Goal: Information Seeking & Learning: Learn about a topic

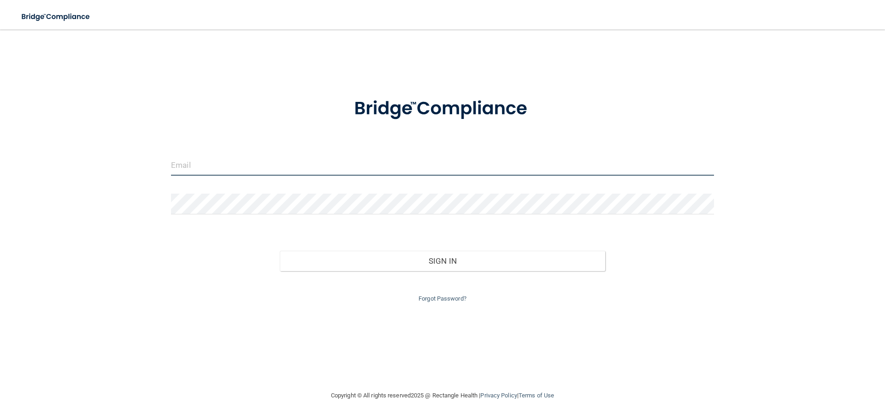
click at [267, 162] on input "email" at bounding box center [442, 165] width 543 height 21
type input "[EMAIL_ADDRESS][DOMAIN_NAME]"
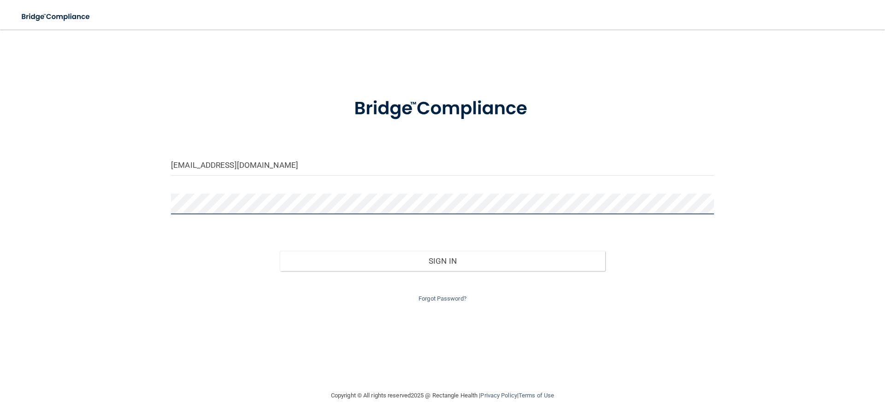
click at [280, 251] on button "Sign In" at bounding box center [443, 261] width 326 height 20
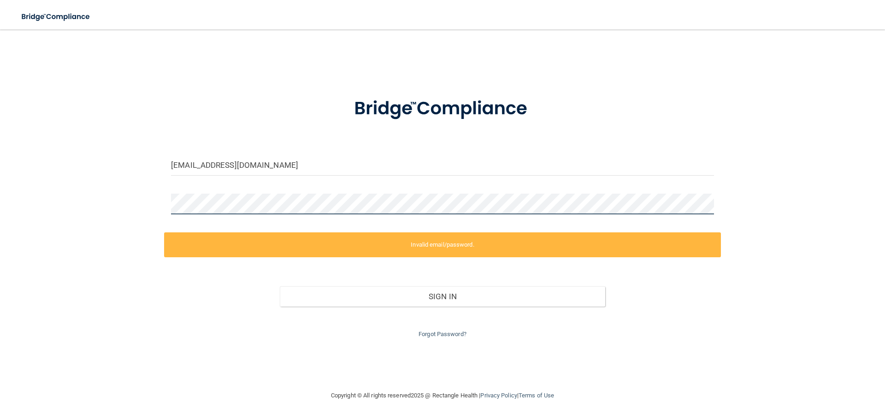
click at [36, 171] on div "[EMAIL_ADDRESS][DOMAIN_NAME] Invalid email/password. You don't have permission …" at bounding box center [442, 210] width 848 height 342
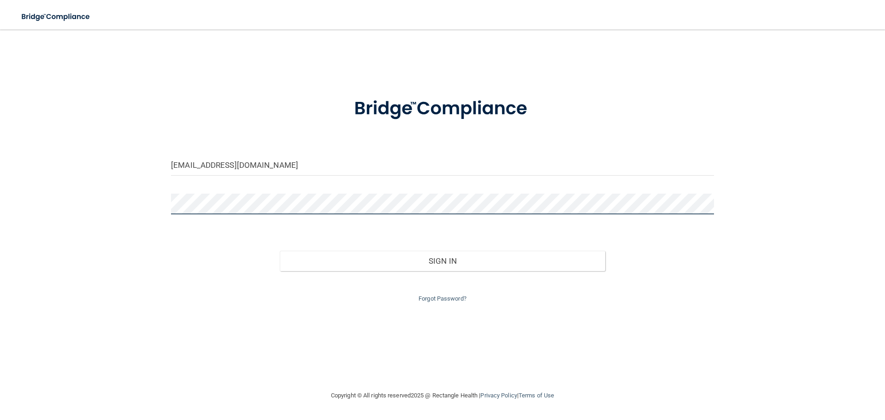
click at [280, 251] on button "Sign In" at bounding box center [443, 261] width 326 height 20
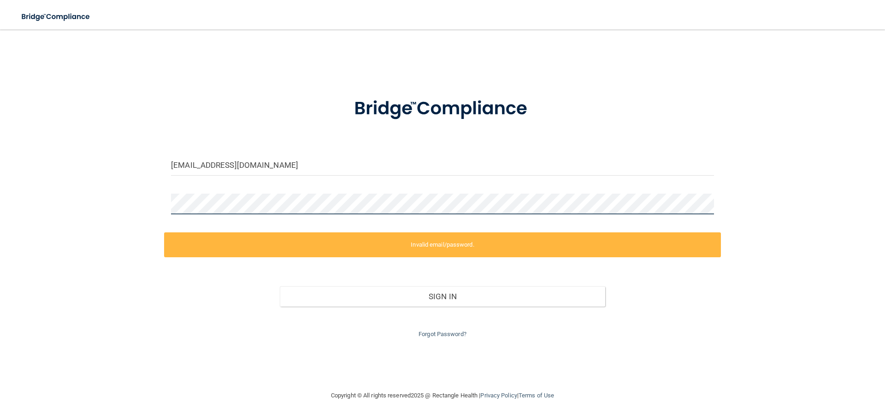
click at [0, 176] on main "[EMAIL_ADDRESS][DOMAIN_NAME] Invalid email/password. You don't have permission …" at bounding box center [442, 225] width 885 height 391
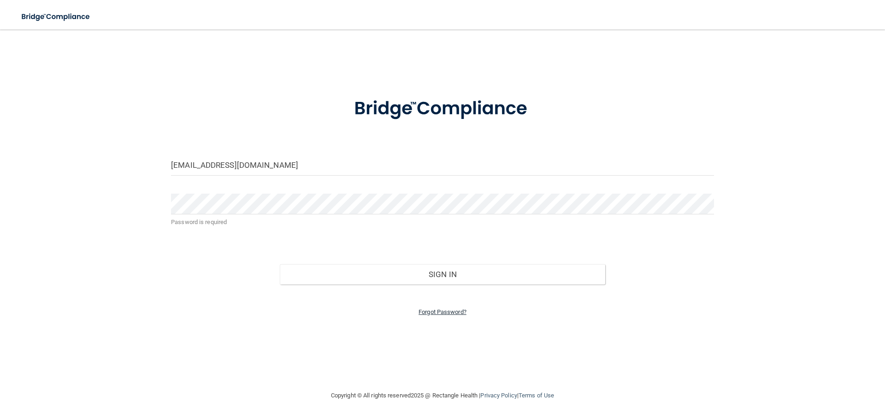
click at [445, 312] on link "Forgot Password?" at bounding box center [443, 311] width 48 height 7
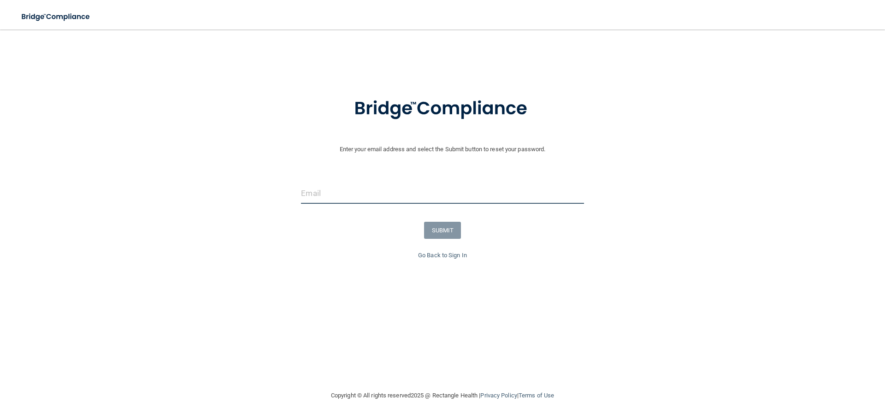
click at [336, 192] on input "email" at bounding box center [442, 193] width 283 height 21
type input "[EMAIL_ADDRESS][DOMAIN_NAME]"
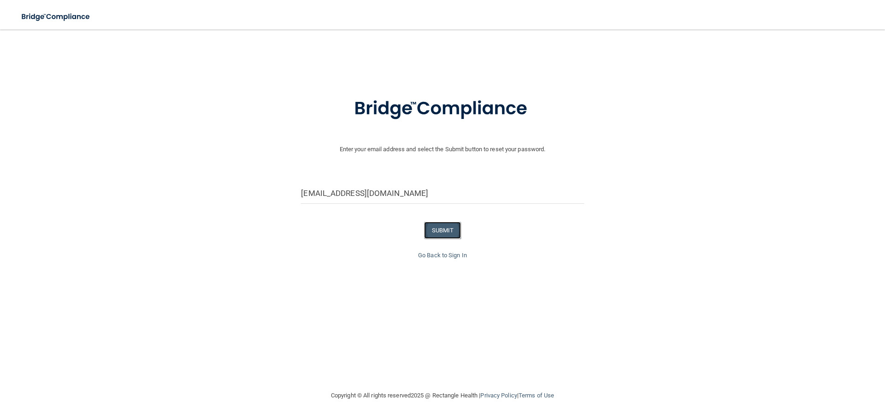
click at [438, 228] on button "SUBMIT" at bounding box center [442, 230] width 37 height 17
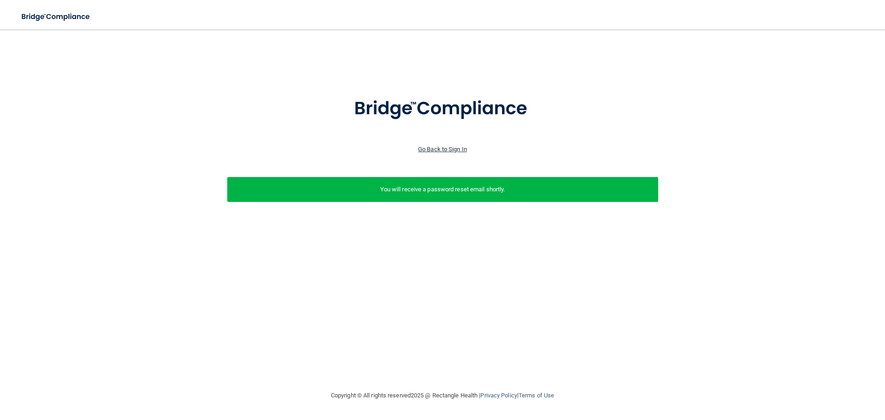
click at [455, 151] on link "Go Back to Sign In" at bounding box center [442, 149] width 49 height 7
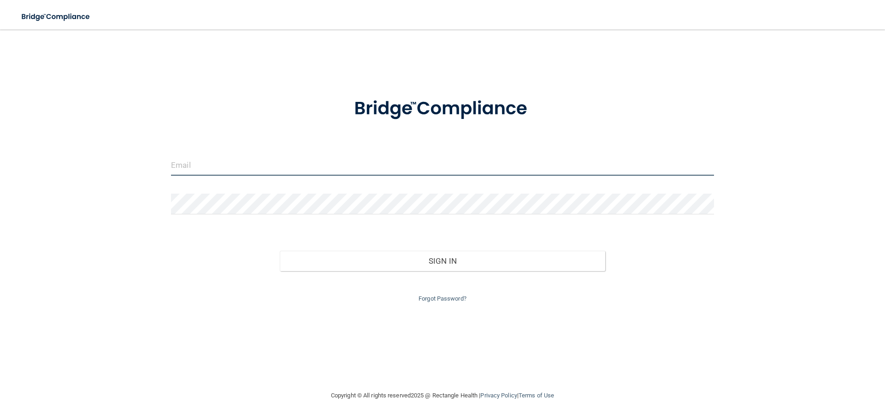
click at [252, 169] on input "email" at bounding box center [442, 165] width 543 height 21
type input "[EMAIL_ADDRESS][DOMAIN_NAME]"
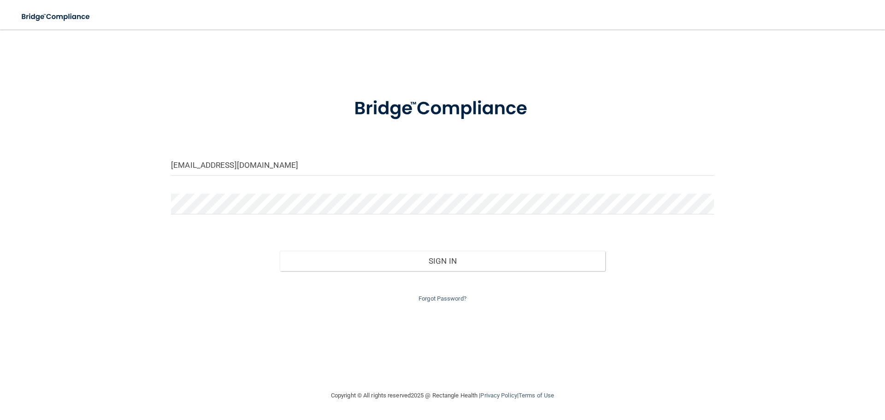
click at [251, 190] on form "[EMAIL_ADDRESS][DOMAIN_NAME] Invalid email/password. You don't have permission …" at bounding box center [442, 194] width 543 height 219
click at [280, 251] on button "Sign In" at bounding box center [443, 261] width 326 height 20
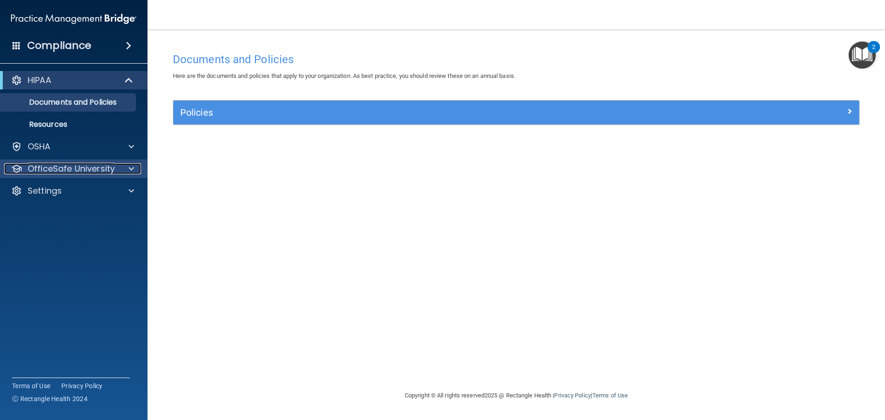
click at [90, 164] on p "OfficeSafe University" at bounding box center [71, 168] width 87 height 11
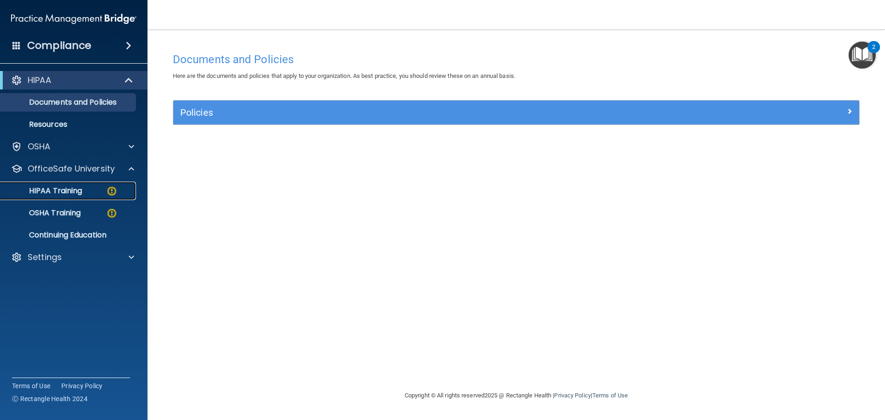
click at [89, 188] on div "HIPAA Training" at bounding box center [69, 190] width 126 height 9
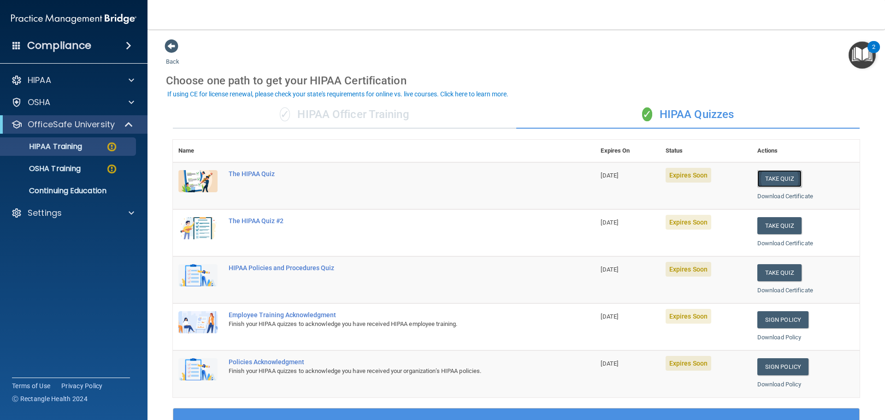
click at [781, 178] on button "Take Quiz" at bounding box center [780, 178] width 44 height 17
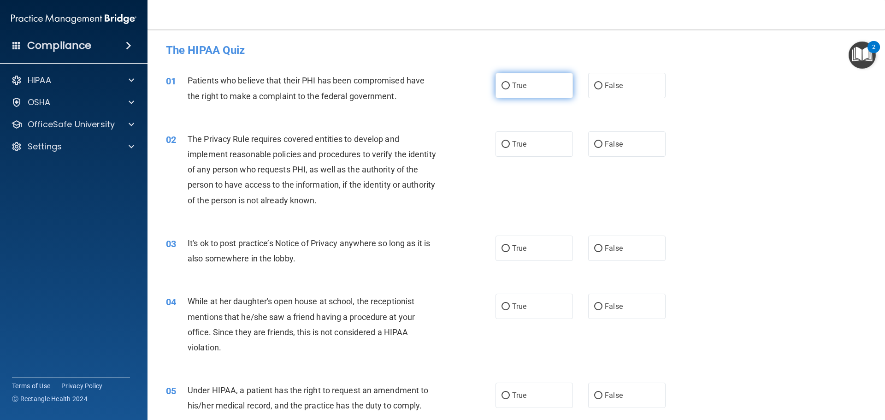
click at [502, 84] on input "True" at bounding box center [506, 86] width 8 height 7
radio input "true"
click at [507, 144] on label "True" at bounding box center [534, 143] width 77 height 25
click at [507, 144] on input "True" at bounding box center [506, 144] width 8 height 7
radio input "true"
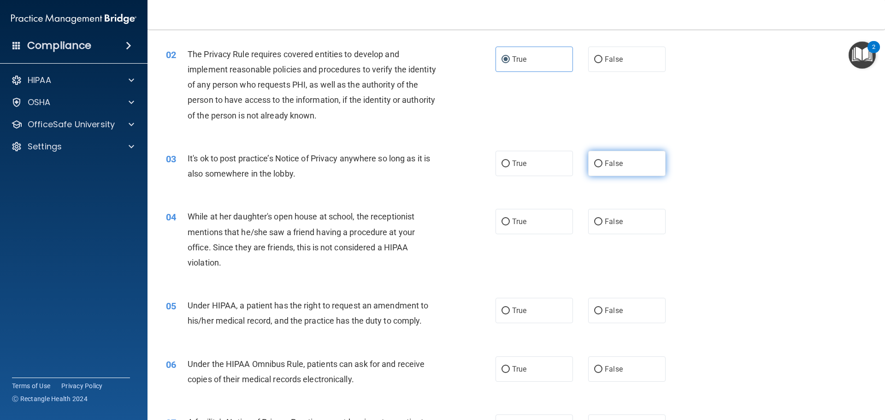
scroll to position [92, 0]
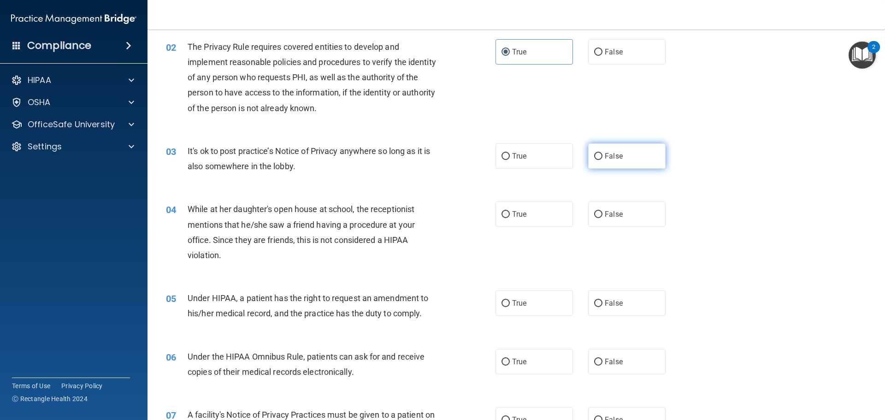
click at [605, 154] on span "False" at bounding box center [614, 156] width 18 height 9
click at [601, 154] on input "False" at bounding box center [598, 156] width 8 height 7
radio input "true"
click at [597, 216] on input "False" at bounding box center [598, 214] width 8 height 7
radio input "true"
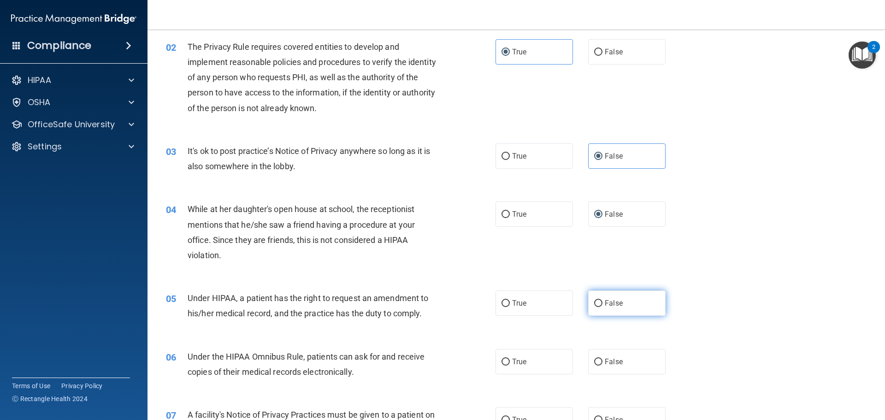
click at [595, 302] on input "False" at bounding box center [598, 303] width 8 height 7
radio input "true"
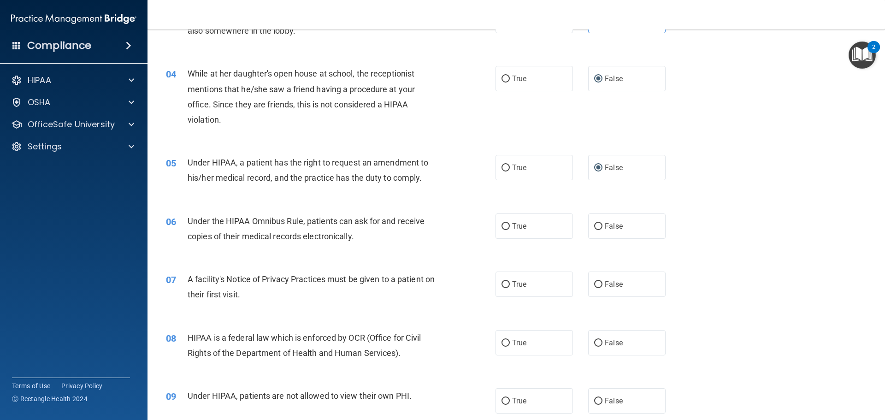
scroll to position [231, 0]
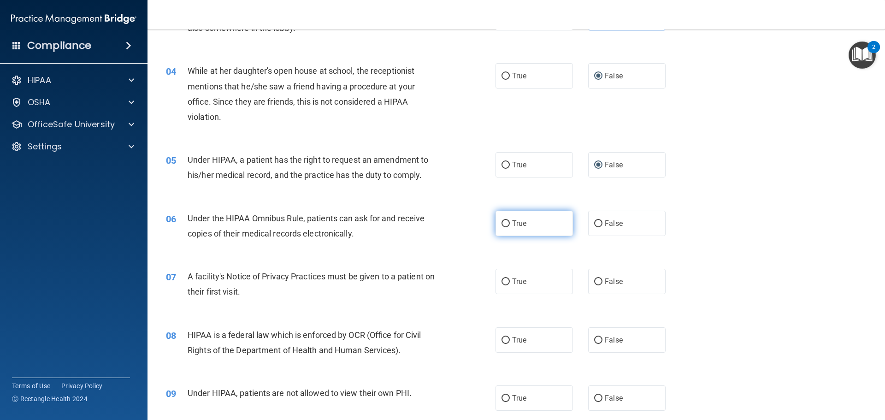
click at [506, 221] on input "True" at bounding box center [506, 223] width 8 height 7
radio input "true"
click at [507, 276] on label "True" at bounding box center [534, 281] width 77 height 25
click at [507, 278] on input "True" at bounding box center [506, 281] width 8 height 7
radio input "true"
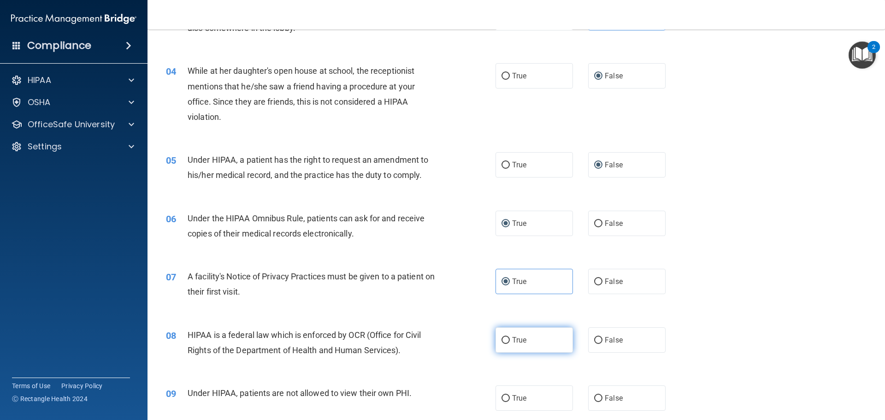
click at [501, 333] on label "True" at bounding box center [534, 339] width 77 height 25
click at [502, 337] on input "True" at bounding box center [506, 340] width 8 height 7
radio input "true"
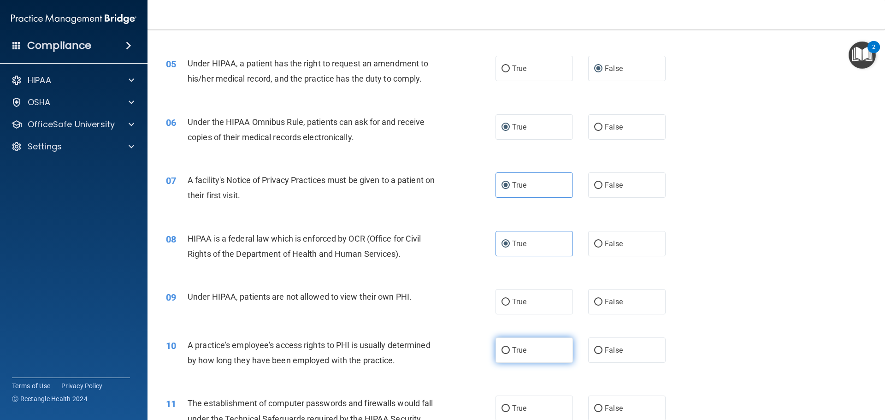
scroll to position [369, 0]
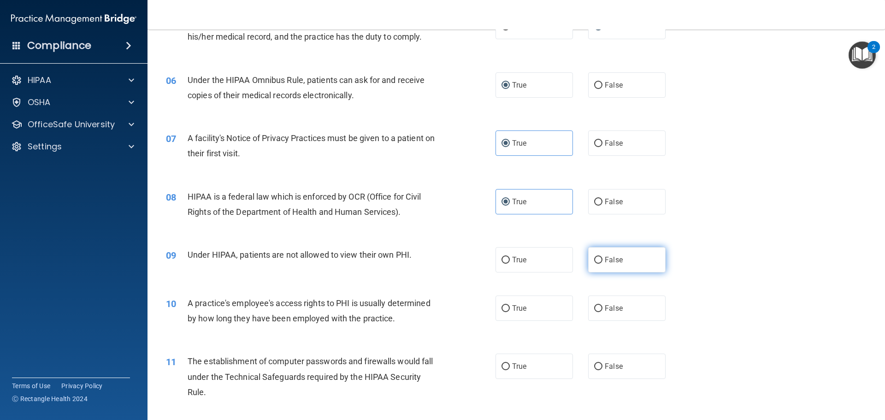
click at [594, 258] on input "False" at bounding box center [598, 260] width 8 height 7
radio input "true"
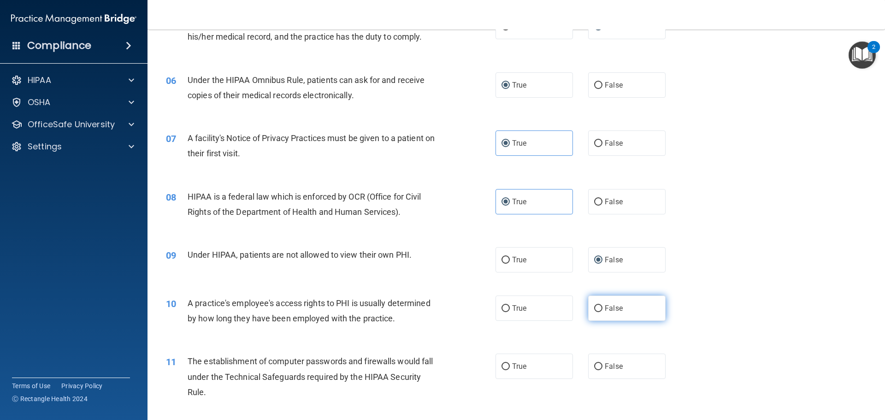
click at [594, 310] on input "False" at bounding box center [598, 308] width 8 height 7
radio input "true"
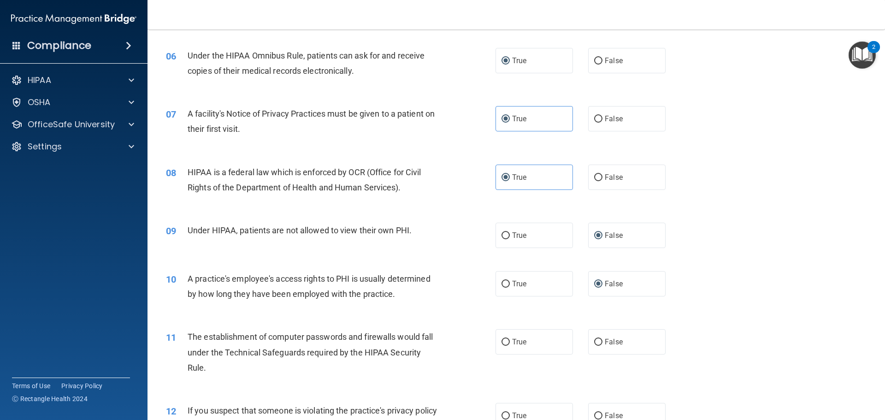
scroll to position [461, 0]
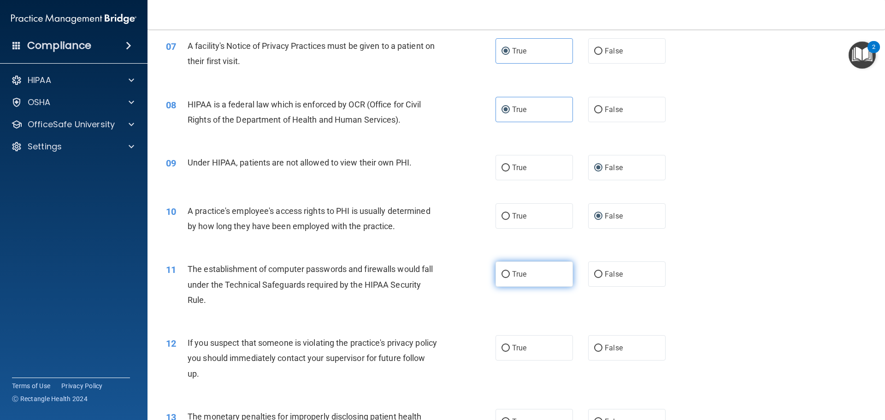
click at [503, 272] on input "True" at bounding box center [506, 274] width 8 height 7
radio input "true"
click at [503, 348] on input "True" at bounding box center [506, 348] width 8 height 7
radio input "true"
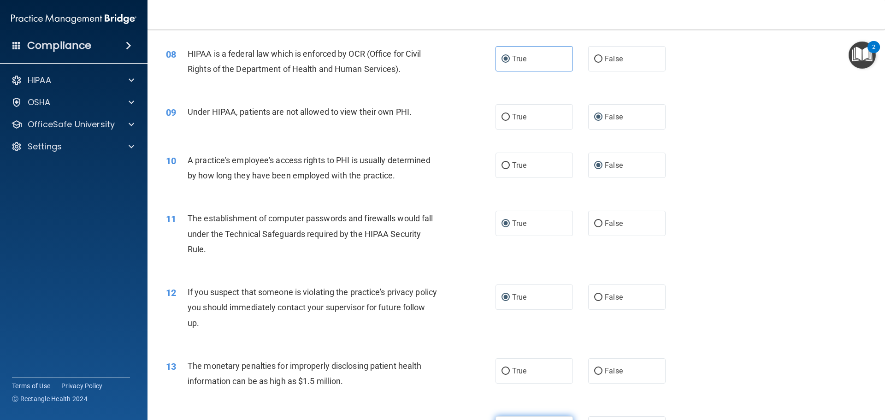
scroll to position [599, 0]
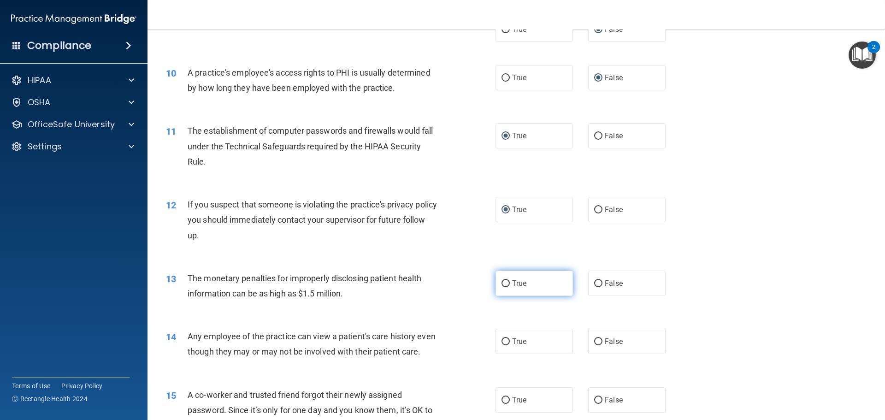
click at [504, 280] on input "True" at bounding box center [506, 283] width 8 height 7
radio input "true"
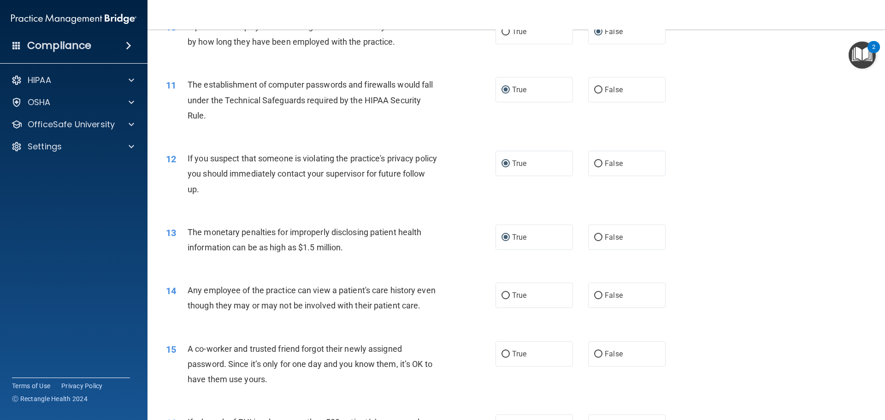
drag, startPoint x: 598, startPoint y: 292, endPoint x: 592, endPoint y: 326, distance: 33.7
click at [597, 295] on input "False" at bounding box center [598, 295] width 8 height 7
radio input "true"
click at [594, 358] on input "False" at bounding box center [598, 354] width 8 height 7
radio input "true"
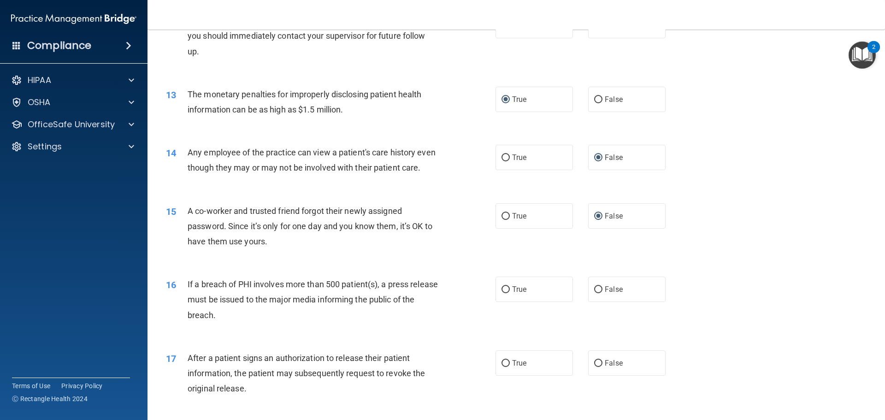
scroll to position [784, 0]
click at [512, 293] on span "True" at bounding box center [519, 288] width 14 height 9
click at [510, 293] on input "True" at bounding box center [506, 289] width 8 height 7
radio input "true"
click at [504, 367] on input "True" at bounding box center [506, 363] width 8 height 7
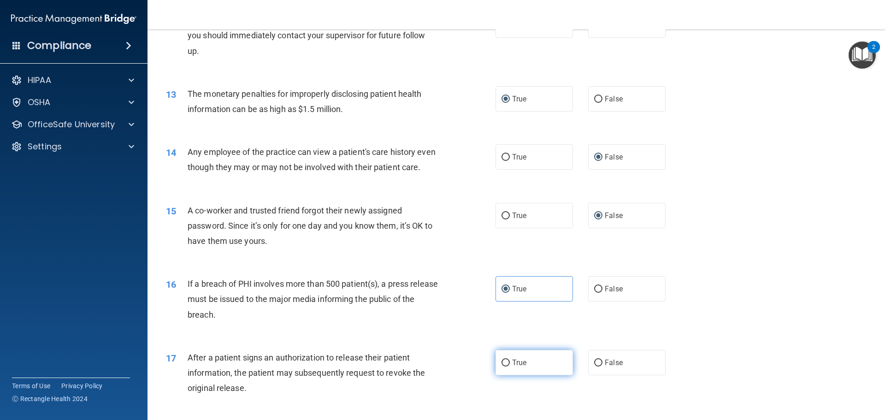
radio input "true"
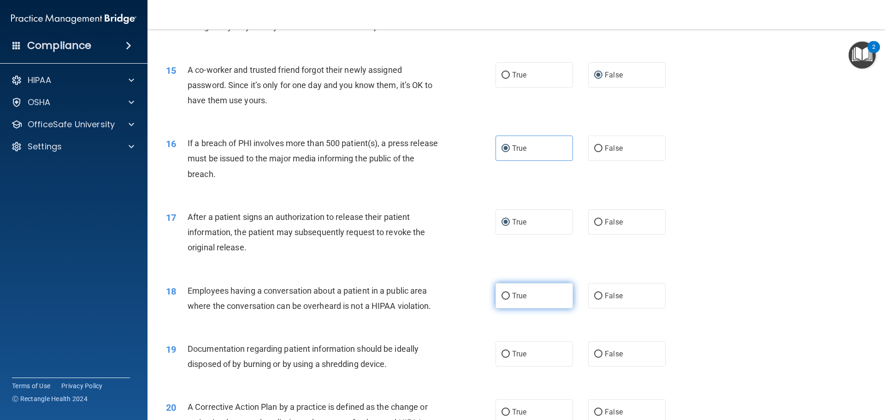
scroll to position [922, 0]
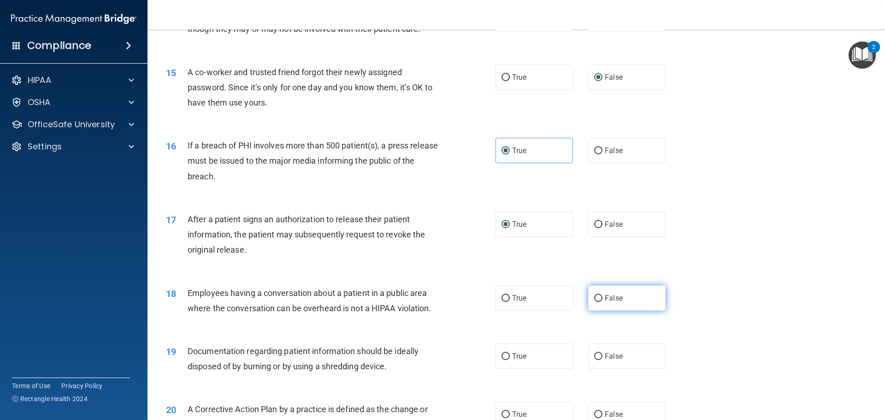
click at [594, 302] on input "False" at bounding box center [598, 298] width 8 height 7
radio input "true"
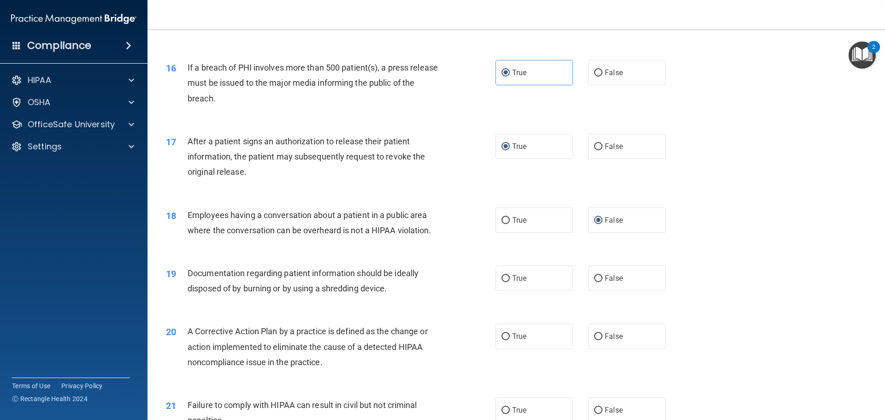
scroll to position [1014, 0]
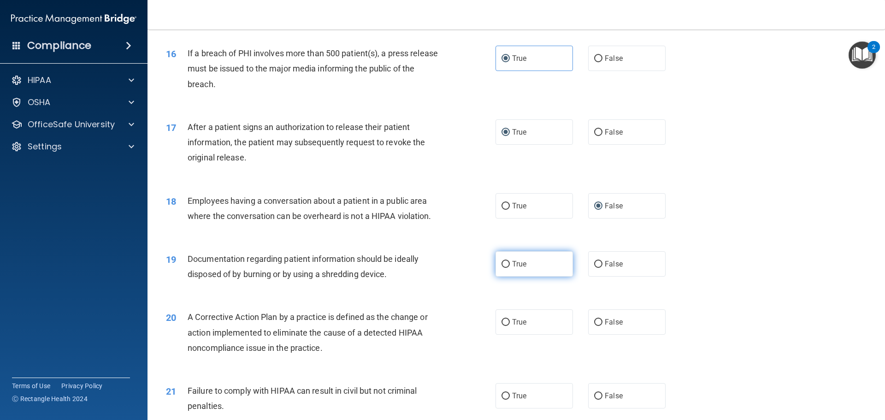
click at [525, 277] on label "True" at bounding box center [534, 263] width 77 height 25
click at [510, 268] on input "True" at bounding box center [506, 264] width 8 height 7
radio input "true"
click at [525, 335] on label "True" at bounding box center [534, 321] width 77 height 25
click at [510, 326] on input "True" at bounding box center [506, 322] width 8 height 7
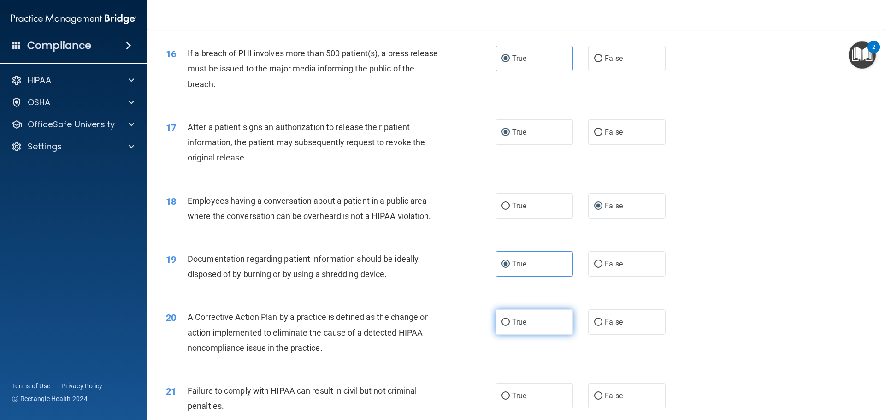
radio input "true"
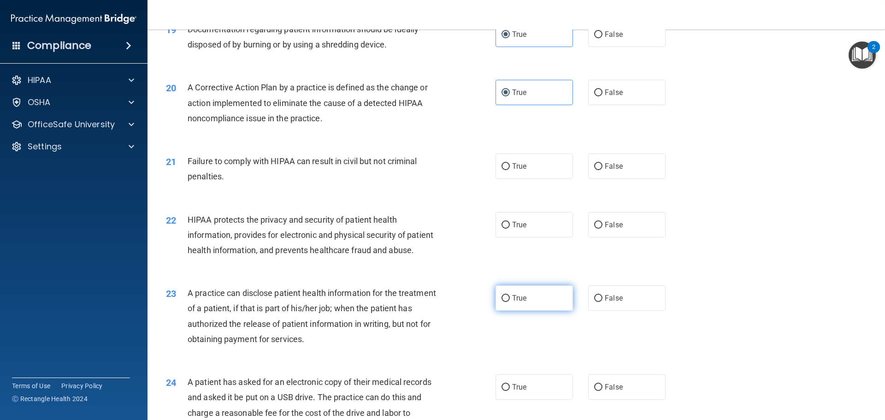
scroll to position [1245, 0]
click at [609, 170] on span "False" at bounding box center [614, 165] width 18 height 9
click at [603, 169] on input "False" at bounding box center [598, 165] width 8 height 7
radio input "true"
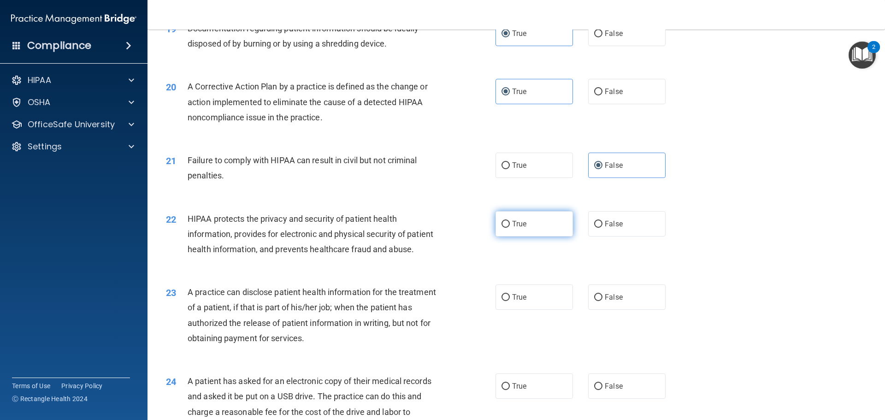
click at [560, 230] on label "True" at bounding box center [534, 223] width 77 height 25
click at [510, 228] on input "True" at bounding box center [506, 224] width 8 height 7
radio input "true"
click at [598, 310] on label "False" at bounding box center [626, 296] width 77 height 25
click at [598, 301] on input "False" at bounding box center [598, 297] width 8 height 7
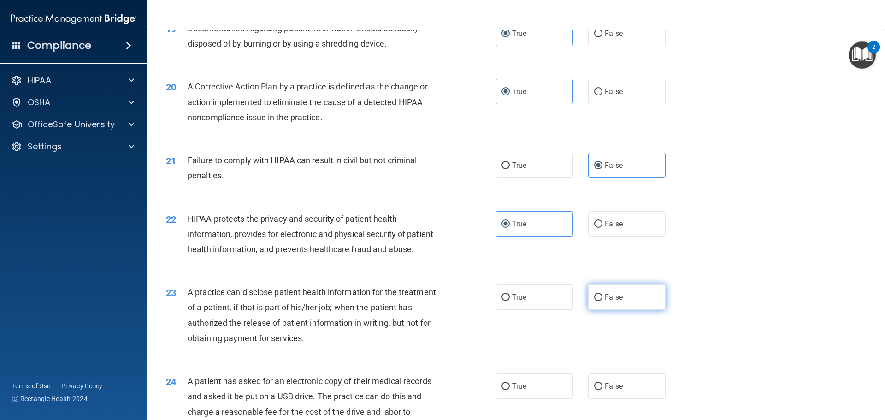
radio input "true"
click at [504, 399] on label "True" at bounding box center [534, 385] width 77 height 25
click at [504, 390] on input "True" at bounding box center [506, 386] width 8 height 7
radio input "true"
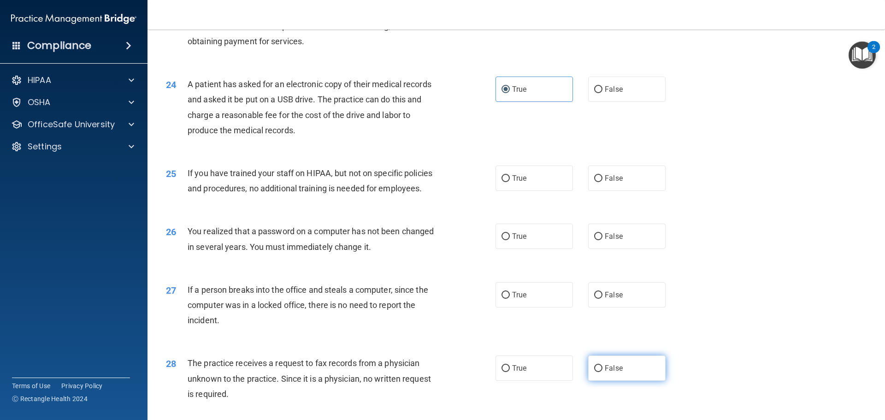
scroll to position [1615, 0]
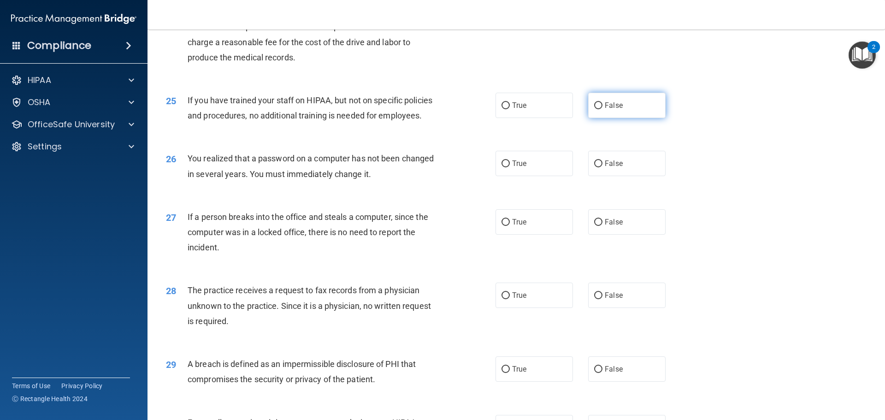
click at [598, 109] on input "False" at bounding box center [598, 105] width 8 height 7
radio input "true"
drag, startPoint x: 544, startPoint y: 197, endPoint x: 553, endPoint y: 201, distance: 10.7
click at [544, 176] on label "True" at bounding box center [534, 163] width 77 height 25
click at [510, 167] on input "True" at bounding box center [506, 163] width 8 height 7
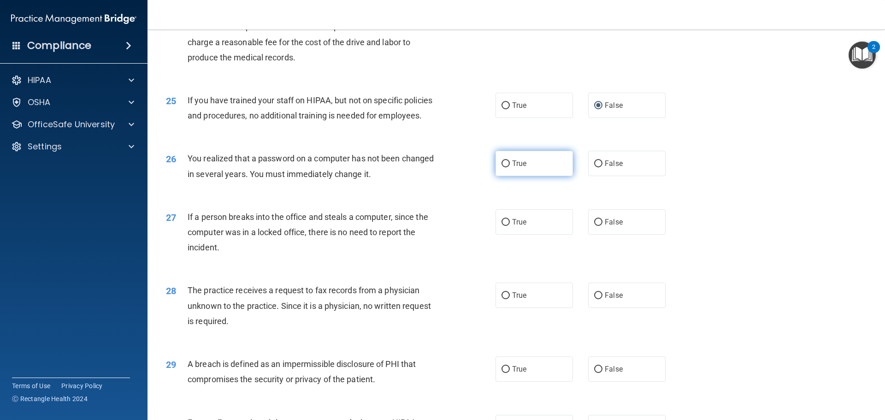
radio input "true"
click at [617, 226] on span "False" at bounding box center [614, 222] width 18 height 9
click at [603, 226] on input "False" at bounding box center [598, 222] width 8 height 7
radio input "true"
click at [606, 308] on label "False" at bounding box center [626, 295] width 77 height 25
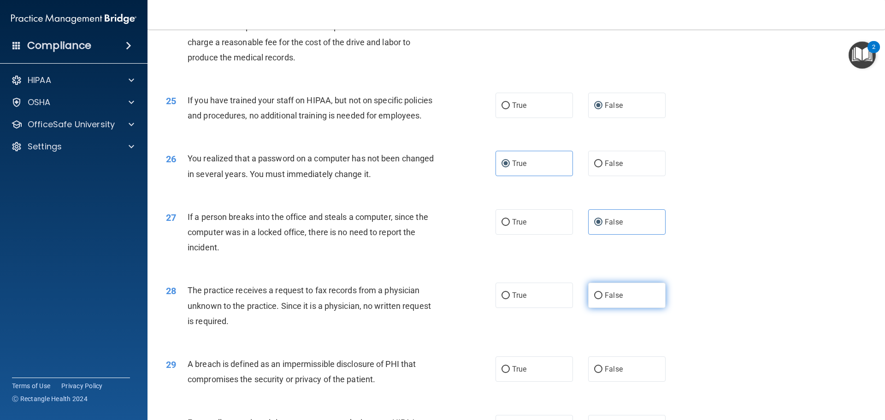
click at [603, 299] on input "False" at bounding box center [598, 295] width 8 height 7
radio input "true"
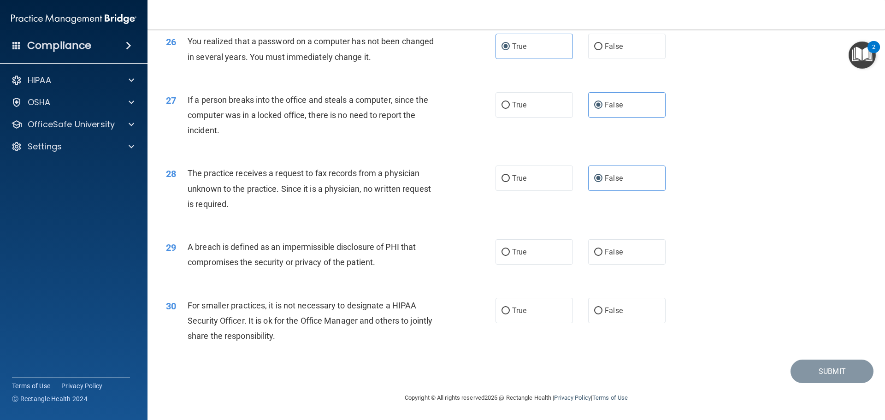
scroll to position [1753, 0]
click at [543, 263] on label "True" at bounding box center [534, 251] width 77 height 25
click at [510, 256] on input "True" at bounding box center [506, 252] width 8 height 7
radio input "true"
click at [609, 323] on label "False" at bounding box center [626, 310] width 77 height 25
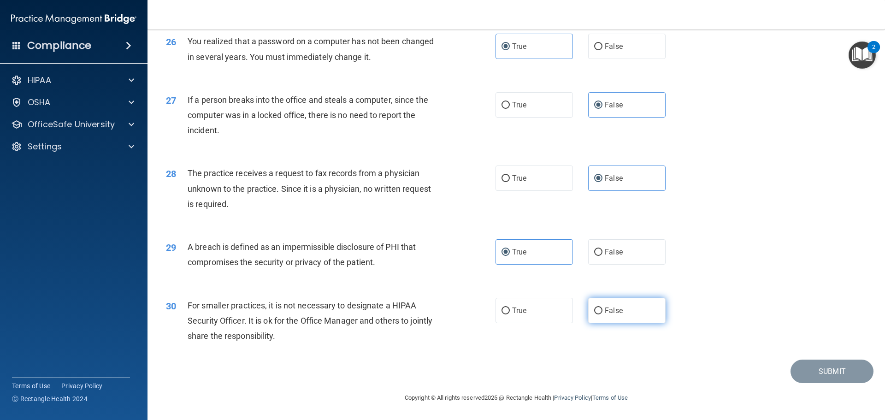
click at [603, 314] on input "False" at bounding box center [598, 311] width 8 height 7
radio input "true"
click at [816, 373] on button "Submit" at bounding box center [832, 372] width 83 height 24
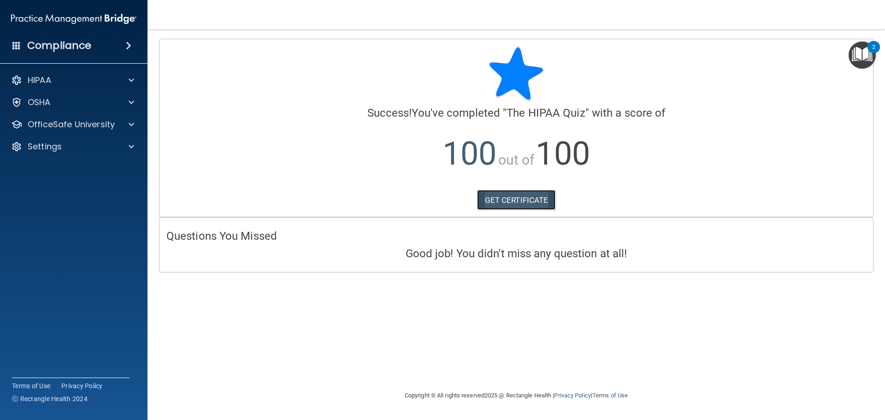
click at [501, 200] on link "GET CERTIFICATE" at bounding box center [516, 200] width 79 height 20
click at [132, 126] on span at bounding box center [132, 124] width 6 height 11
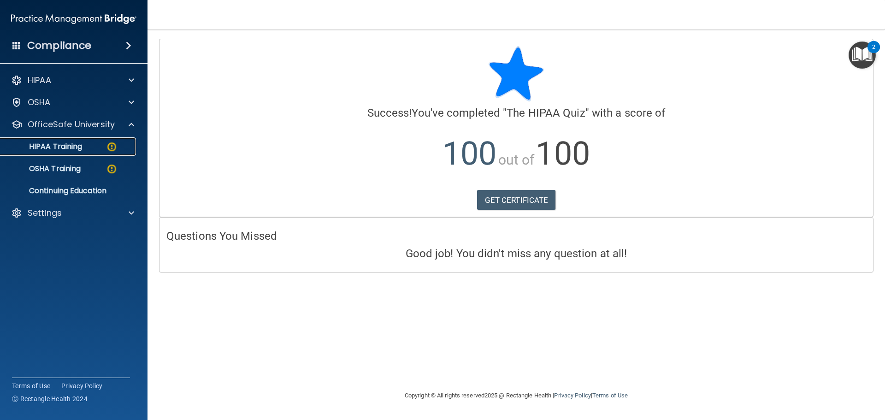
click at [95, 147] on div "HIPAA Training" at bounding box center [69, 146] width 126 height 9
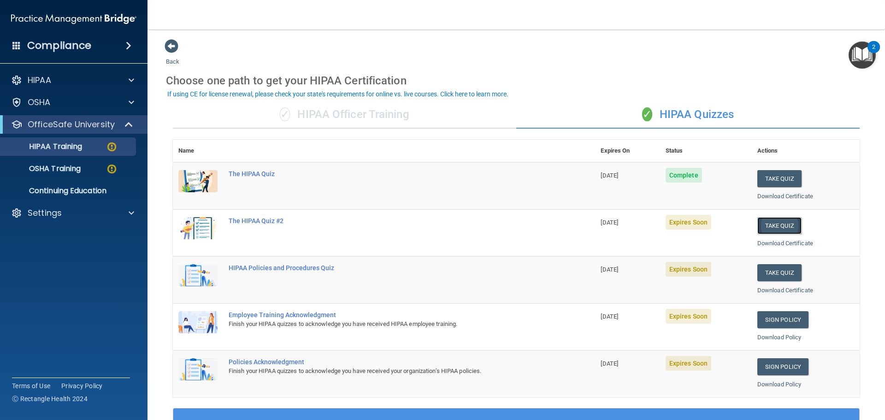
click at [786, 231] on button "Take Quiz" at bounding box center [780, 225] width 44 height 17
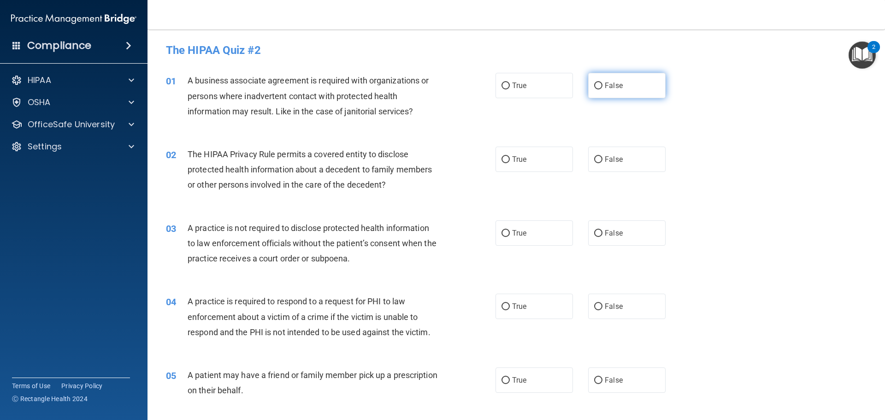
click at [651, 84] on label "False" at bounding box center [626, 85] width 77 height 25
click at [603, 84] on input "False" at bounding box center [598, 86] width 8 height 7
radio input "true"
click at [527, 160] on label "True" at bounding box center [534, 159] width 77 height 25
click at [510, 160] on input "True" at bounding box center [506, 159] width 8 height 7
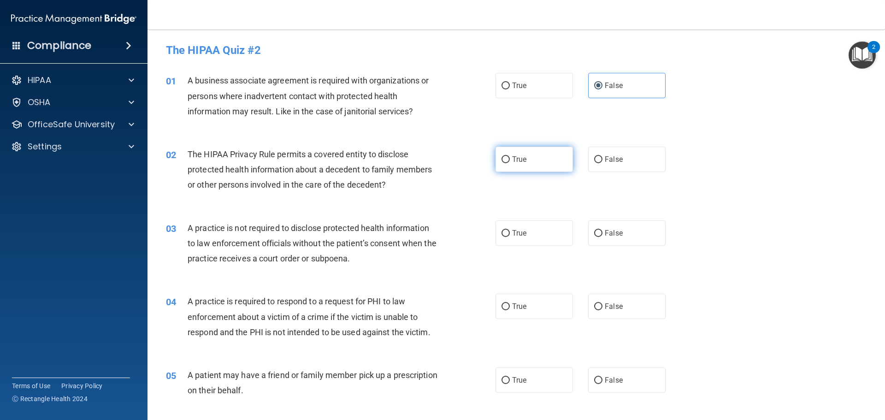
radio input "true"
drag, startPoint x: 610, startPoint y: 236, endPoint x: 498, endPoint y: 304, distance: 130.8
click at [609, 237] on span "False" at bounding box center [614, 233] width 18 height 9
drag, startPoint x: 493, startPoint y: 304, endPoint x: 498, endPoint y: 307, distance: 5.2
click at [496, 304] on label "True" at bounding box center [534, 306] width 77 height 25
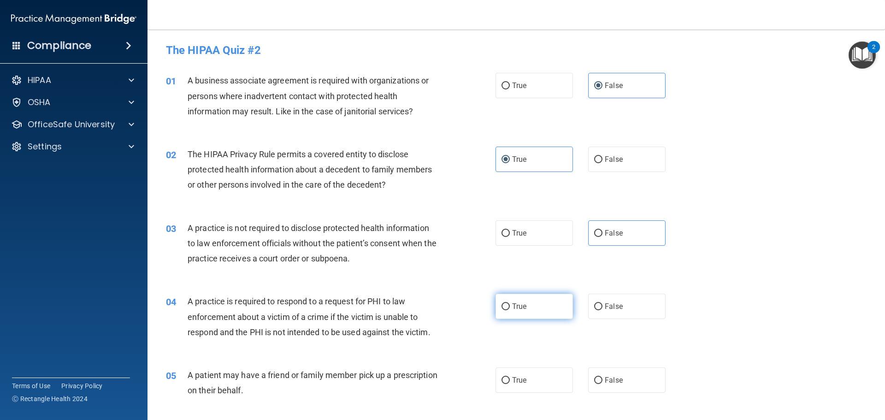
click at [502, 304] on input "True" at bounding box center [506, 306] width 8 height 7
radio input "true"
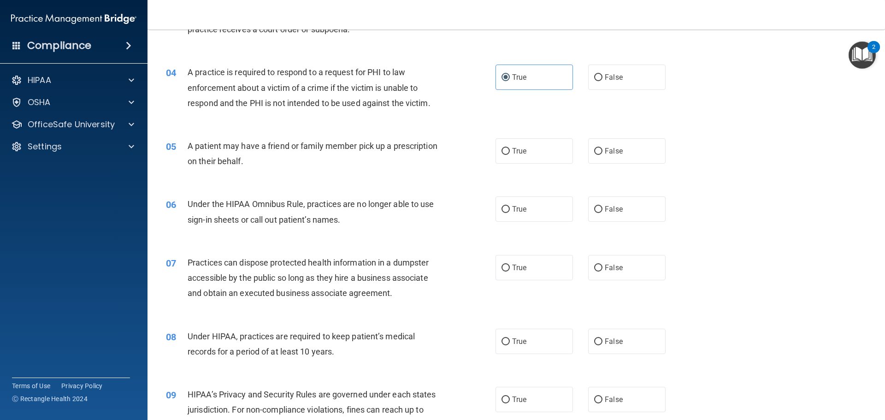
scroll to position [231, 0]
click at [518, 147] on span "True" at bounding box center [519, 149] width 14 height 9
click at [510, 147] on input "True" at bounding box center [506, 150] width 8 height 7
radio input "true"
click at [597, 206] on input "False" at bounding box center [598, 208] width 8 height 7
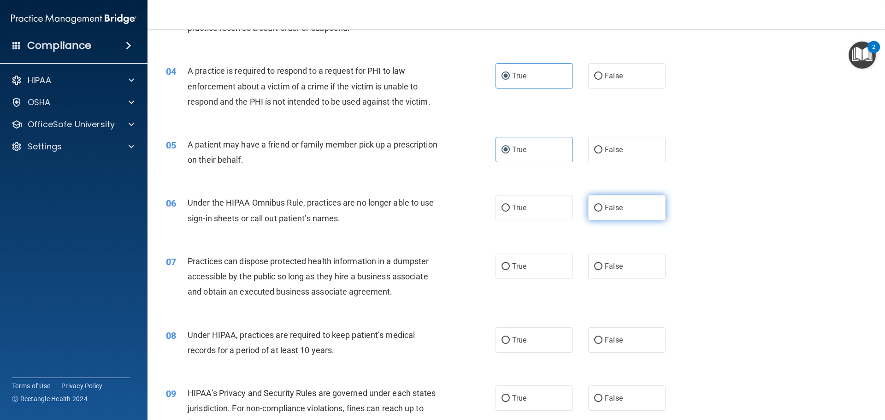
radio input "true"
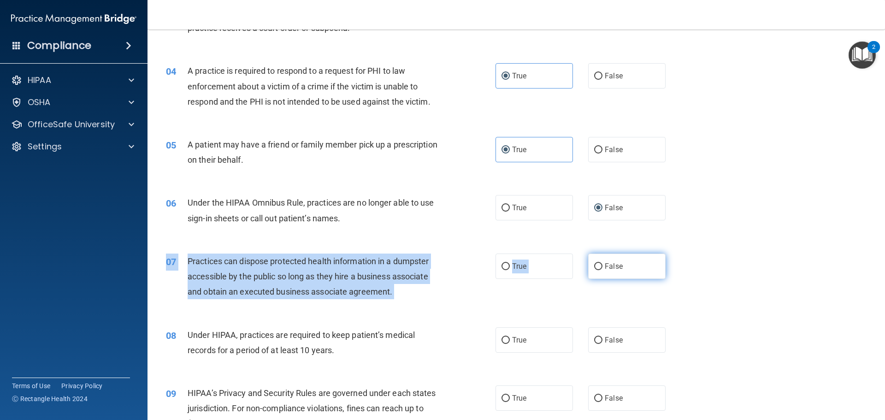
drag, startPoint x: 599, startPoint y: 252, endPoint x: 600, endPoint y: 264, distance: 11.6
click at [600, 254] on div "07 Practices can dispose protected health information in a dumpster accessible …" at bounding box center [516, 279] width 715 height 74
click at [600, 266] on label "False" at bounding box center [626, 266] width 77 height 25
click at [600, 266] on input "False" at bounding box center [598, 266] width 8 height 7
radio input "true"
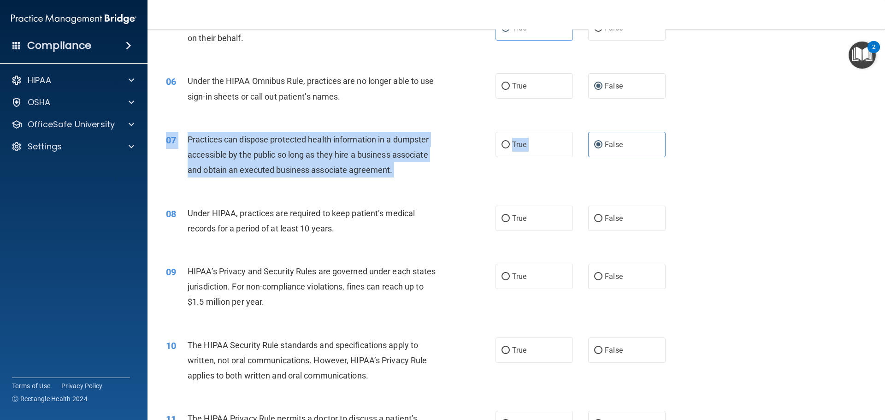
scroll to position [369, 0]
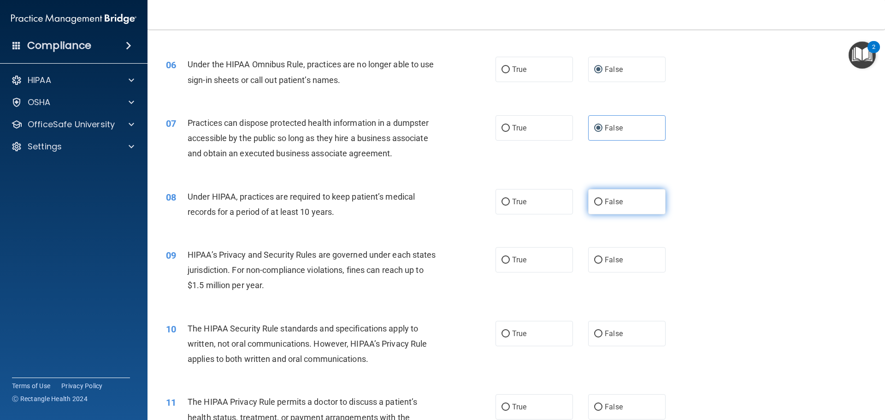
click at [599, 206] on label "False" at bounding box center [626, 201] width 77 height 25
click at [599, 206] on input "False" at bounding box center [598, 202] width 8 height 7
radio input "true"
click at [594, 258] on input "False" at bounding box center [598, 260] width 8 height 7
radio input "true"
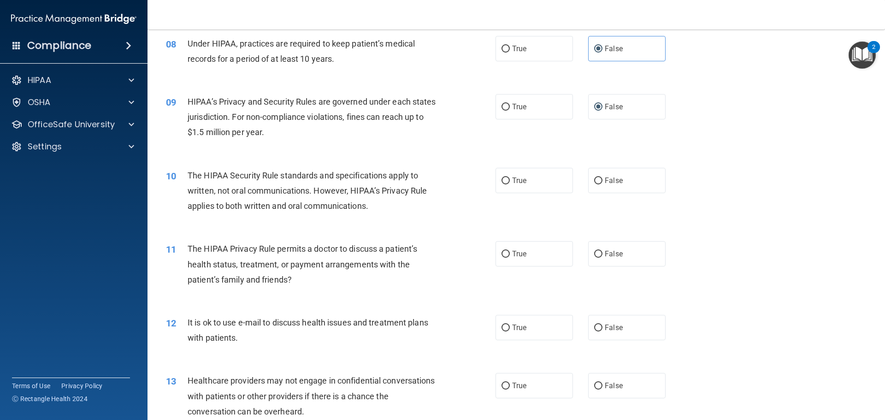
scroll to position [553, 0]
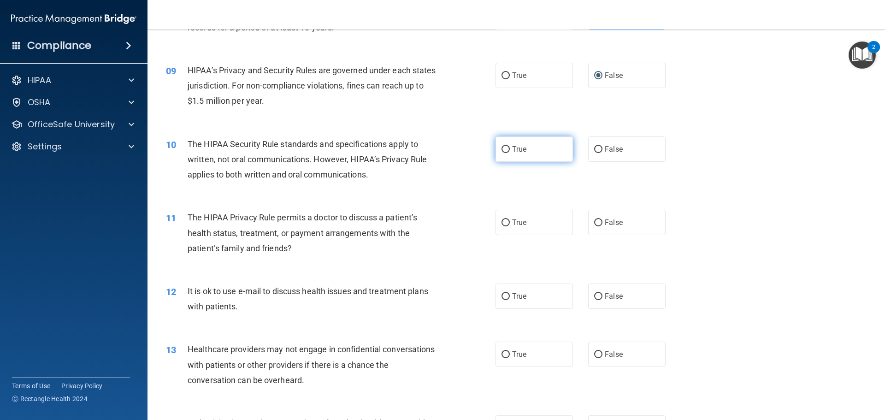
click at [512, 147] on span "True" at bounding box center [519, 149] width 14 height 9
click at [510, 147] on input "True" at bounding box center [506, 149] width 8 height 7
radio input "true"
click at [512, 225] on span "True" at bounding box center [519, 222] width 14 height 9
click at [509, 225] on input "True" at bounding box center [506, 222] width 8 height 7
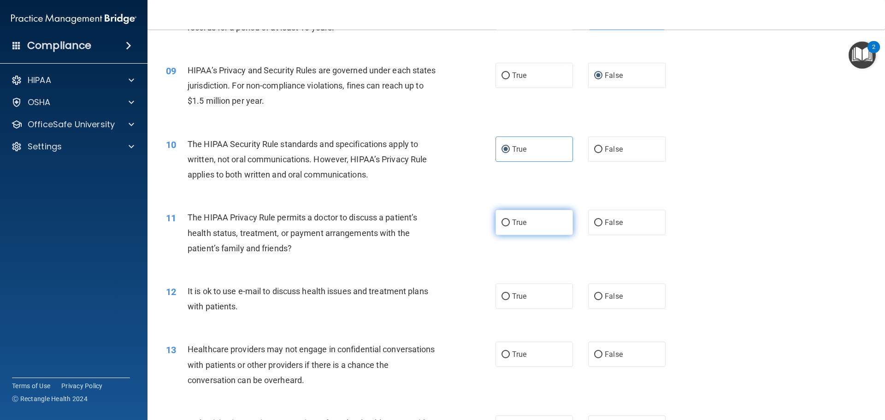
radio input "true"
click at [518, 295] on span "True" at bounding box center [519, 296] width 14 height 9
click at [510, 295] on input "True" at bounding box center [506, 296] width 8 height 7
radio input "true"
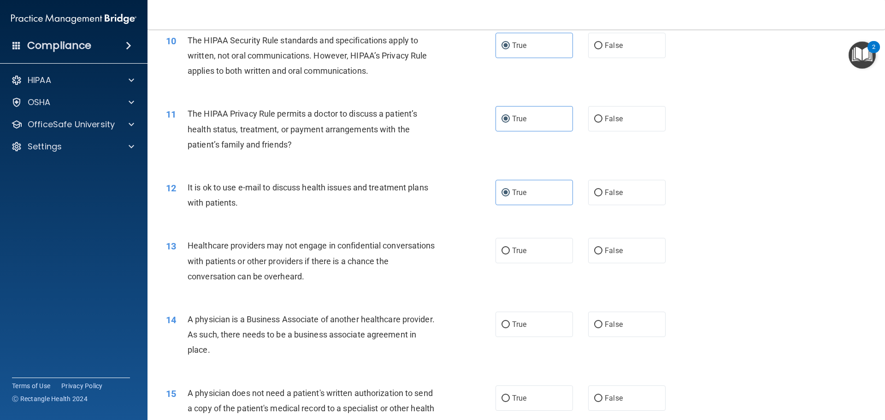
scroll to position [692, 0]
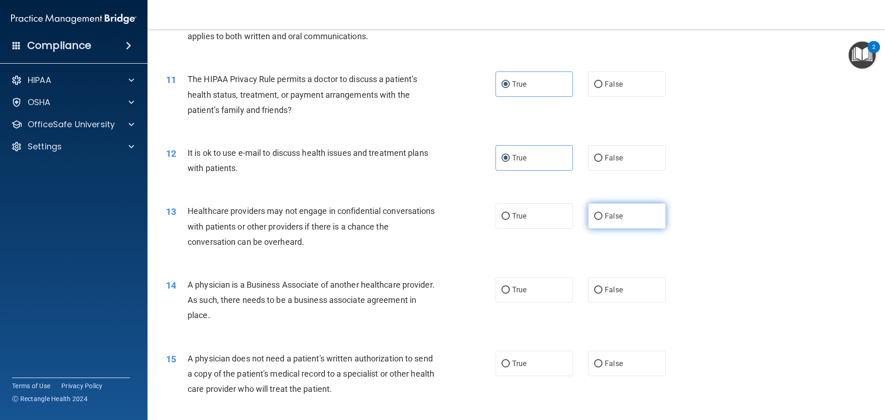
click at [605, 214] on span "False" at bounding box center [614, 216] width 18 height 9
click at [603, 214] on input "False" at bounding box center [598, 216] width 8 height 7
radio input "true"
click at [606, 291] on span "False" at bounding box center [614, 289] width 18 height 9
click at [603, 291] on input "False" at bounding box center [598, 290] width 8 height 7
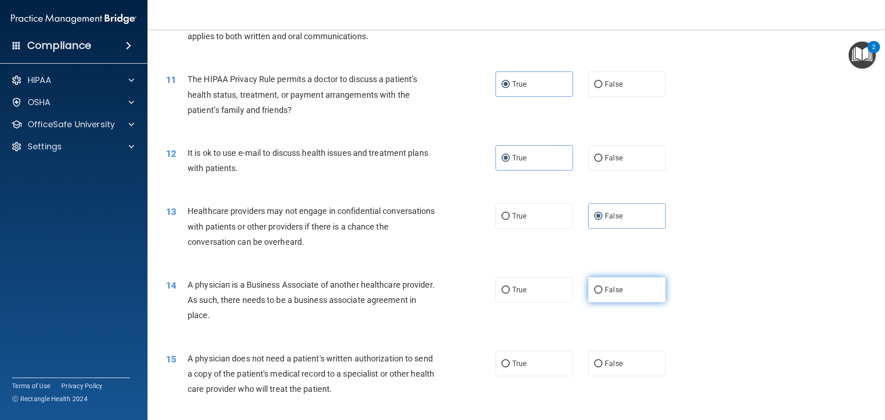
radio input "true"
click at [520, 364] on span "True" at bounding box center [519, 363] width 14 height 9
click at [510, 364] on input "True" at bounding box center [506, 364] width 8 height 7
radio input "true"
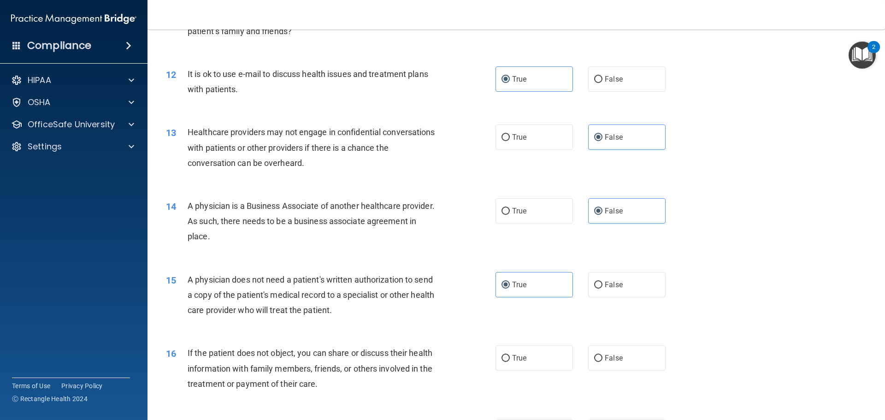
scroll to position [968, 0]
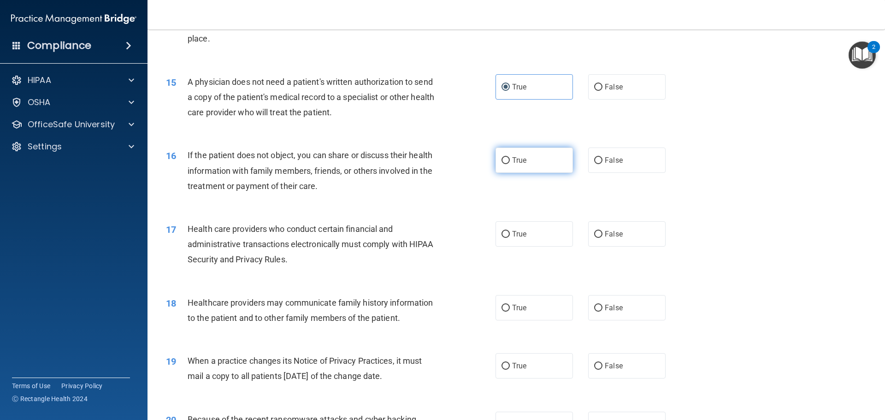
click at [534, 154] on label "True" at bounding box center [534, 160] width 77 height 25
click at [510, 157] on input "True" at bounding box center [506, 160] width 8 height 7
radio input "true"
click at [542, 239] on label "True" at bounding box center [534, 233] width 77 height 25
click at [510, 238] on input "True" at bounding box center [506, 234] width 8 height 7
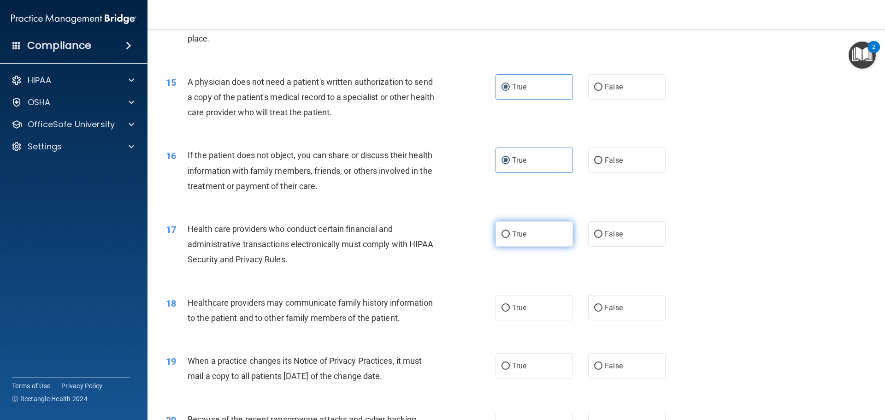
radio input "true"
click at [616, 303] on span "False" at bounding box center [614, 307] width 18 height 9
click at [603, 305] on input "False" at bounding box center [598, 308] width 8 height 7
radio input "true"
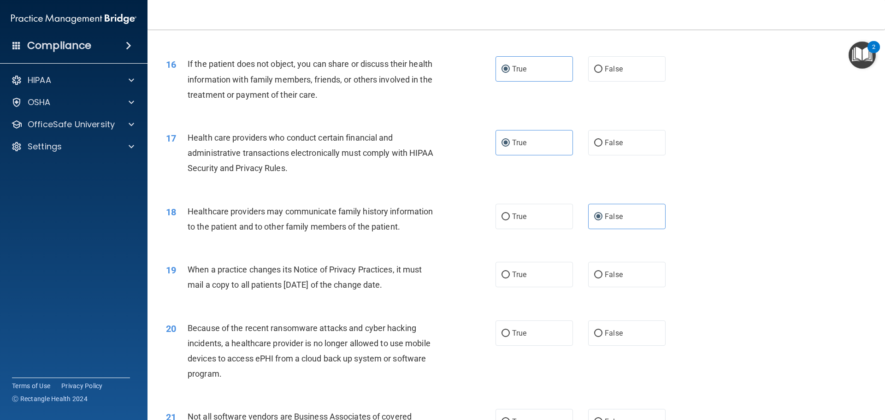
scroll to position [1060, 0]
click at [622, 267] on label "False" at bounding box center [626, 273] width 77 height 25
click at [603, 271] on input "False" at bounding box center [598, 274] width 8 height 7
radio input "true"
click at [620, 329] on label "False" at bounding box center [626, 332] width 77 height 25
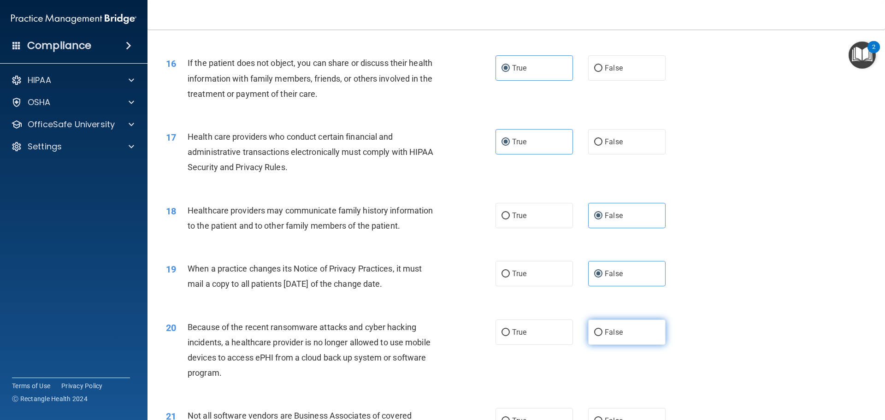
click at [603, 329] on input "False" at bounding box center [598, 332] width 8 height 7
radio input "true"
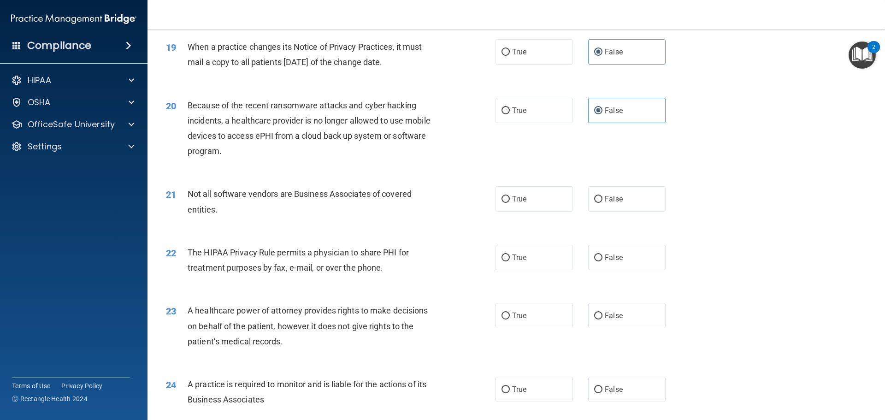
scroll to position [1291, 0]
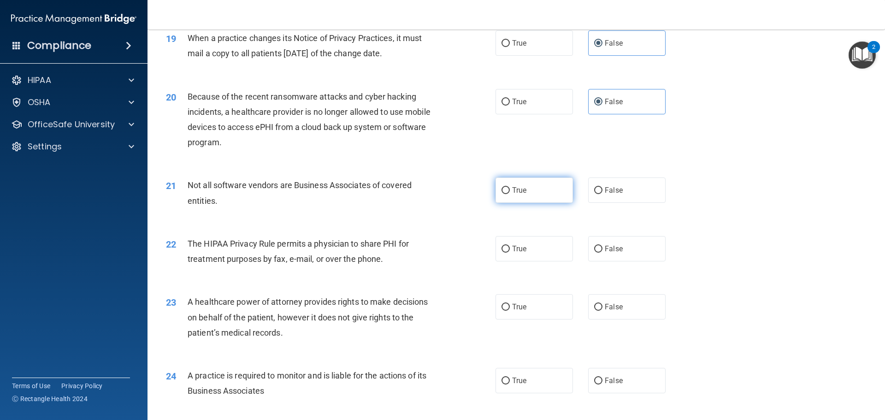
click at [532, 197] on label "True" at bounding box center [534, 190] width 77 height 25
click at [510, 194] on input "True" at bounding box center [506, 190] width 8 height 7
radio input "true"
click at [519, 245] on span "True" at bounding box center [519, 248] width 14 height 9
click at [510, 246] on input "True" at bounding box center [506, 249] width 8 height 7
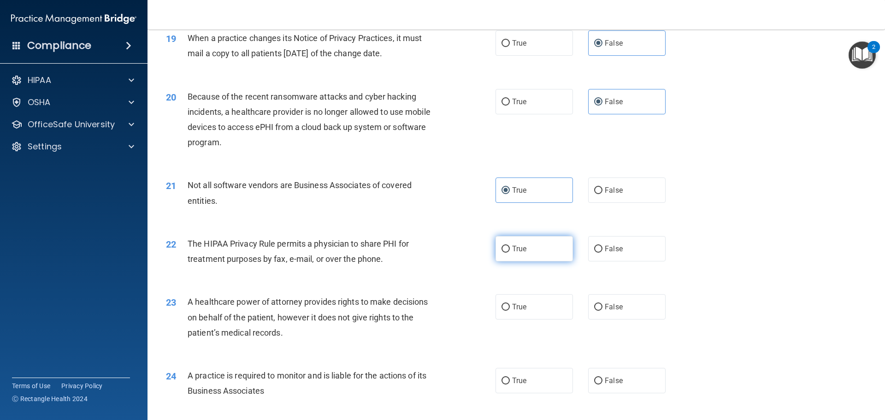
radio input "true"
click at [597, 302] on label "False" at bounding box center [626, 306] width 77 height 25
click at [597, 304] on input "False" at bounding box center [598, 307] width 8 height 7
radio input "true"
click at [596, 384] on input "False" at bounding box center [598, 381] width 8 height 7
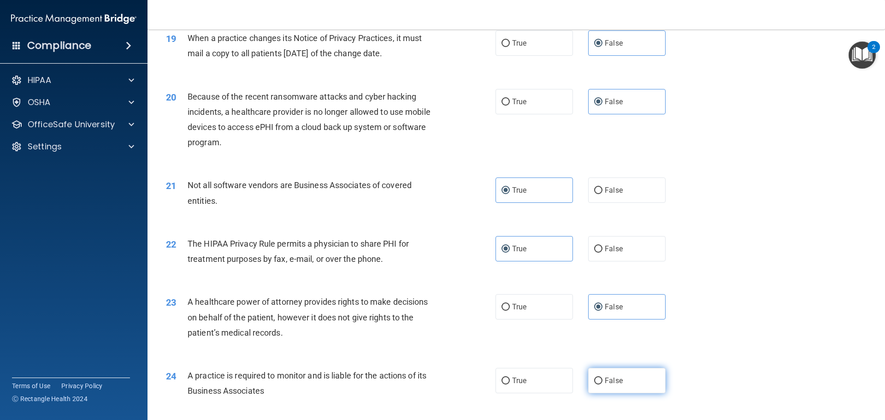
radio input "true"
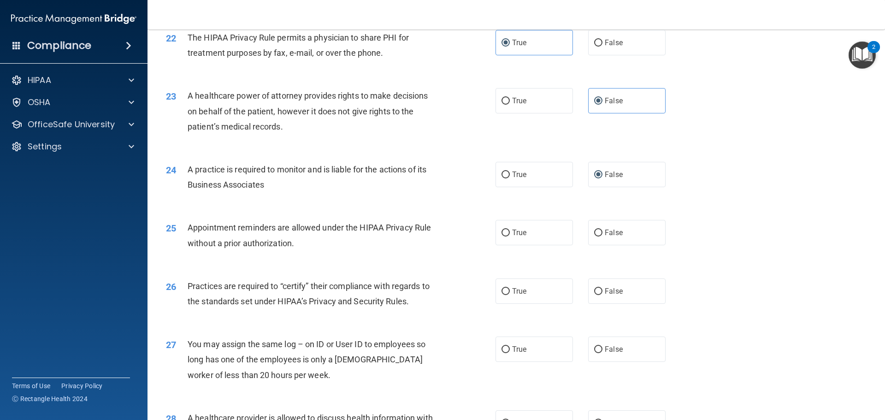
scroll to position [1522, 0]
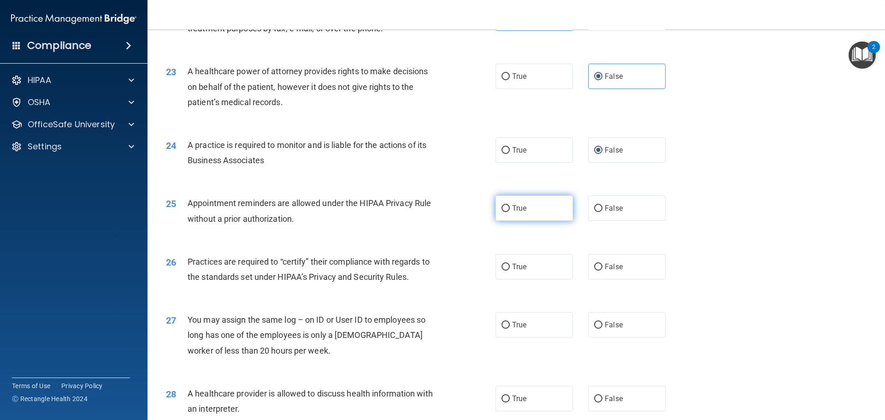
click at [516, 215] on label "True" at bounding box center [534, 207] width 77 height 25
click at [510, 212] on input "True" at bounding box center [506, 208] width 8 height 7
radio input "true"
click at [590, 262] on label "False" at bounding box center [626, 266] width 77 height 25
click at [594, 264] on input "False" at bounding box center [598, 267] width 8 height 7
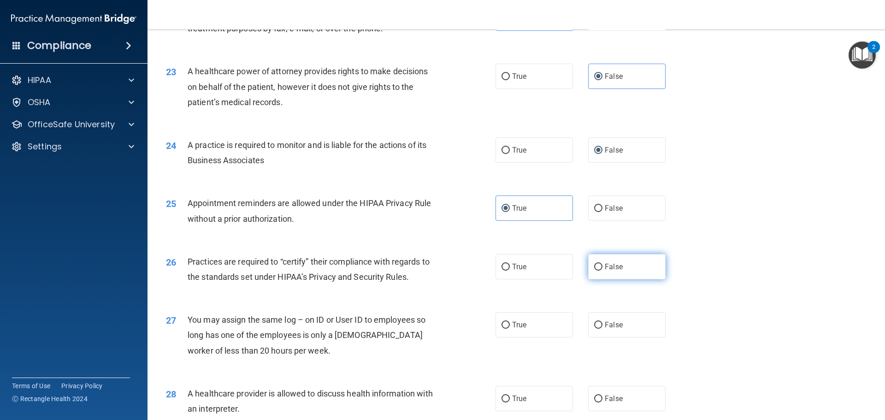
radio input "true"
drag, startPoint x: 597, startPoint y: 321, endPoint x: 593, endPoint y: 325, distance: 4.9
click at [597, 322] on input "False" at bounding box center [598, 325] width 8 height 7
radio input "true"
click at [527, 398] on label "True" at bounding box center [534, 398] width 77 height 25
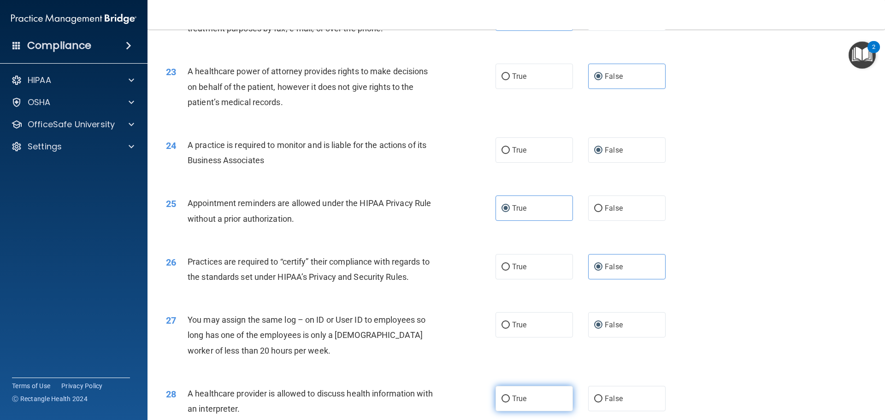
click at [510, 398] on input "True" at bounding box center [506, 399] width 8 height 7
radio input "true"
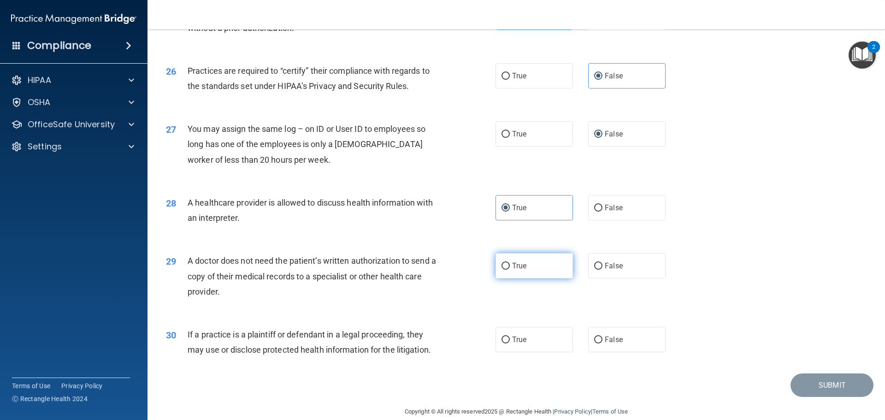
scroll to position [1726, 0]
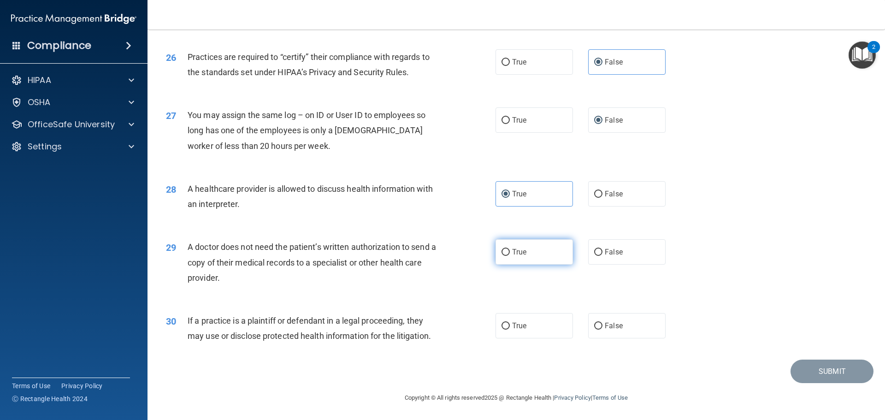
click at [513, 242] on label "True" at bounding box center [534, 251] width 77 height 25
click at [510, 249] on input "True" at bounding box center [506, 252] width 8 height 7
radio input "true"
click at [505, 321] on label "True" at bounding box center [534, 325] width 77 height 25
click at [505, 323] on input "True" at bounding box center [506, 326] width 8 height 7
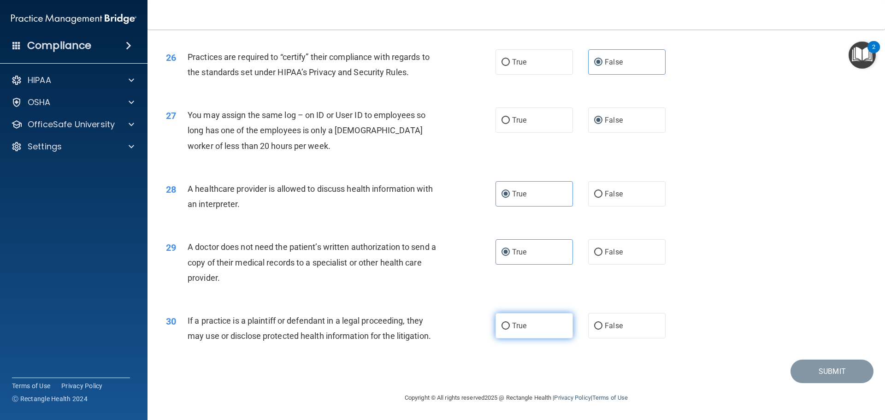
radio input "true"
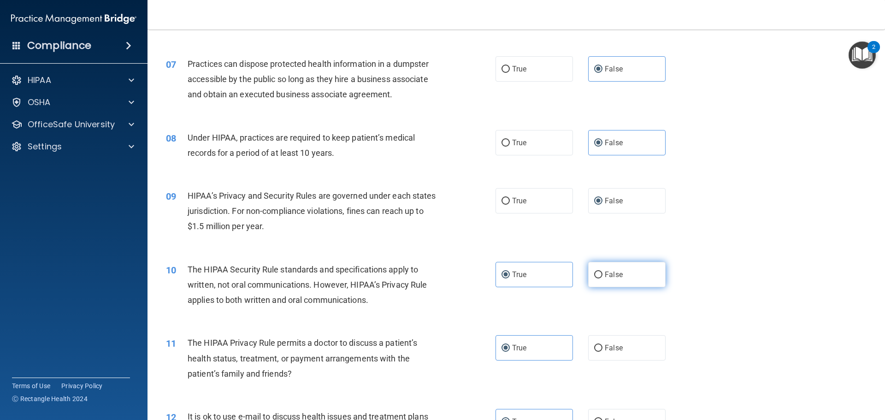
scroll to position [389, 0]
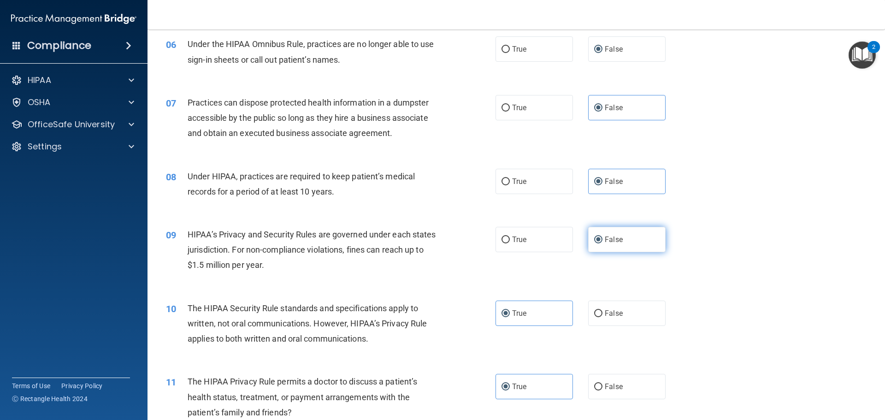
click at [625, 231] on label "False" at bounding box center [626, 239] width 77 height 25
click at [603, 237] on input "False" at bounding box center [598, 240] width 8 height 7
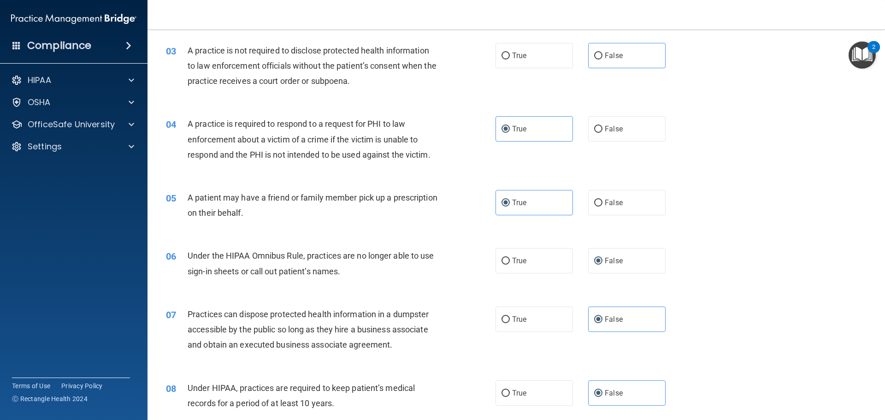
scroll to position [159, 0]
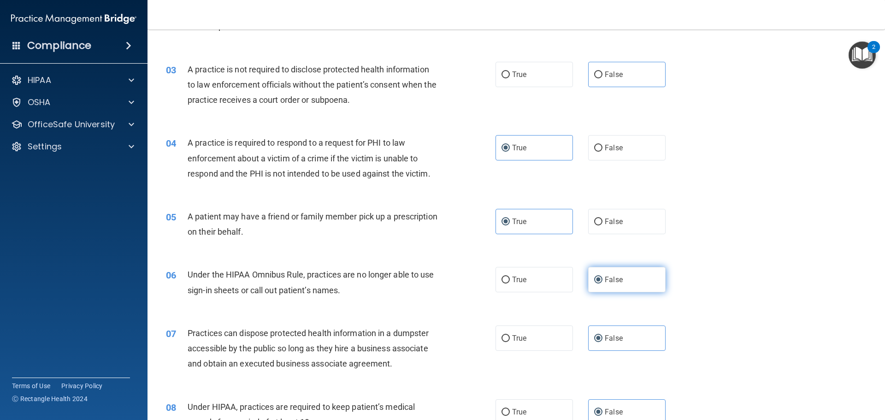
click at [634, 278] on label "False" at bounding box center [626, 279] width 77 height 25
click at [603, 278] on input "False" at bounding box center [598, 280] width 8 height 7
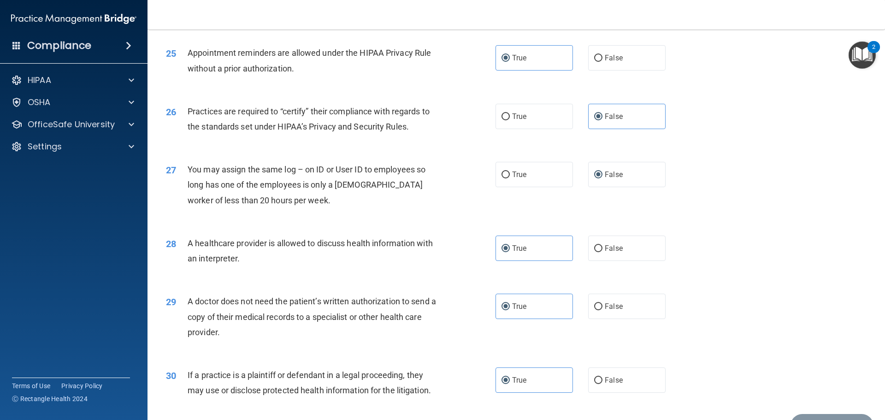
scroll to position [1726, 0]
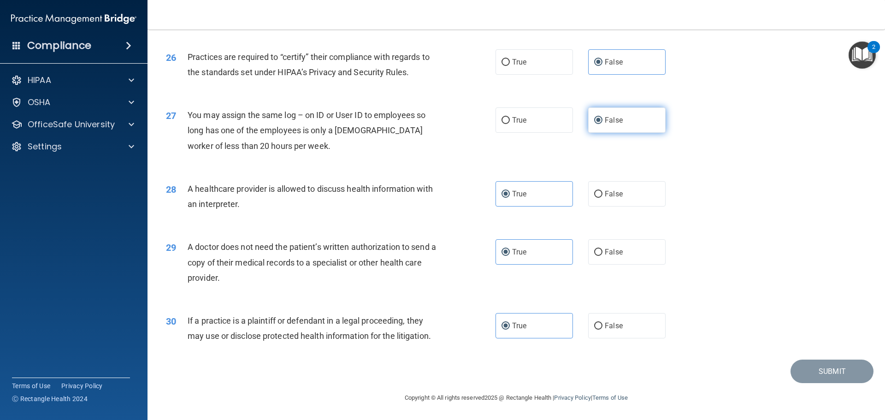
click at [652, 129] on label "False" at bounding box center [626, 119] width 77 height 25
click at [603, 124] on input "False" at bounding box center [598, 120] width 8 height 7
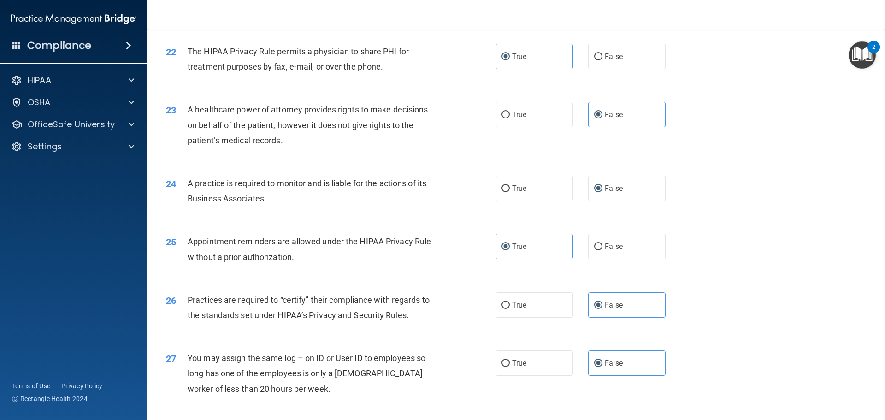
scroll to position [1450, 0]
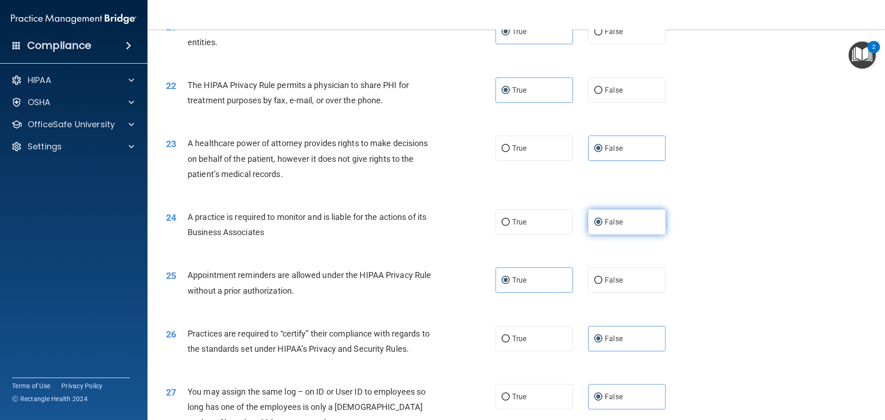
click at [613, 217] on label "False" at bounding box center [626, 221] width 77 height 25
click at [603, 219] on input "False" at bounding box center [598, 222] width 8 height 7
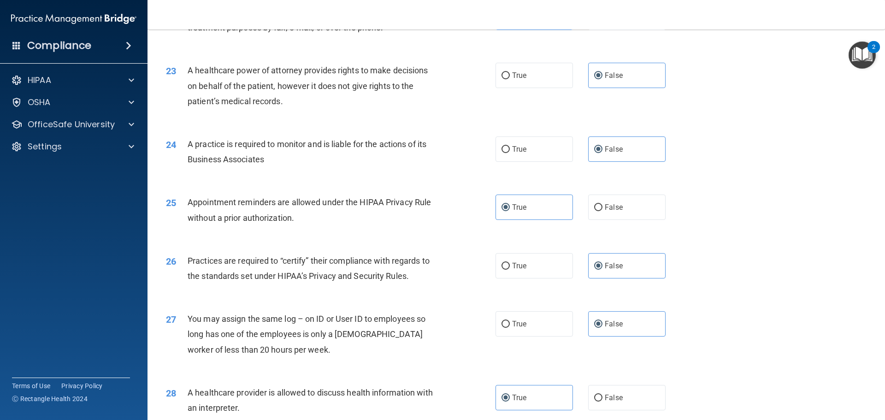
scroll to position [1496, 0]
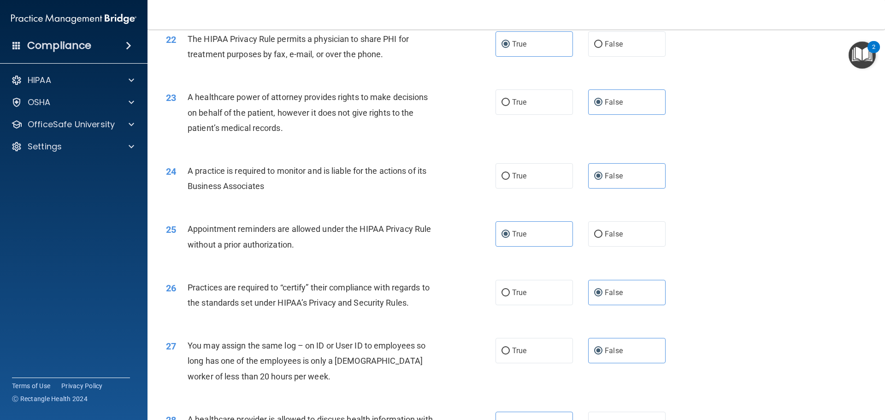
click at [868, 58] on img "Open Resource Center, 2 new notifications" at bounding box center [862, 54] width 27 height 27
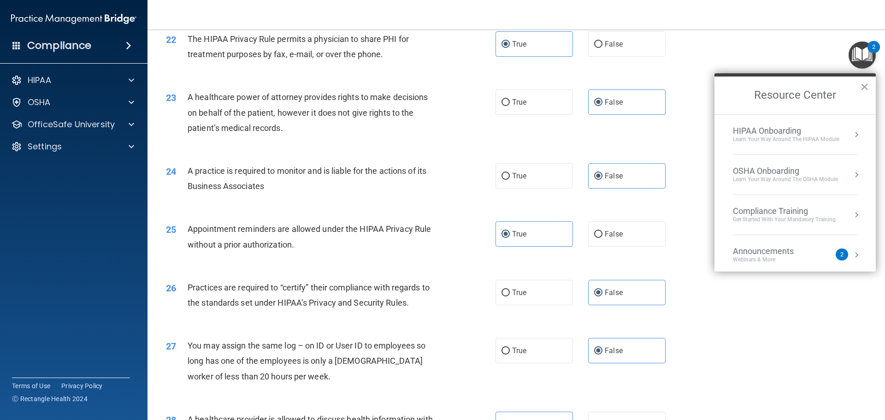
click at [852, 254] on button "Resource Center" at bounding box center [856, 254] width 9 height 9
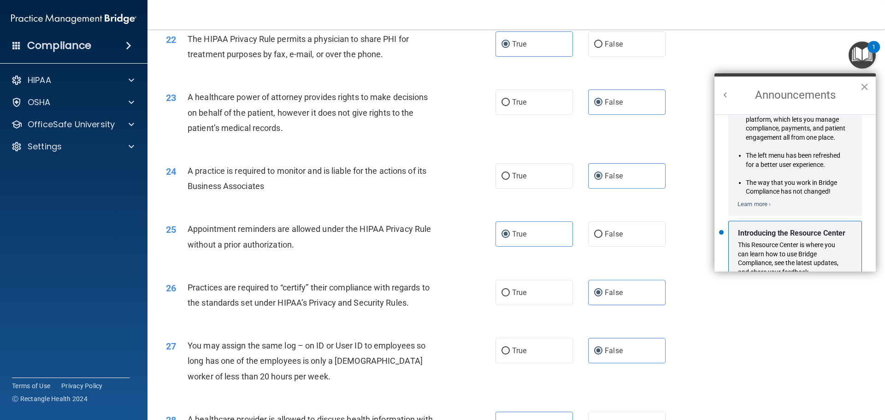
scroll to position [162, 0]
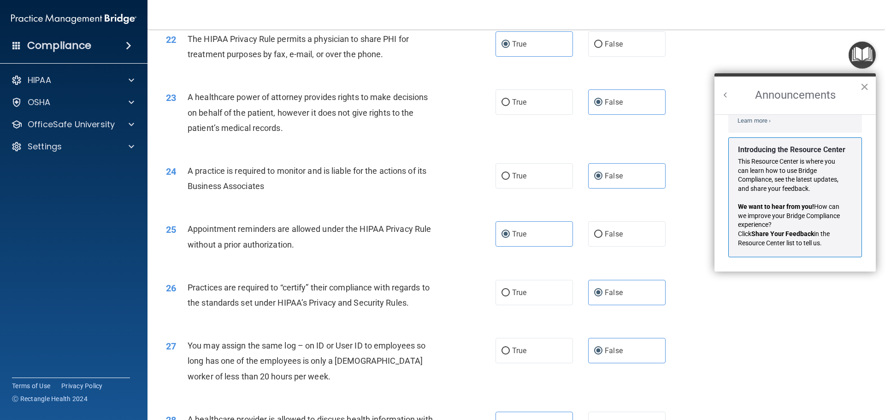
click at [865, 89] on button "×" at bounding box center [864, 86] width 9 height 15
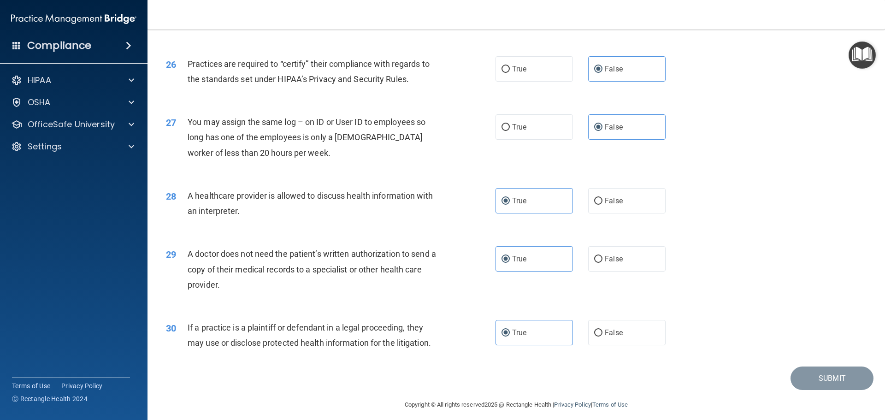
scroll to position [1726, 0]
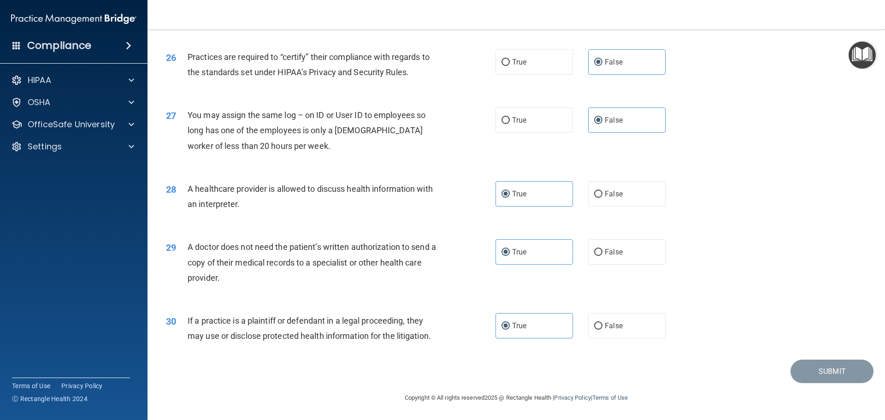
drag, startPoint x: 805, startPoint y: 373, endPoint x: 737, endPoint y: 44, distance: 335.7
click at [737, 44] on div "26 Practices are required to “certify” their compliance with regards to the sta…" at bounding box center [516, 67] width 715 height 58
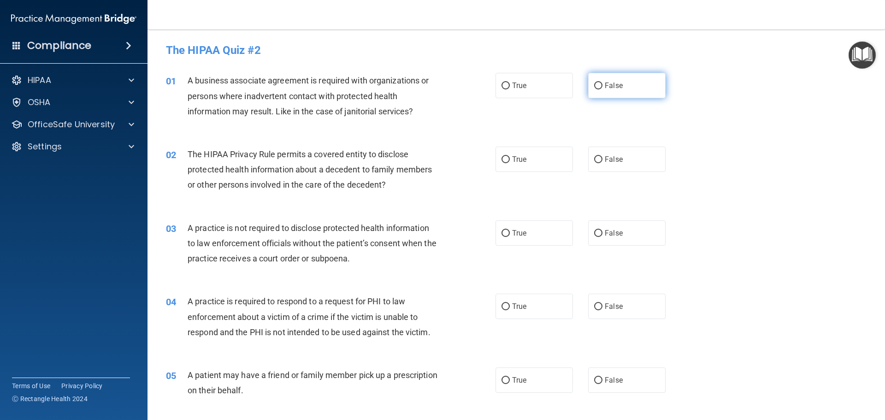
click at [594, 85] on input "False" at bounding box center [598, 86] width 8 height 7
radio input "true"
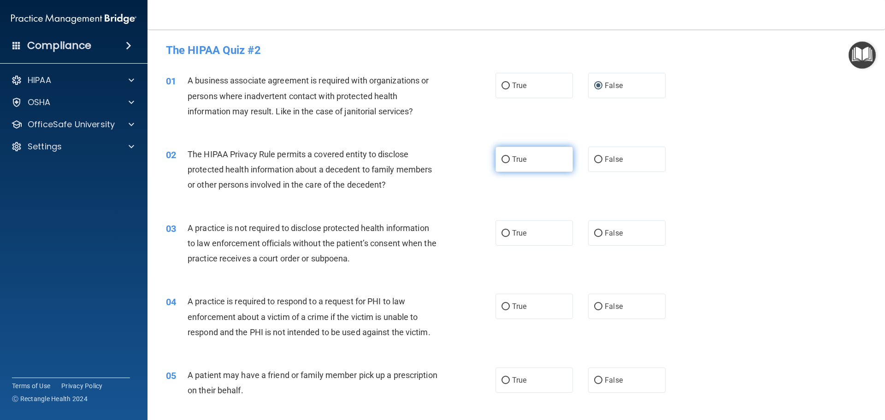
click at [505, 159] on input "True" at bounding box center [506, 159] width 8 height 7
radio input "true"
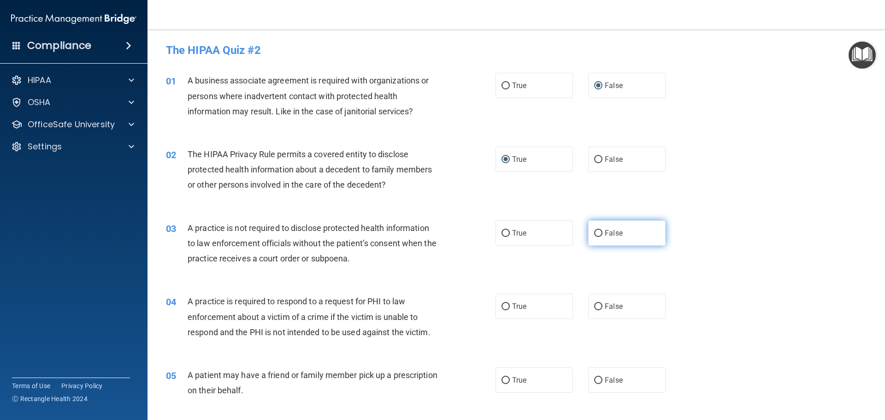
click at [595, 233] on input "False" at bounding box center [598, 233] width 8 height 7
radio input "true"
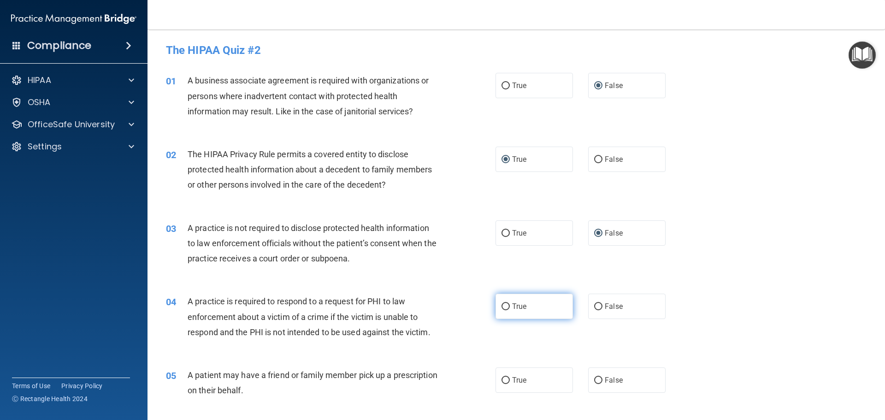
click at [505, 305] on input "True" at bounding box center [506, 306] width 8 height 7
radio input "true"
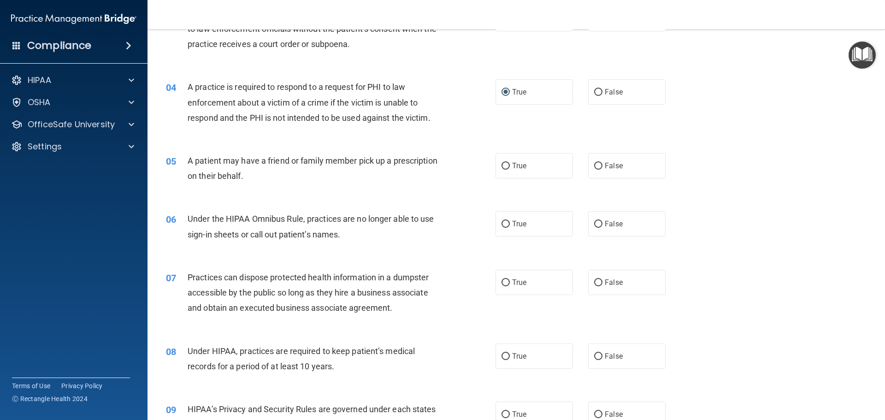
scroll to position [231, 0]
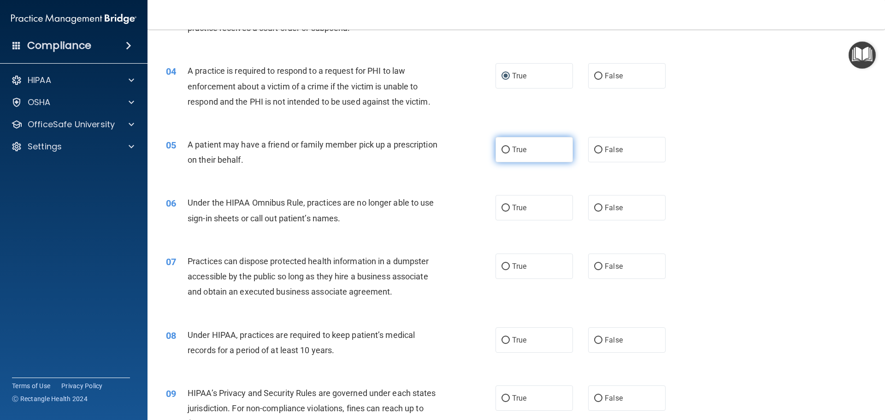
click at [502, 150] on input "True" at bounding box center [506, 150] width 8 height 7
radio input "true"
click at [594, 209] on input "False" at bounding box center [598, 208] width 8 height 7
radio input "true"
click at [594, 264] on input "False" at bounding box center [598, 266] width 8 height 7
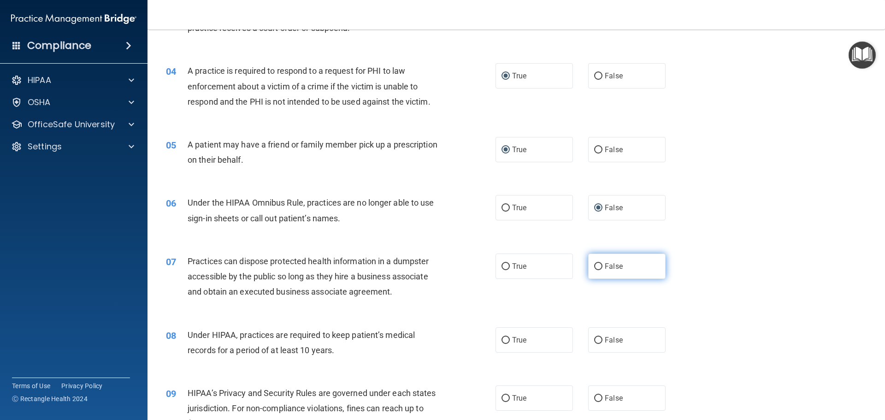
radio input "true"
click at [594, 339] on input "False" at bounding box center [598, 340] width 8 height 7
radio input "true"
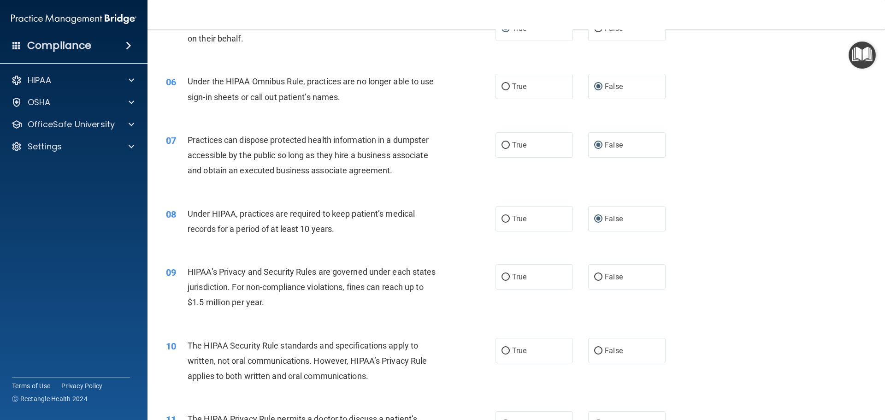
scroll to position [415, 0]
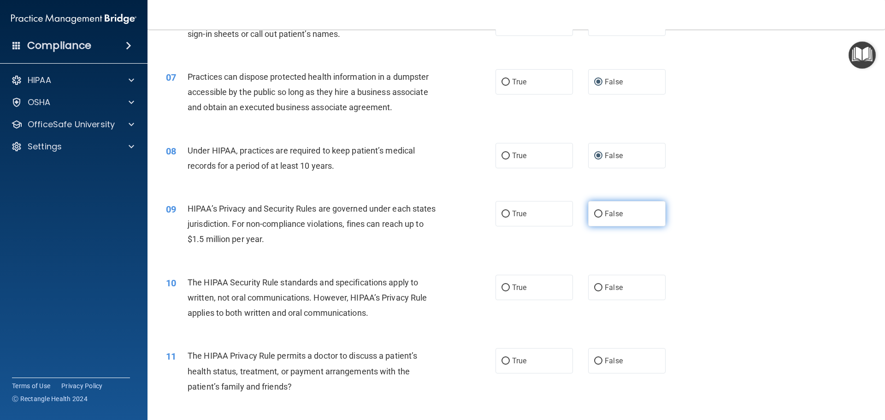
click at [594, 216] on input "False" at bounding box center [598, 214] width 8 height 7
radio input "true"
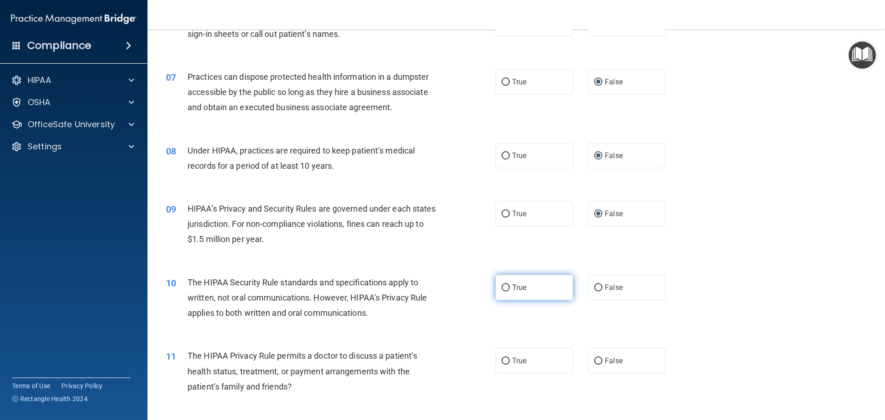
click at [502, 286] on input "True" at bounding box center [506, 287] width 8 height 7
radio input "true"
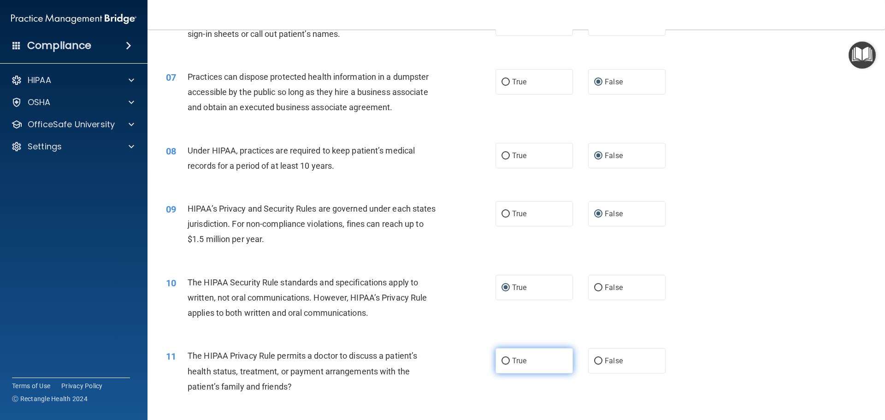
click at [504, 361] on input "True" at bounding box center [506, 361] width 8 height 7
radio input "true"
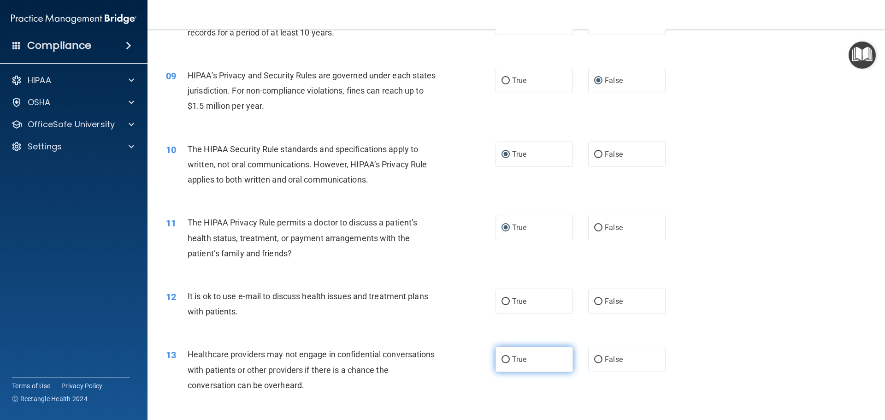
scroll to position [553, 0]
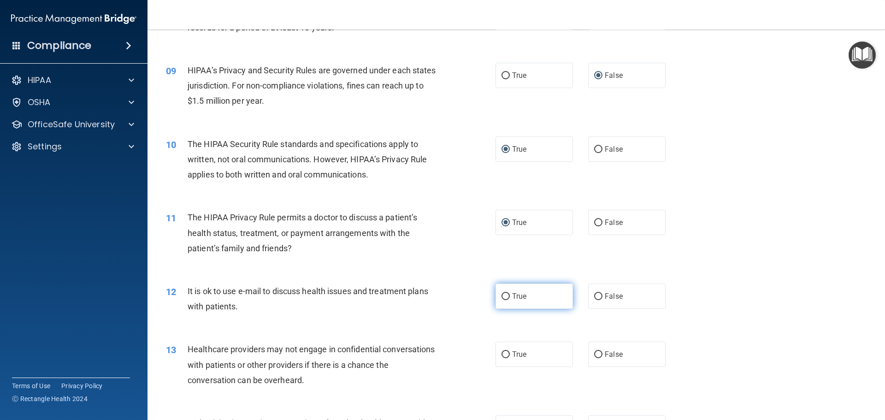
click at [502, 297] on input "True" at bounding box center [506, 296] width 8 height 7
radio input "true"
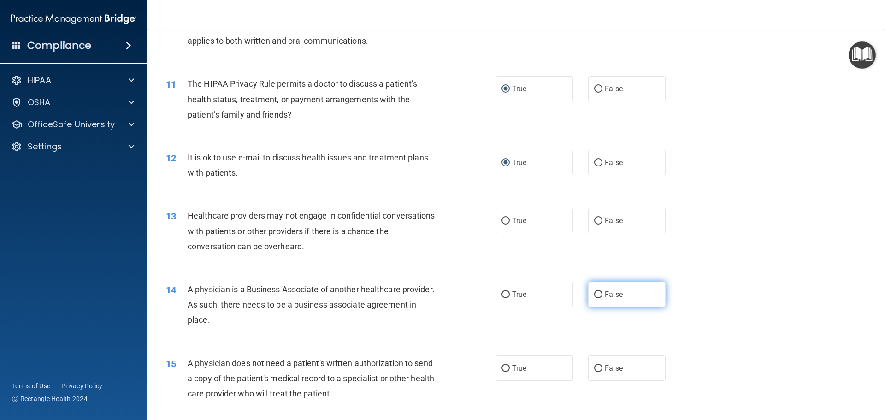
scroll to position [692, 0]
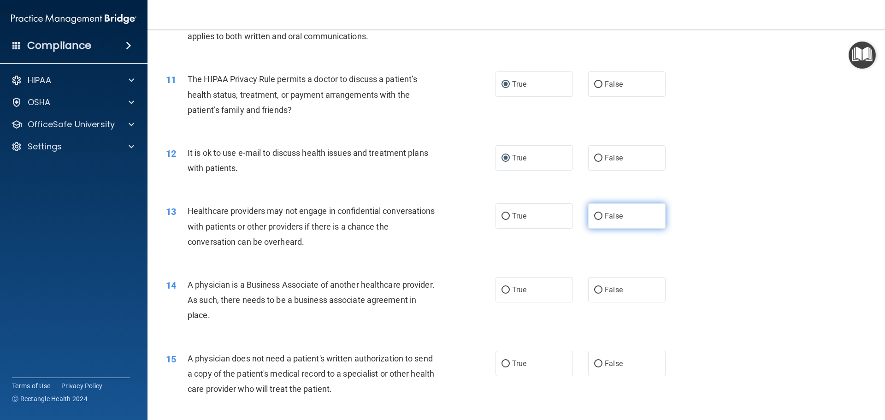
click at [594, 213] on input "False" at bounding box center [598, 216] width 8 height 7
radio input "true"
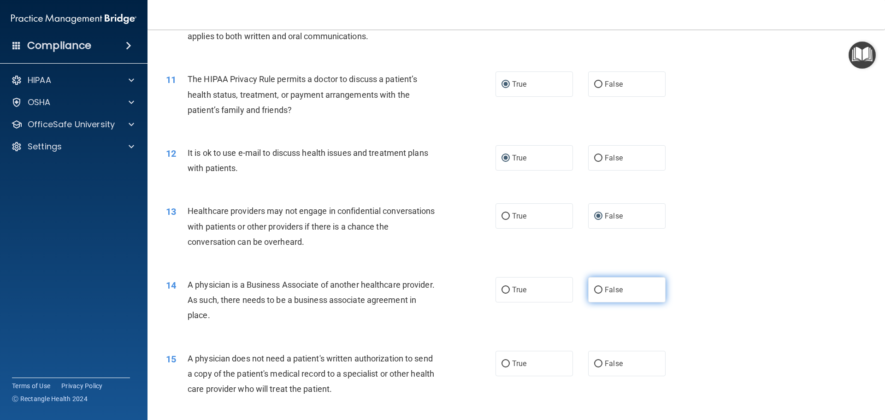
click at [594, 288] on input "False" at bounding box center [598, 290] width 8 height 7
radio input "true"
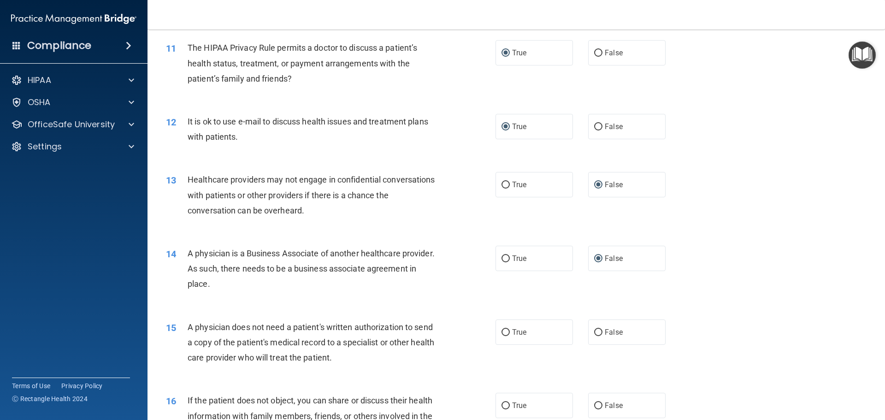
scroll to position [738, 0]
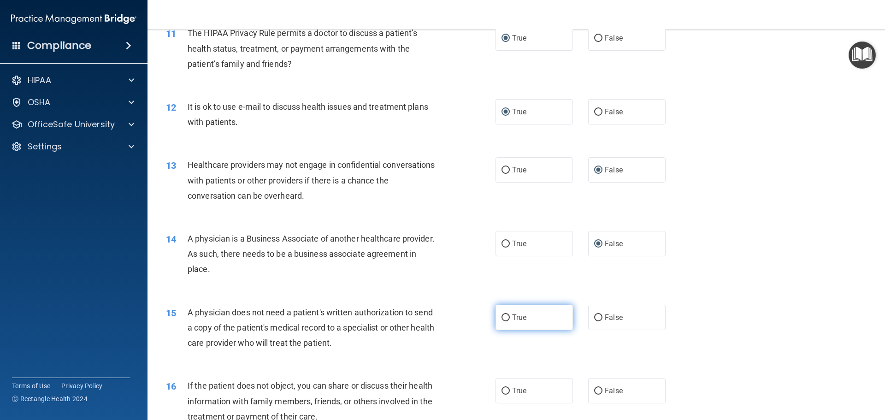
click at [502, 317] on input "True" at bounding box center [506, 317] width 8 height 7
radio input "true"
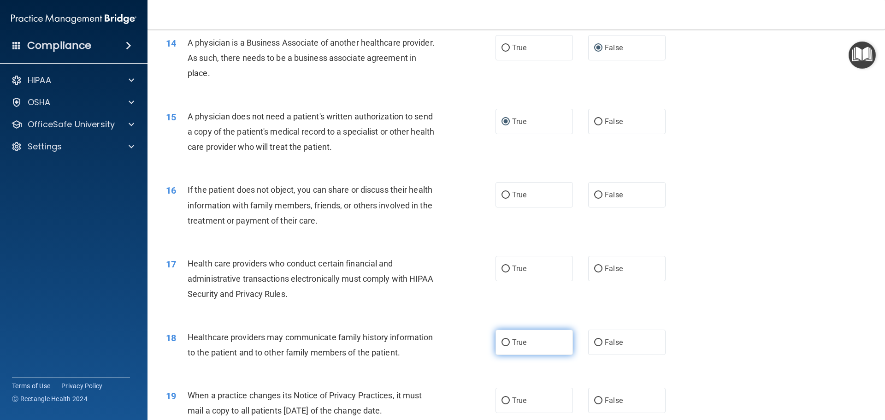
scroll to position [968, 0]
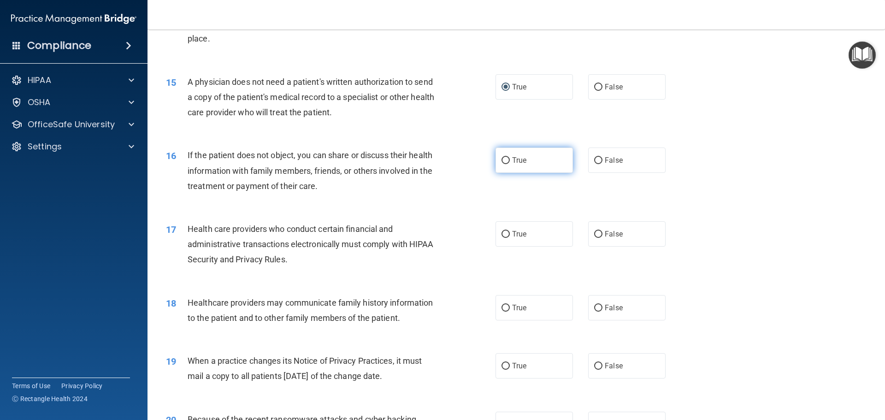
click at [502, 160] on input "True" at bounding box center [506, 160] width 8 height 7
radio input "true"
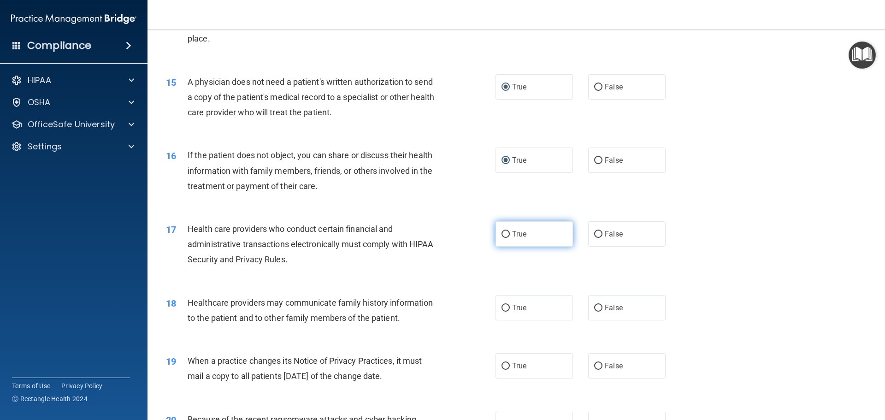
click at [502, 234] on input "True" at bounding box center [506, 234] width 8 height 7
radio input "true"
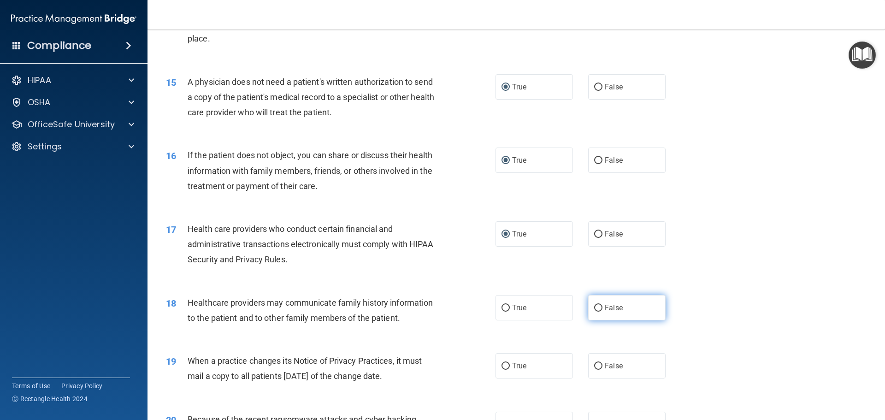
click at [594, 308] on input "False" at bounding box center [598, 308] width 8 height 7
radio input "true"
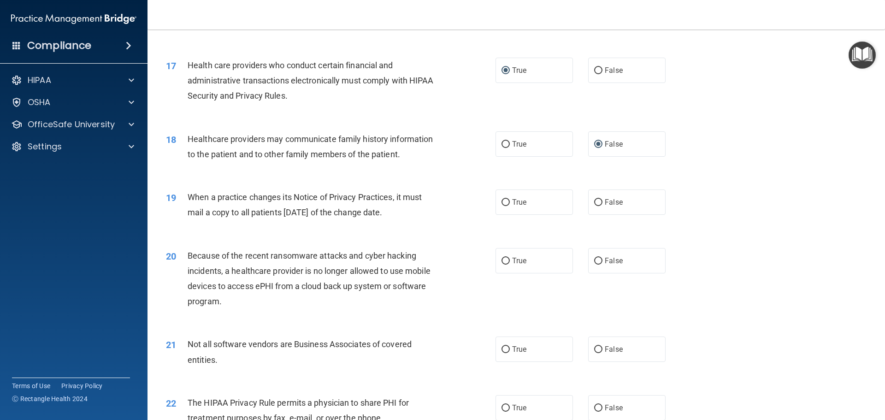
scroll to position [1153, 0]
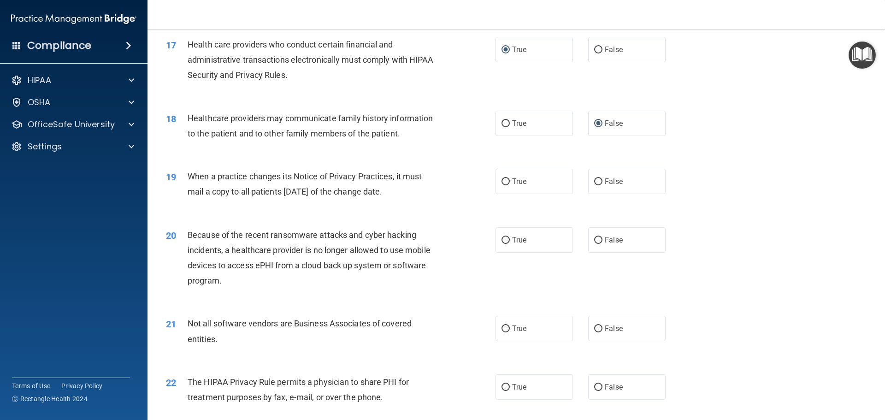
drag, startPoint x: 594, startPoint y: 181, endPoint x: 598, endPoint y: 198, distance: 17.0
click at [595, 181] on input "False" at bounding box center [598, 181] width 8 height 7
radio input "true"
click at [595, 243] on input "False" at bounding box center [598, 240] width 8 height 7
radio input "true"
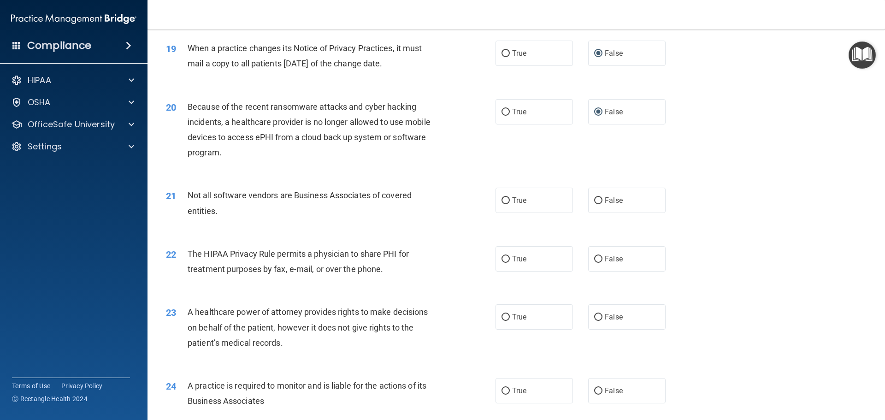
scroll to position [1291, 0]
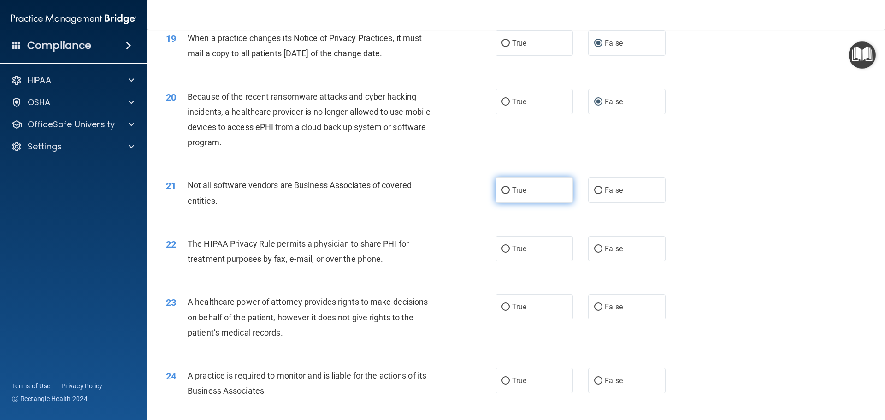
click at [502, 188] on input "True" at bounding box center [506, 190] width 8 height 7
radio input "true"
click at [502, 249] on input "True" at bounding box center [506, 249] width 8 height 7
radio input "true"
click at [595, 305] on input "False" at bounding box center [598, 307] width 8 height 7
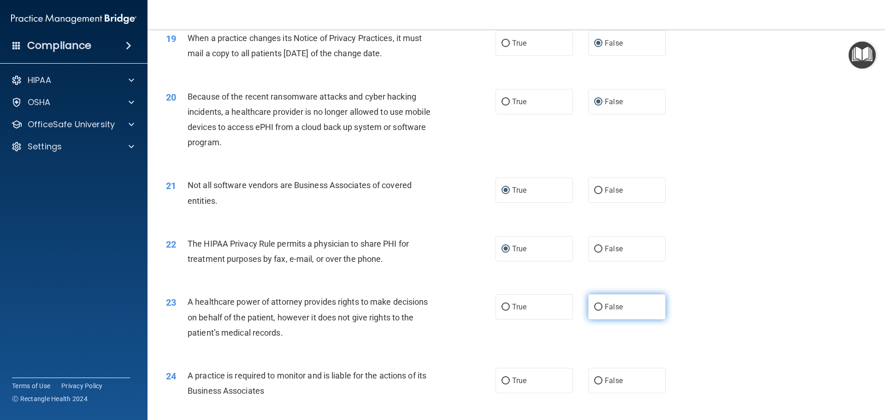
radio input "true"
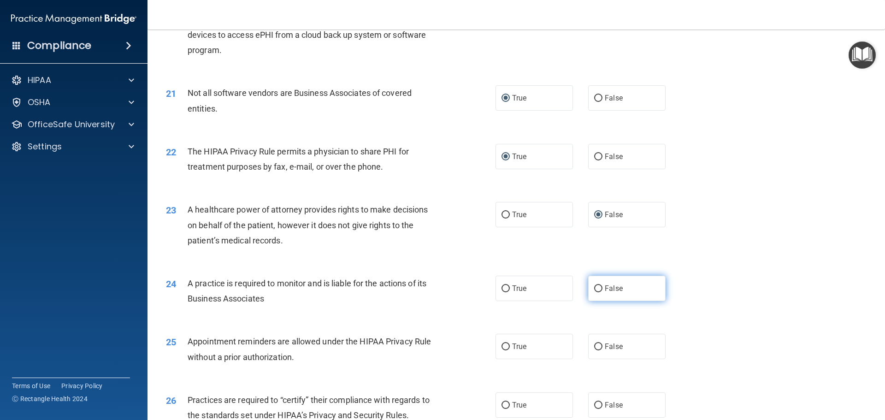
click at [594, 288] on input "False" at bounding box center [598, 288] width 8 height 7
radio input "true"
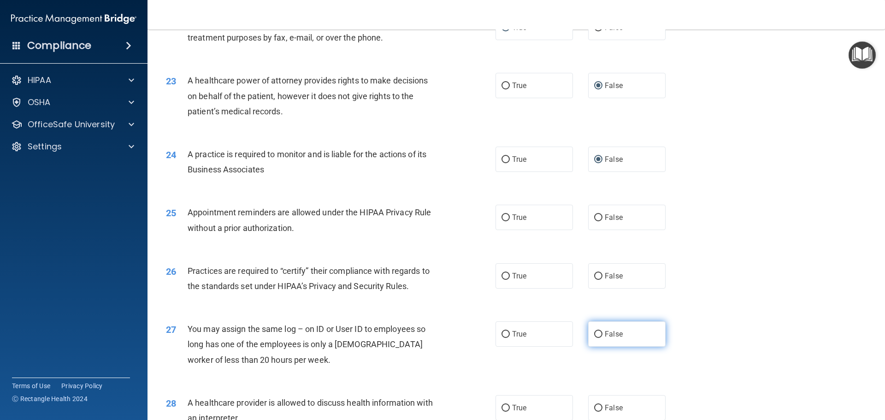
scroll to position [1568, 0]
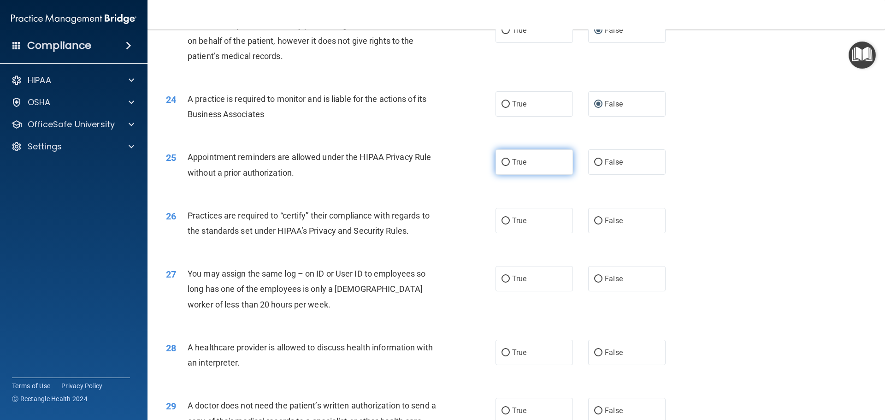
click at [502, 159] on input "True" at bounding box center [506, 162] width 8 height 7
radio input "true"
click at [600, 220] on label "False" at bounding box center [626, 220] width 77 height 25
click at [600, 220] on input "False" at bounding box center [598, 221] width 8 height 7
radio input "true"
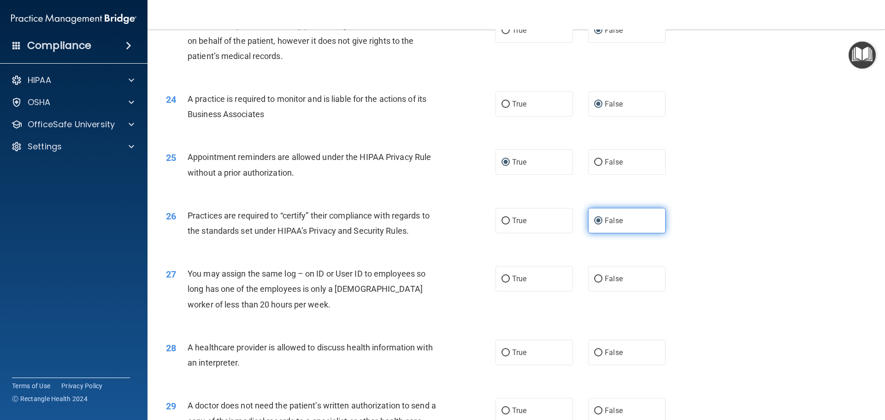
click at [594, 223] on input "False" at bounding box center [598, 221] width 8 height 7
click at [596, 218] on input "False" at bounding box center [598, 221] width 8 height 7
click at [622, 240] on div "26 Practices are required to “certify” their compliance with regards to the sta…" at bounding box center [516, 225] width 715 height 58
click at [627, 211] on label "False" at bounding box center [626, 220] width 77 height 25
click at [603, 218] on input "False" at bounding box center [598, 221] width 8 height 7
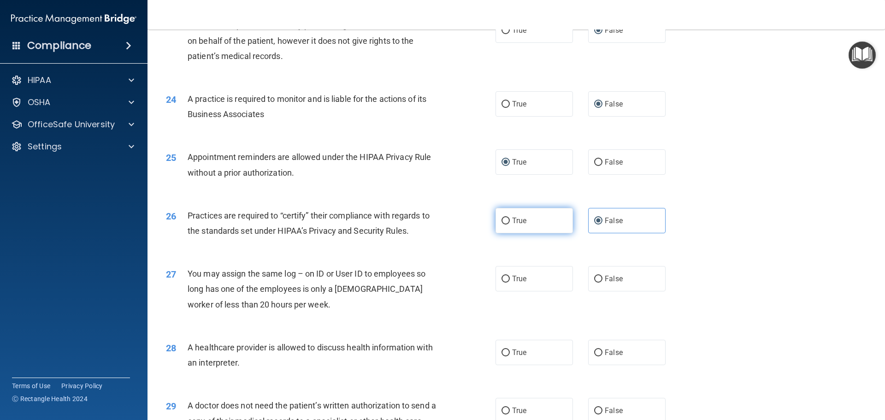
click at [561, 225] on label "True" at bounding box center [534, 220] width 77 height 25
click at [510, 225] on input "True" at bounding box center [506, 221] width 8 height 7
radio input "true"
click at [594, 220] on input "False" at bounding box center [598, 221] width 8 height 7
radio input "true"
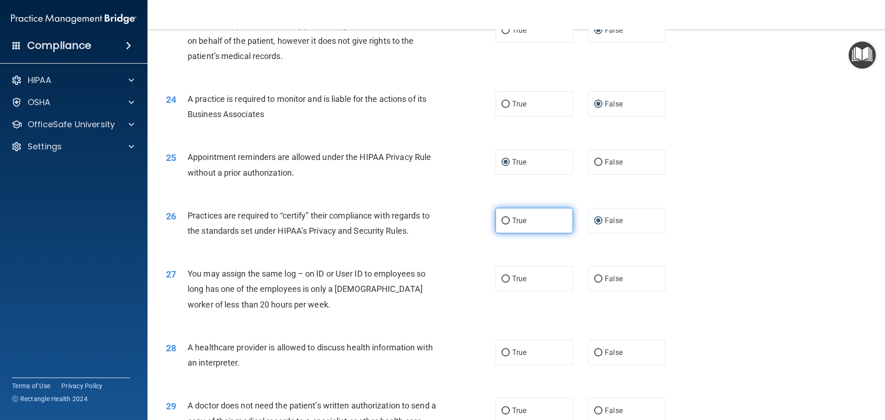
click at [552, 222] on label "True" at bounding box center [534, 220] width 77 height 25
click at [510, 222] on input "True" at bounding box center [506, 221] width 8 height 7
radio input "true"
click at [572, 238] on div "26 Practices are required to “certify” their compliance with regards to the sta…" at bounding box center [516, 225] width 715 height 58
click at [539, 231] on label "True" at bounding box center [534, 220] width 77 height 25
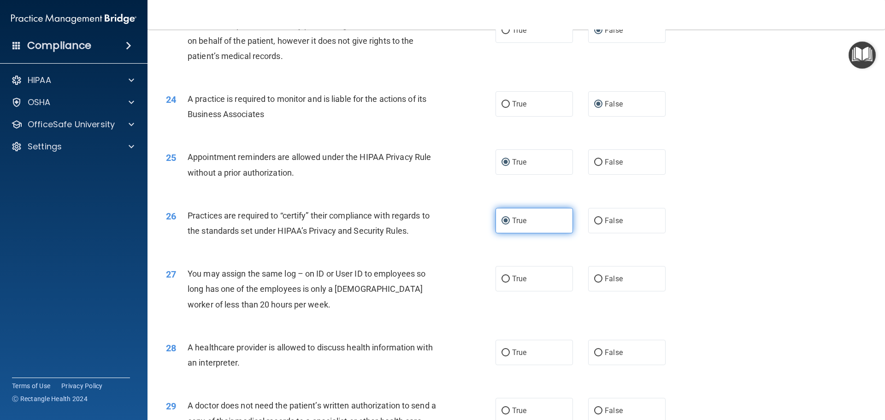
click at [510, 225] on input "True" at bounding box center [506, 221] width 8 height 7
drag, startPoint x: 507, startPoint y: 210, endPoint x: 542, endPoint y: 219, distance: 36.5
click at [508, 210] on label "True" at bounding box center [534, 220] width 77 height 25
click at [508, 218] on input "True" at bounding box center [506, 221] width 8 height 7
click at [552, 253] on div "26 Practices are required to “certify” their compliance with regards to the sta…" at bounding box center [516, 225] width 715 height 58
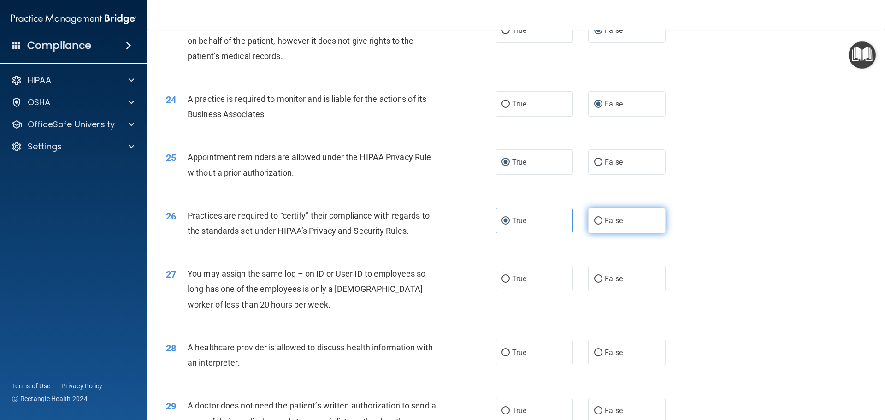
click at [614, 233] on label "False" at bounding box center [626, 220] width 77 height 25
click at [603, 225] on input "False" at bounding box center [598, 221] width 8 height 7
radio input "true"
click at [504, 219] on input "True" at bounding box center [506, 221] width 8 height 7
radio input "true"
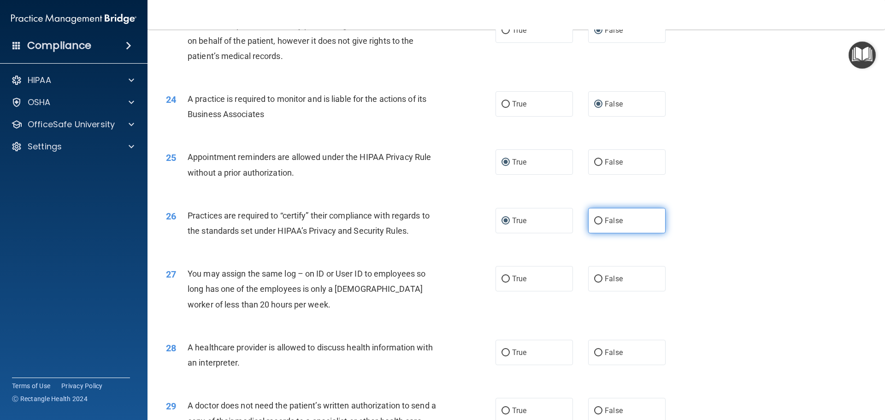
drag, startPoint x: 594, startPoint y: 221, endPoint x: 607, endPoint y: 227, distance: 14.4
click at [594, 221] on input "False" at bounding box center [598, 221] width 8 height 7
radio input "true"
radio input "false"
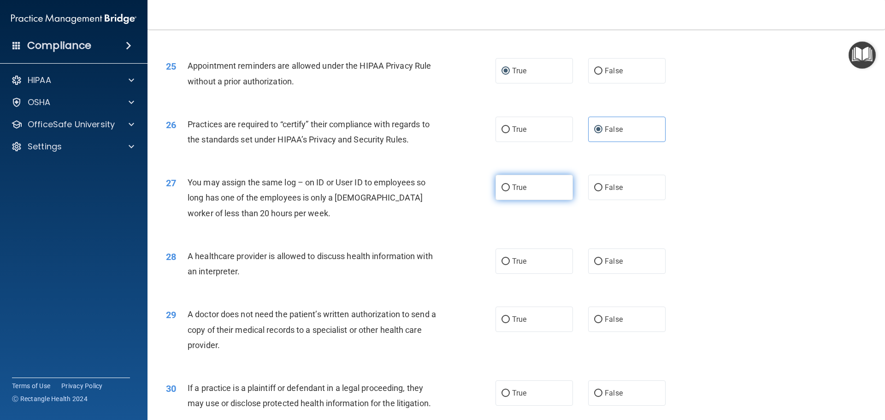
scroll to position [1660, 0]
click at [594, 159] on div "26 Practices are required to “certify” their compliance with regards to the sta…" at bounding box center [516, 133] width 715 height 58
drag, startPoint x: 611, startPoint y: 136, endPoint x: 742, endPoint y: 100, distance: 135.9
click at [743, 99] on div "25 Appointment reminders are allowed under the HIPAA Privacy Rule without a pri…" at bounding box center [516, 75] width 715 height 58
click at [651, 116] on label "False" at bounding box center [626, 128] width 77 height 25
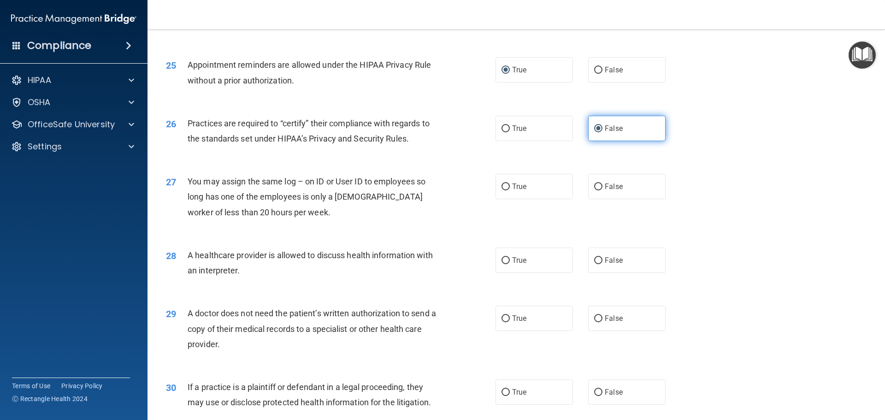
click at [603, 125] on input "False" at bounding box center [598, 128] width 8 height 7
drag, startPoint x: 651, startPoint y: 116, endPoint x: 656, endPoint y: 135, distance: 19.7
click at [656, 132] on label "False" at bounding box center [626, 128] width 77 height 25
click at [603, 132] on input "False" at bounding box center [598, 128] width 8 height 7
click at [637, 136] on label "False" at bounding box center [626, 128] width 77 height 25
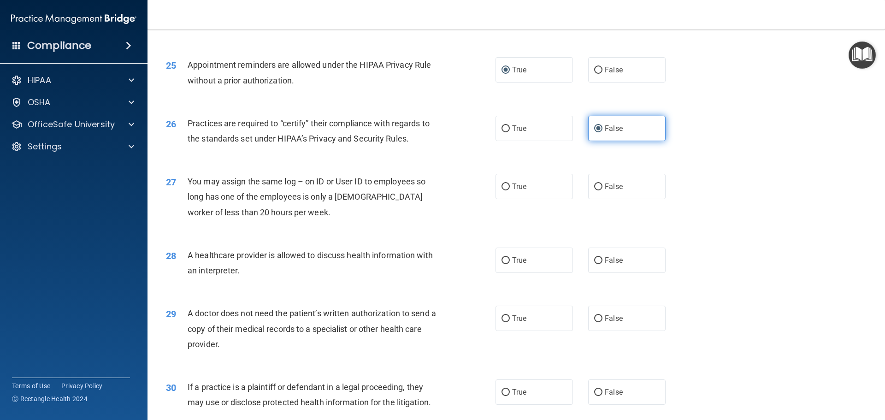
click at [603, 132] on input "False" at bounding box center [598, 128] width 8 height 7
click at [637, 136] on label "False" at bounding box center [626, 128] width 77 height 25
click at [603, 132] on input "False" at bounding box center [598, 128] width 8 height 7
click at [597, 149] on div "26 Practices are required to “certify” their compliance with regards to the sta…" at bounding box center [516, 133] width 715 height 58
click at [597, 135] on label "False" at bounding box center [626, 128] width 77 height 25
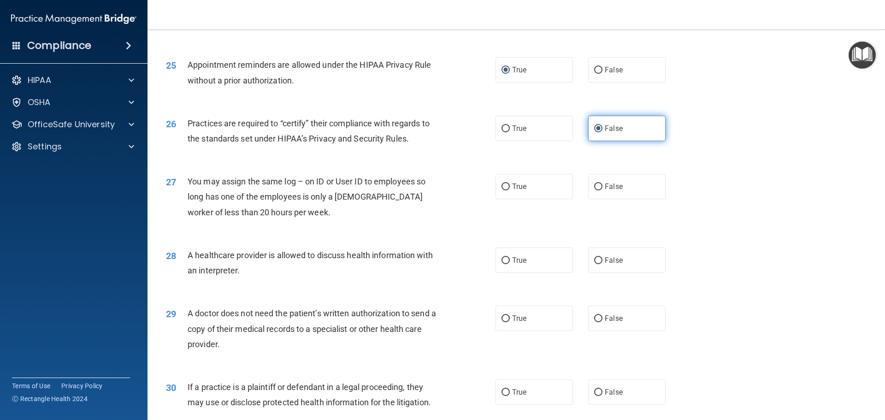
click at [597, 132] on input "False" at bounding box center [598, 128] width 8 height 7
click at [590, 136] on label "False" at bounding box center [626, 128] width 77 height 25
click at [594, 132] on input "False" at bounding box center [598, 128] width 8 height 7
click at [580, 141] on div "26 Practices are required to “certify” their compliance with regards to the sta…" at bounding box center [516, 133] width 715 height 58
click at [594, 131] on input "False" at bounding box center [598, 128] width 8 height 7
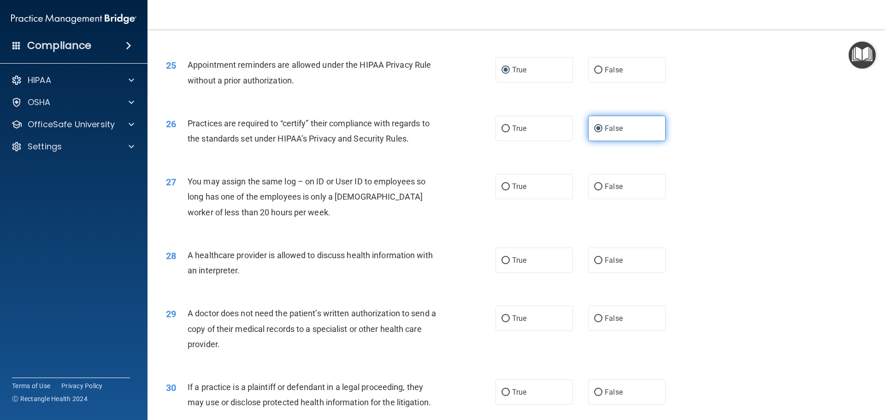
click at [595, 128] on input "False" at bounding box center [598, 128] width 8 height 7
click at [594, 188] on input "False" at bounding box center [598, 187] width 8 height 7
radio input "true"
click at [503, 261] on input "True" at bounding box center [506, 260] width 8 height 7
radio input "true"
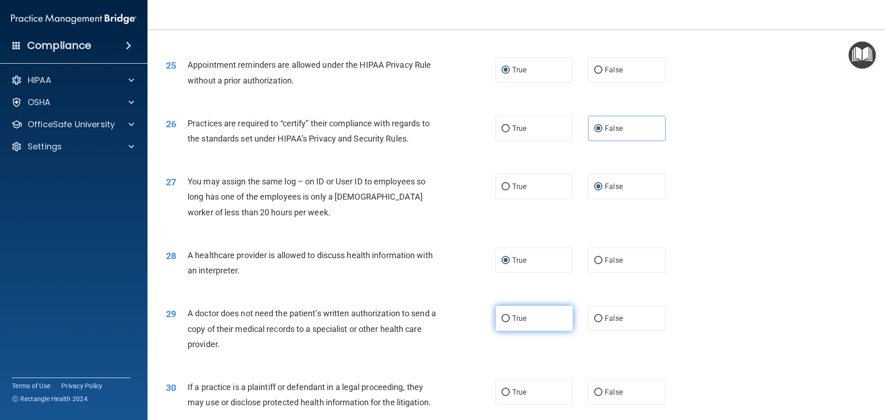
click at [502, 320] on input "True" at bounding box center [506, 318] width 8 height 7
radio input "true"
click at [502, 391] on input "True" at bounding box center [506, 392] width 8 height 7
radio input "true"
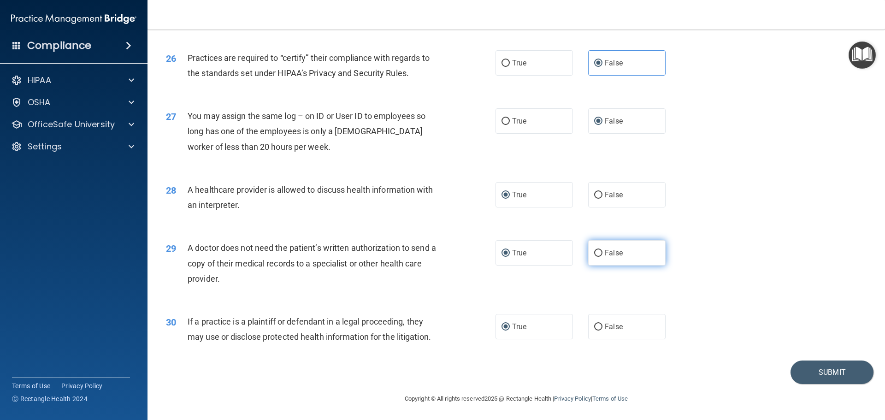
scroll to position [1726, 0]
click at [807, 363] on button "Submit" at bounding box center [832, 372] width 83 height 24
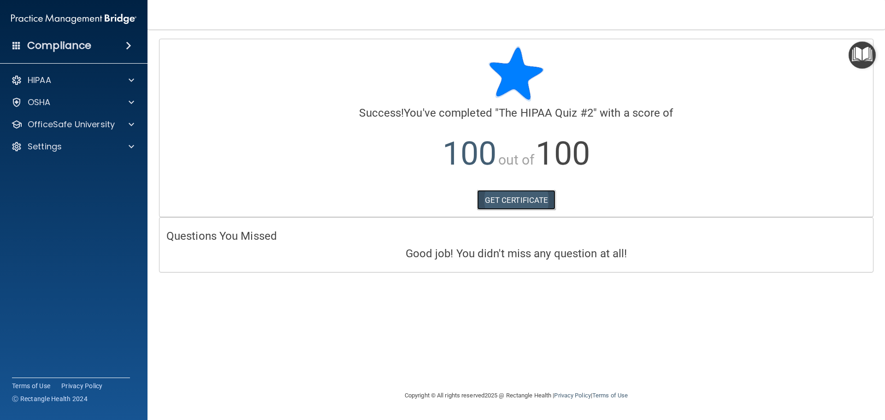
click at [514, 201] on link "GET CERTIFICATE" at bounding box center [516, 200] width 79 height 20
click at [133, 124] on span at bounding box center [132, 124] width 6 height 11
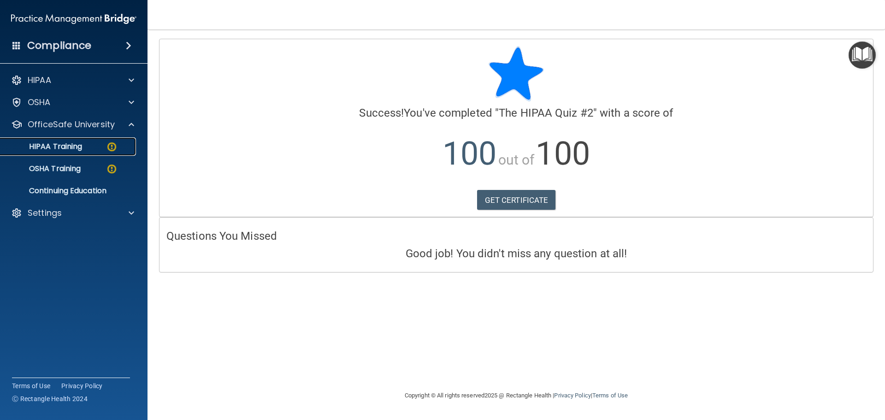
click at [109, 150] on img at bounding box center [112, 147] width 12 height 12
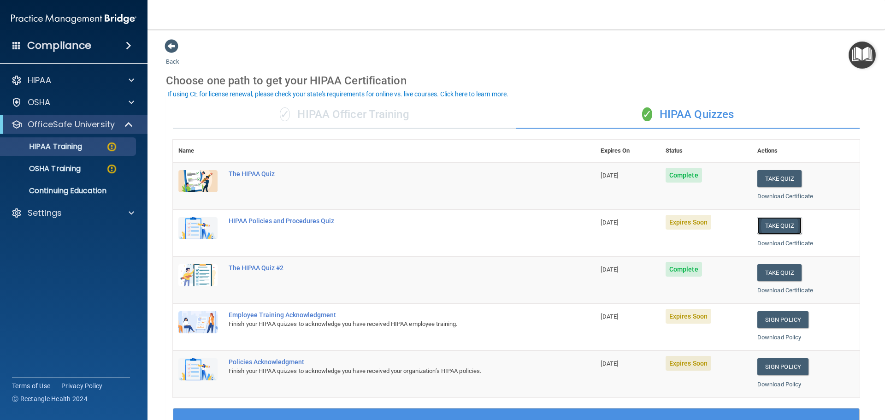
click at [765, 229] on button "Take Quiz" at bounding box center [780, 225] width 44 height 17
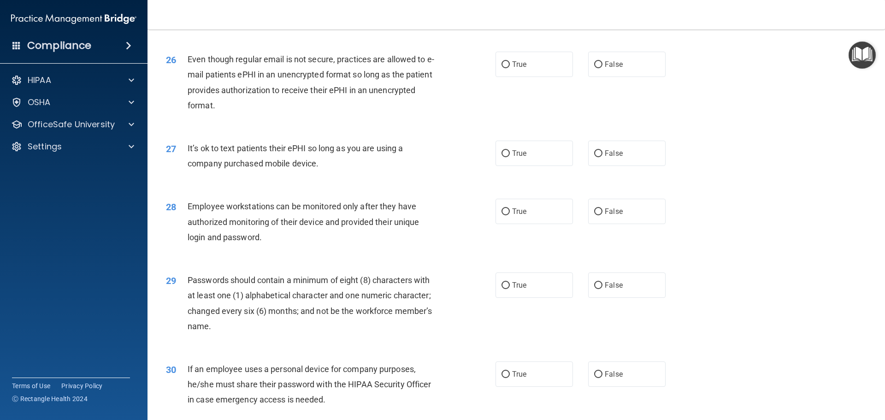
scroll to position [1895, 0]
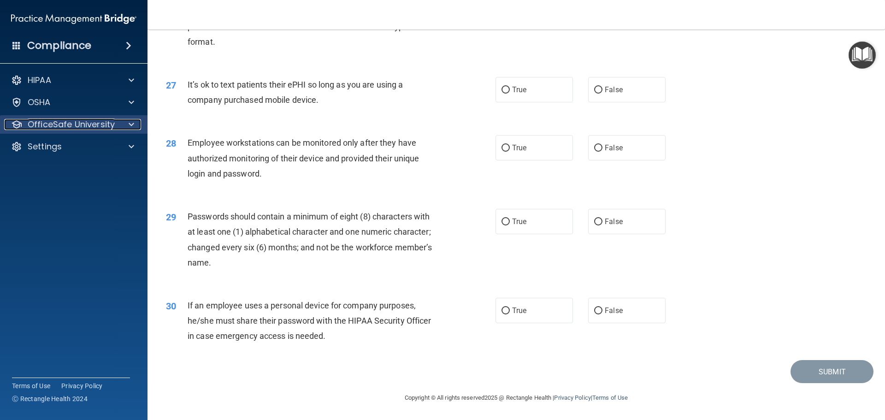
click at [134, 127] on div at bounding box center [129, 124] width 23 height 11
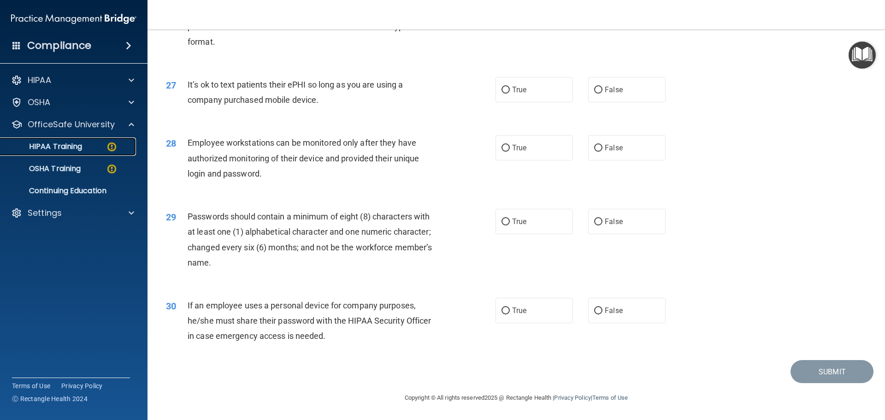
click at [110, 147] on img at bounding box center [112, 147] width 12 height 12
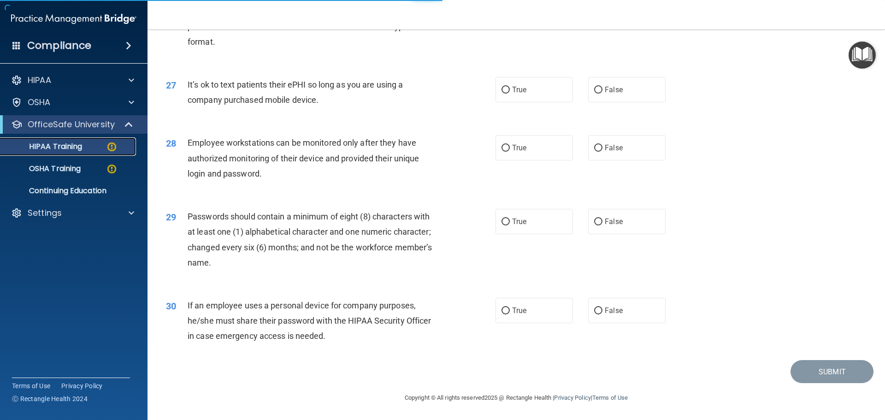
click at [79, 144] on p "HIPAA Training" at bounding box center [44, 146] width 76 height 9
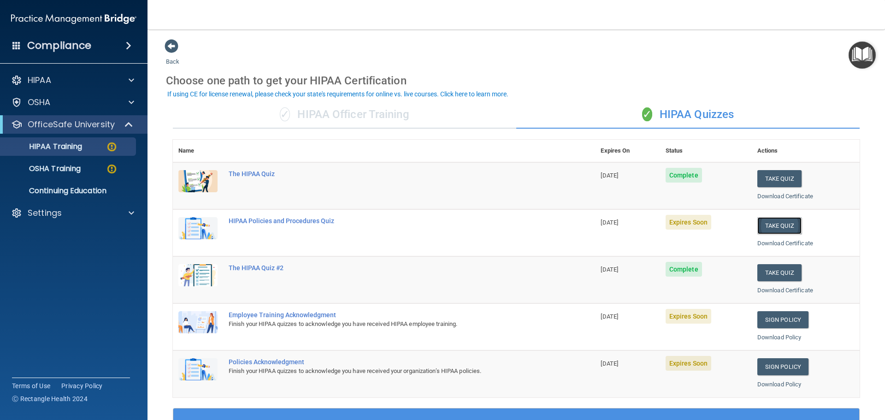
click at [774, 225] on button "Take Quiz" at bounding box center [780, 225] width 44 height 17
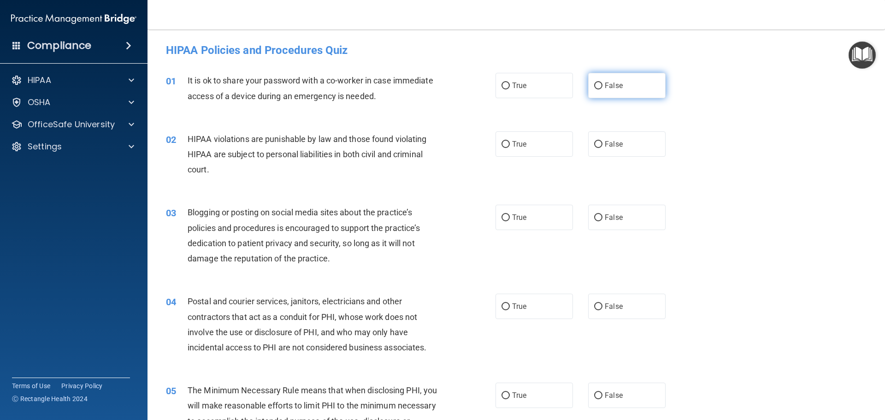
click at [595, 85] on input "False" at bounding box center [598, 86] width 8 height 7
radio input "true"
drag, startPoint x: 503, startPoint y: 143, endPoint x: 519, endPoint y: 152, distance: 17.6
click at [504, 143] on input "True" at bounding box center [506, 144] width 8 height 7
radio input "true"
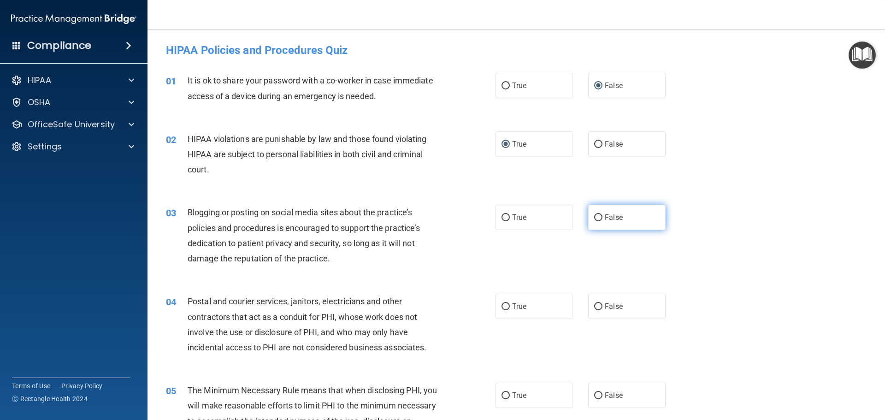
click at [594, 219] on input "False" at bounding box center [598, 217] width 8 height 7
radio input "true"
click at [505, 305] on input "True" at bounding box center [506, 306] width 8 height 7
radio input "true"
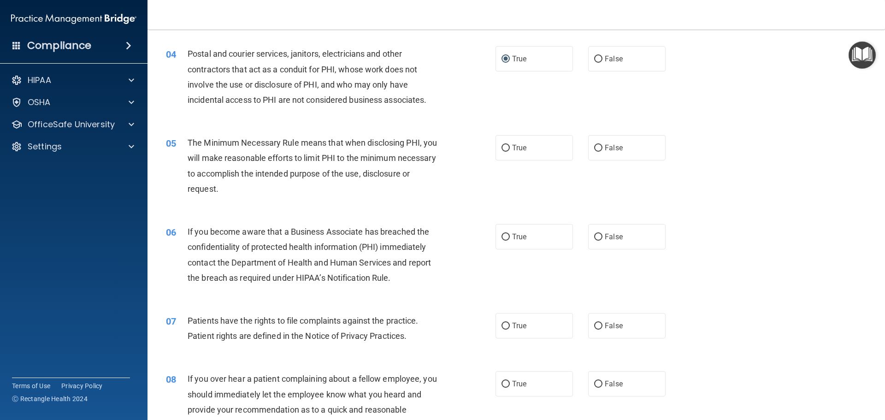
scroll to position [277, 0]
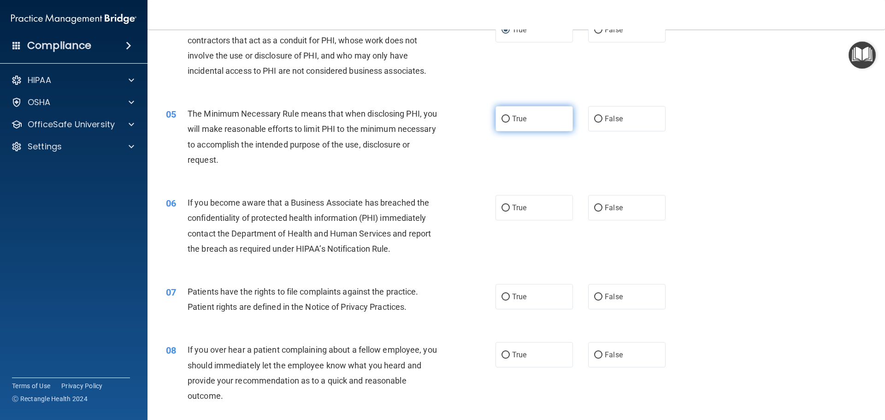
click at [503, 117] on input "True" at bounding box center [506, 119] width 8 height 7
radio input "true"
click at [595, 205] on input "False" at bounding box center [598, 208] width 8 height 7
radio input "true"
click at [504, 297] on input "True" at bounding box center [506, 297] width 8 height 7
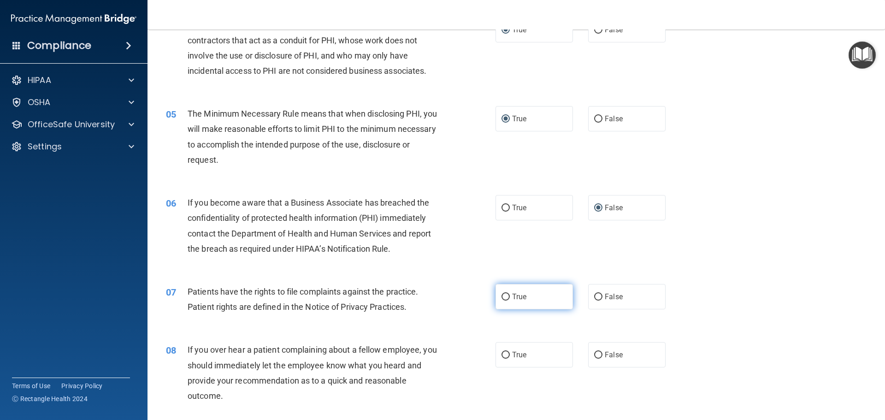
radio input "true"
click at [598, 355] on input "False" at bounding box center [598, 355] width 8 height 7
radio input "true"
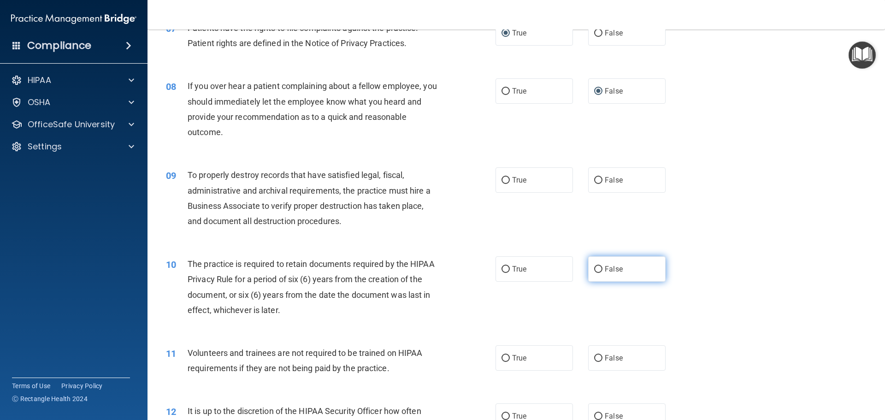
scroll to position [553, 0]
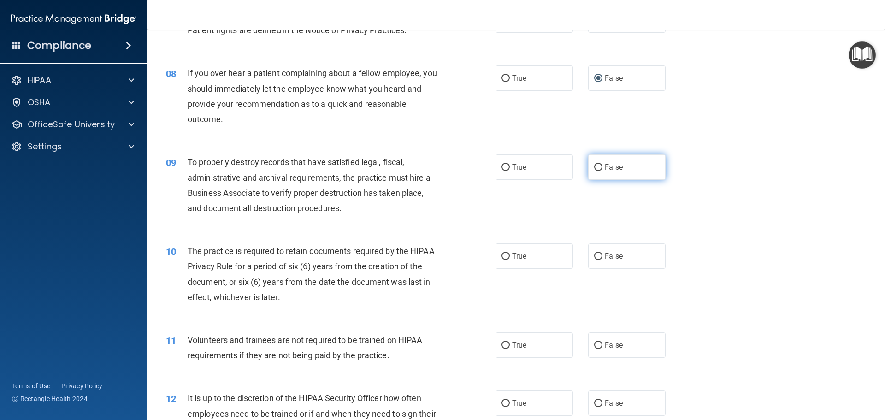
click at [595, 166] on input "False" at bounding box center [598, 167] width 8 height 7
radio input "true"
drag, startPoint x: 505, startPoint y: 255, endPoint x: 528, endPoint y: 260, distance: 24.0
click at [505, 255] on input "True" at bounding box center [506, 256] width 8 height 7
radio input "true"
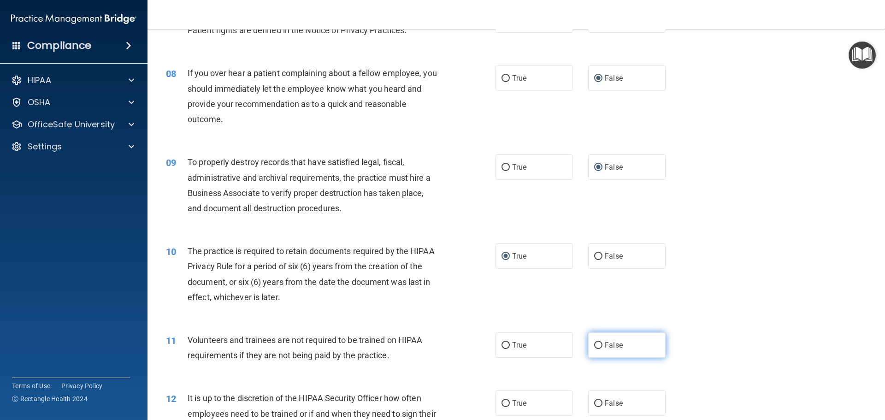
click at [594, 343] on input "False" at bounding box center [598, 345] width 8 height 7
radio input "true"
click at [594, 404] on input "False" at bounding box center [598, 403] width 8 height 7
radio input "true"
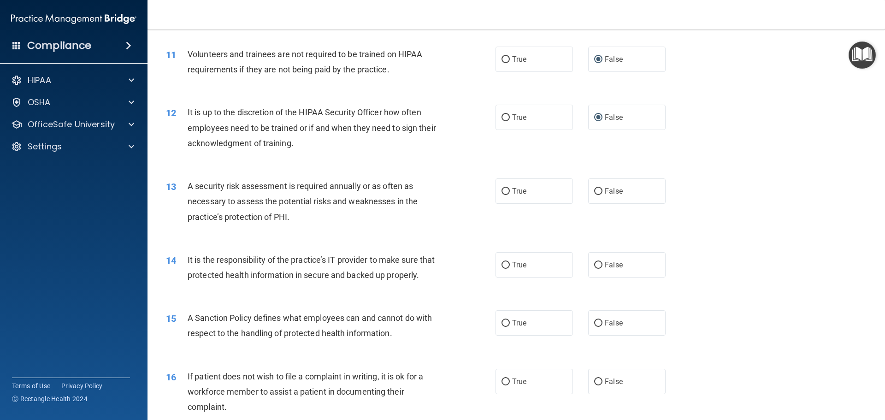
scroll to position [876, 0]
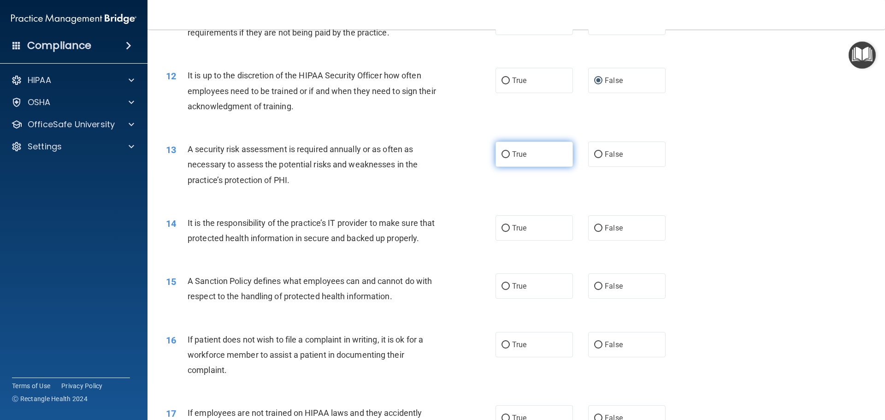
click at [506, 155] on input "True" at bounding box center [506, 154] width 8 height 7
radio input "true"
click at [594, 226] on input "False" at bounding box center [598, 228] width 8 height 7
radio input "true"
click at [594, 290] on input "False" at bounding box center [598, 286] width 8 height 7
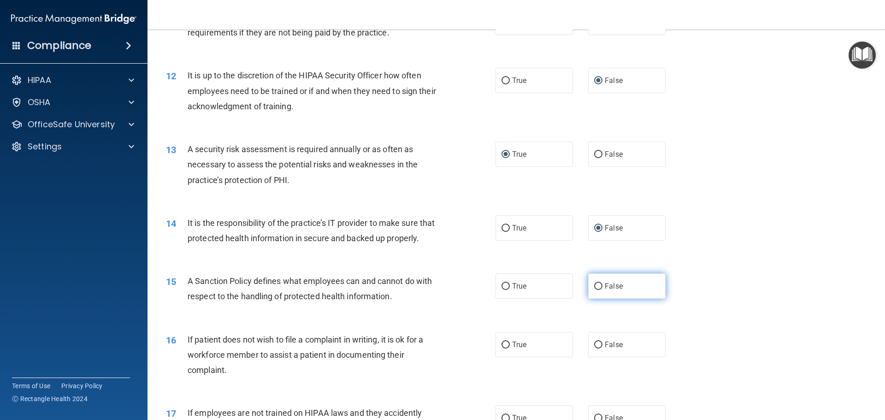
radio input "true"
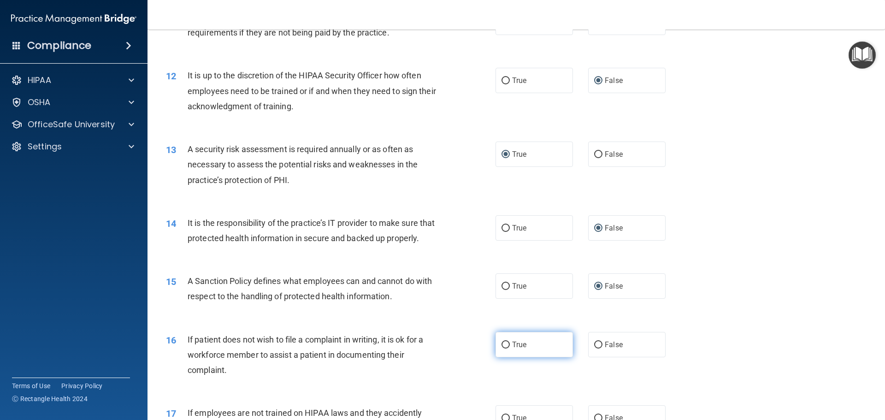
click at [504, 349] on input "True" at bounding box center [506, 345] width 8 height 7
radio input "true"
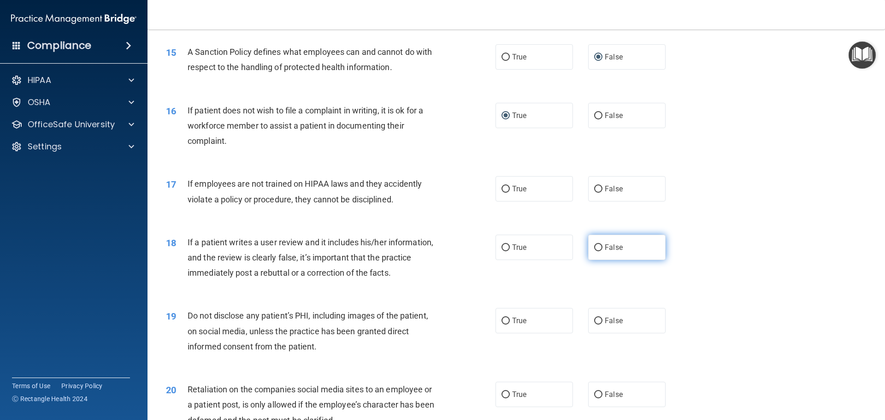
scroll to position [1107, 0]
click at [594, 191] on input "False" at bounding box center [598, 187] width 8 height 7
radio input "true"
click at [595, 250] on input "False" at bounding box center [598, 246] width 8 height 7
radio input "true"
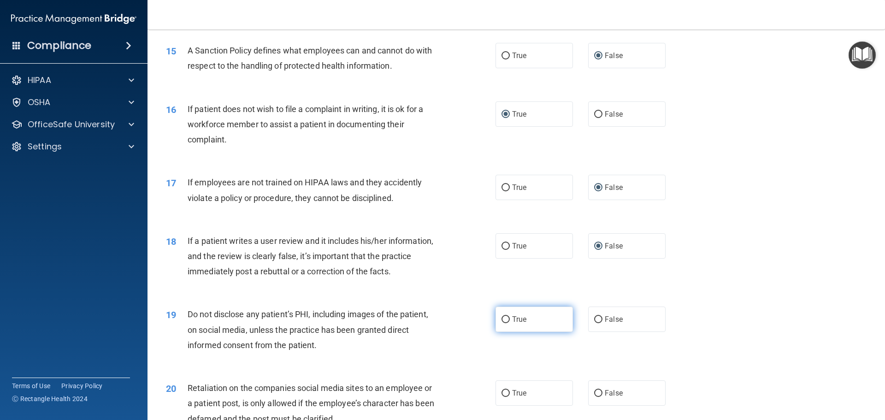
click at [502, 323] on input "True" at bounding box center [506, 319] width 8 height 7
radio input "true"
click at [595, 397] on input "False" at bounding box center [598, 393] width 8 height 7
radio input "true"
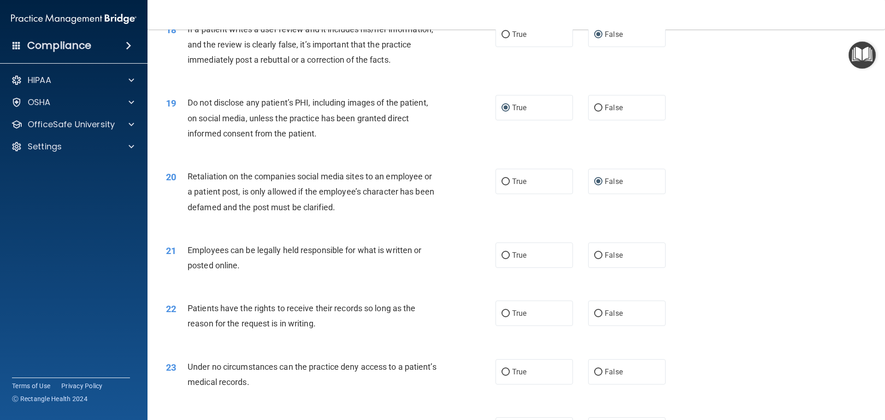
scroll to position [1429, 0]
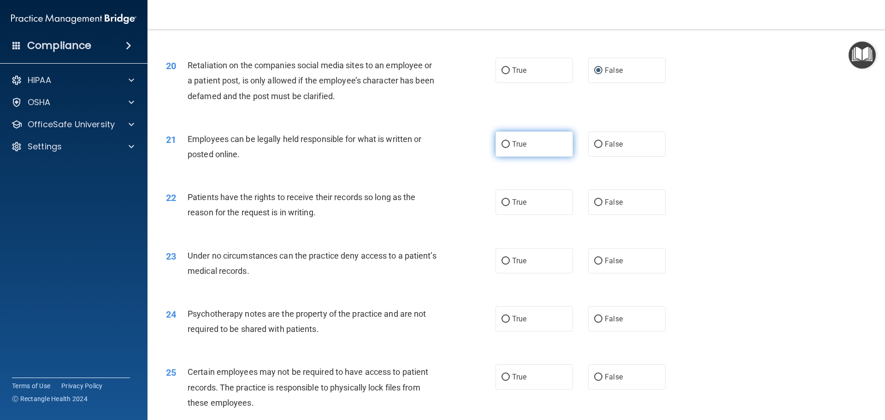
click at [502, 148] on input "True" at bounding box center [506, 144] width 8 height 7
radio input "true"
click at [604, 215] on label "False" at bounding box center [626, 202] width 77 height 25
click at [603, 206] on input "False" at bounding box center [598, 202] width 8 height 7
radio input "true"
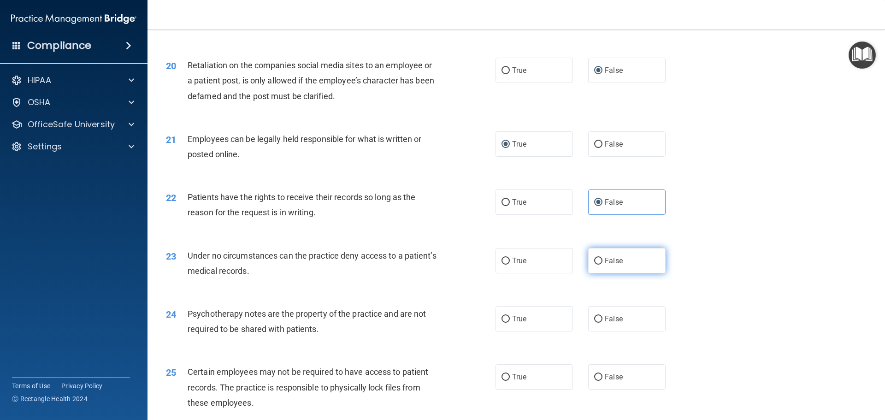
click at [599, 273] on label "False" at bounding box center [626, 260] width 77 height 25
click at [599, 265] on input "False" at bounding box center [598, 261] width 8 height 7
radio input "true"
click at [504, 323] on input "True" at bounding box center [506, 319] width 8 height 7
radio input "true"
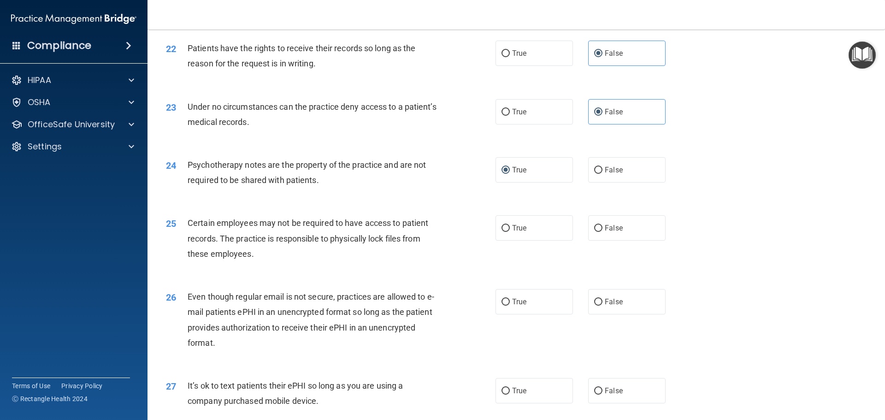
scroll to position [1660, 0]
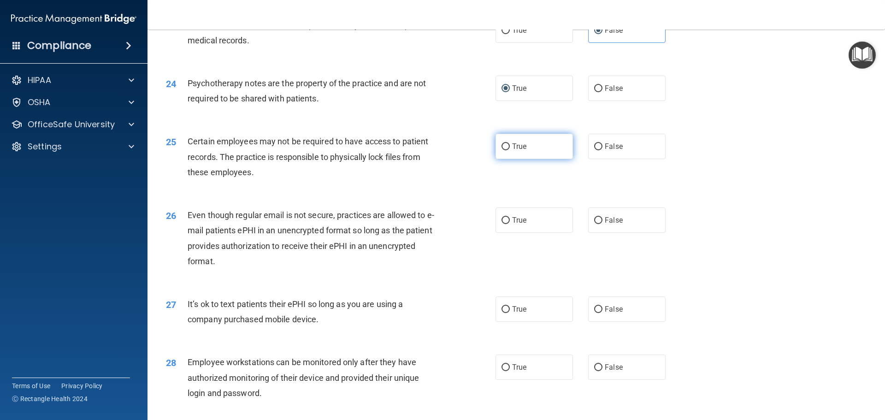
click at [502, 150] on input "True" at bounding box center [506, 146] width 8 height 7
radio input "true"
click at [502, 224] on input "True" at bounding box center [506, 220] width 8 height 7
radio input "true"
click at [594, 313] on input "False" at bounding box center [598, 309] width 8 height 7
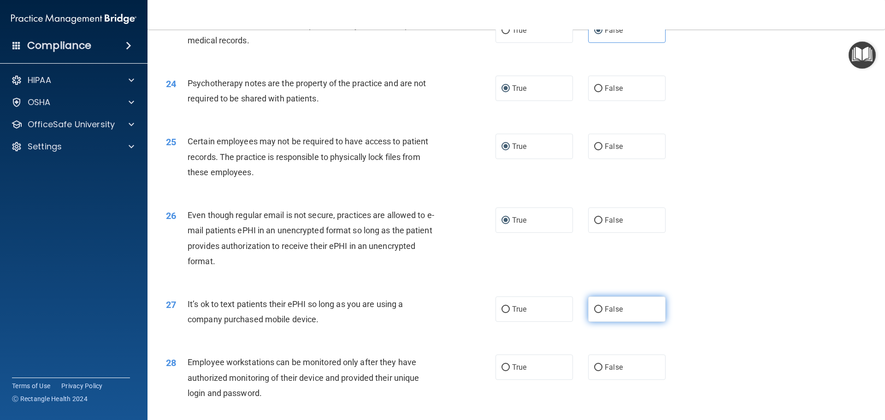
radio input "true"
click at [596, 371] on input "False" at bounding box center [598, 367] width 8 height 7
radio input "true"
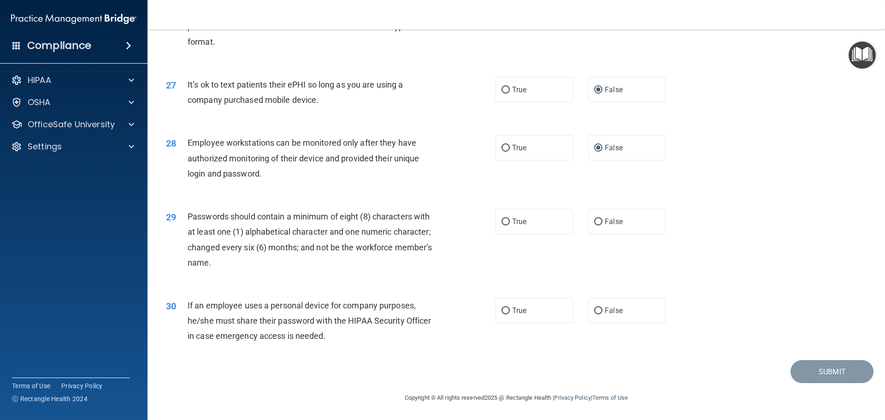
scroll to position [1895, 0]
drag, startPoint x: 503, startPoint y: 223, endPoint x: 504, endPoint y: 239, distance: 15.7
click at [503, 223] on input "True" at bounding box center [506, 222] width 8 height 7
radio input "true"
click at [595, 310] on input "False" at bounding box center [598, 311] width 8 height 7
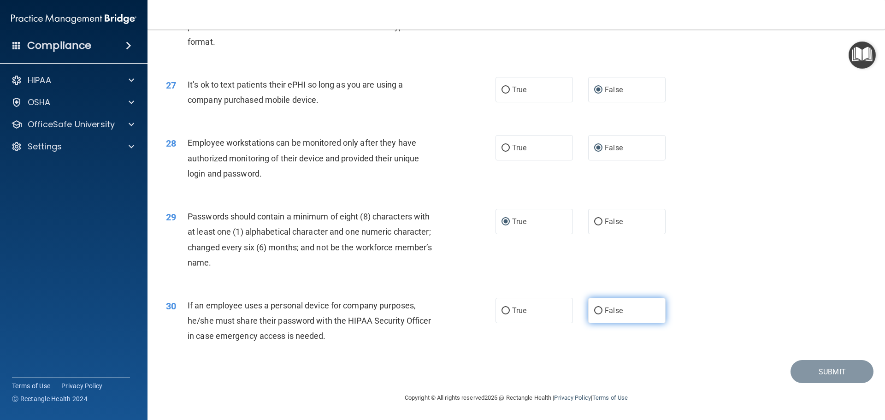
radio input "true"
click at [791, 368] on button "Submit" at bounding box center [832, 372] width 83 height 24
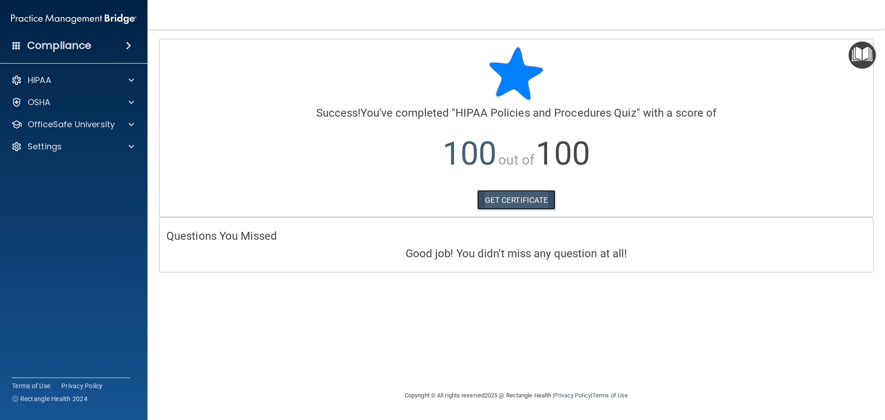
click at [542, 197] on link "GET CERTIFICATE" at bounding box center [516, 200] width 79 height 20
click at [138, 81] on div at bounding box center [129, 80] width 23 height 11
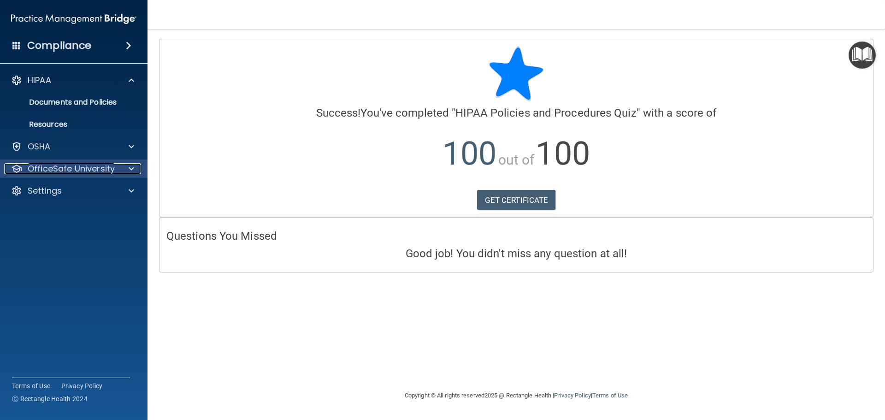
click at [127, 169] on div at bounding box center [129, 168] width 23 height 11
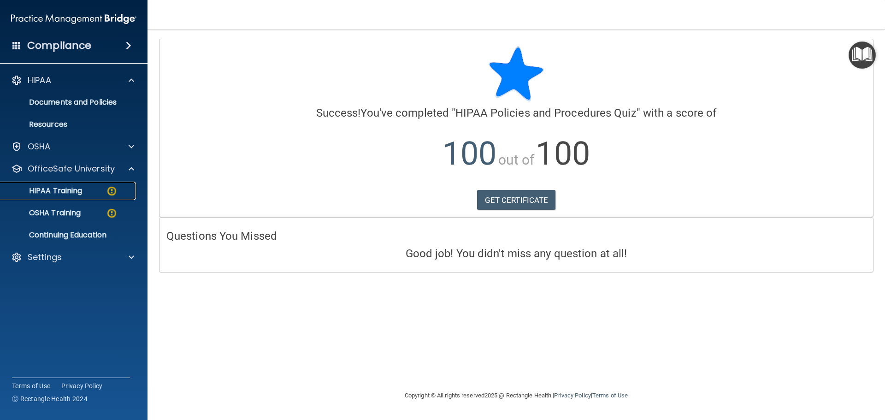
click at [78, 197] on link "HIPAA Training" at bounding box center [63, 191] width 145 height 18
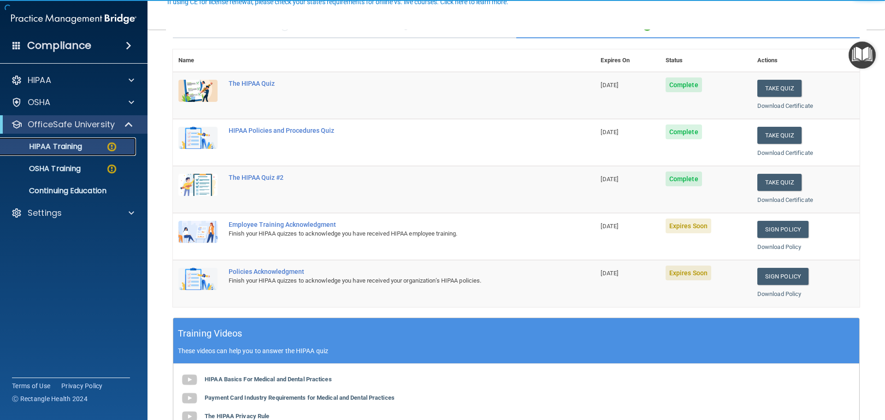
scroll to position [92, 0]
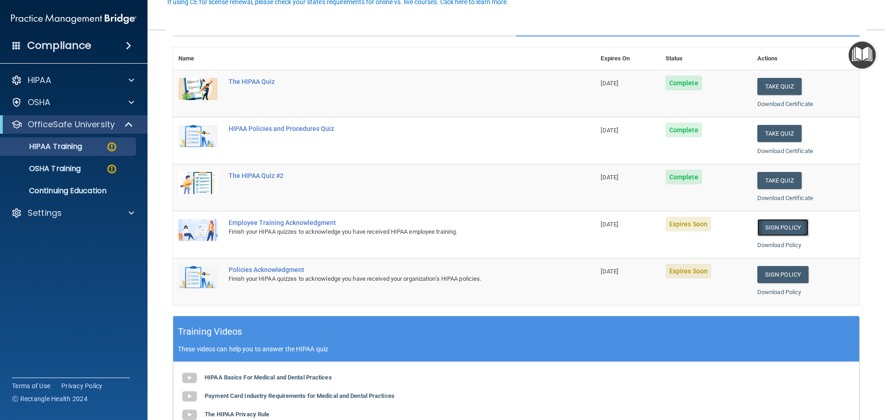
click at [786, 223] on link "Sign Policy" at bounding box center [783, 227] width 51 height 17
click at [87, 148] on div "HIPAA Training" at bounding box center [69, 146] width 126 height 9
click at [69, 169] on p "OSHA Training" at bounding box center [43, 168] width 75 height 9
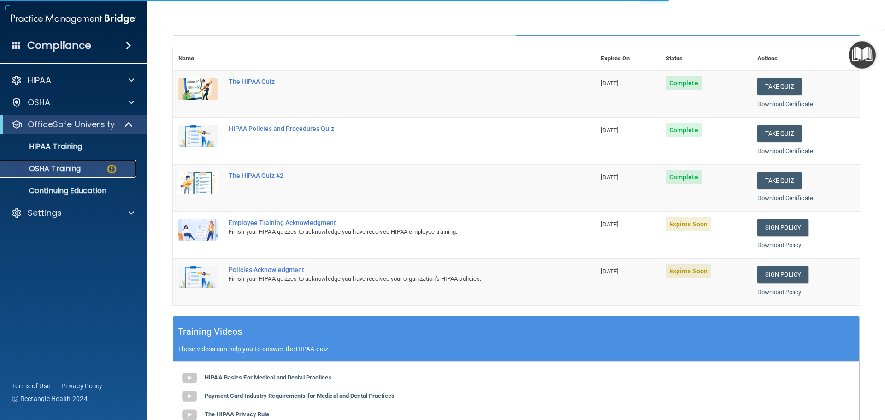
scroll to position [15, 0]
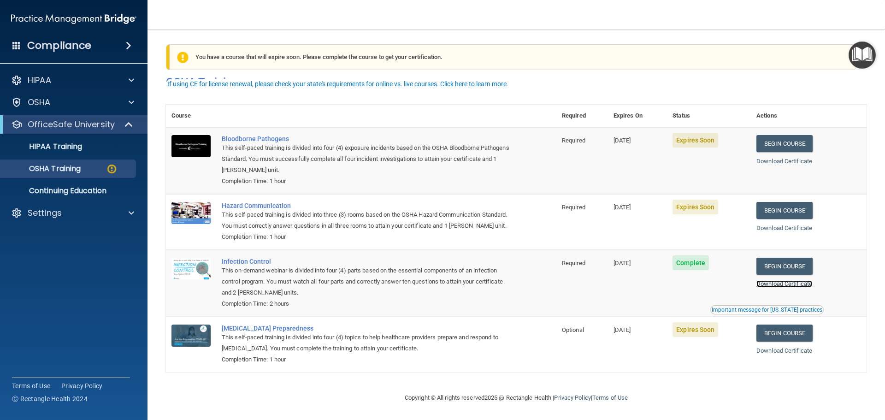
click at [781, 283] on link "Download Certificate" at bounding box center [785, 283] width 56 height 7
click at [782, 202] on link "Begin Course" at bounding box center [785, 210] width 56 height 17
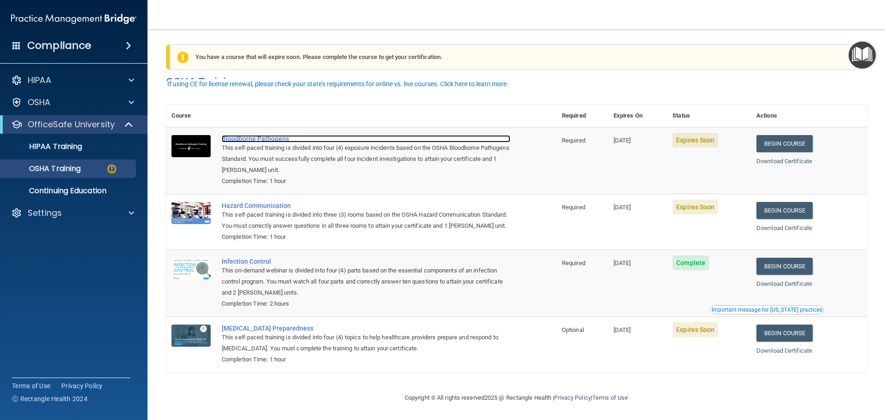
click at [277, 135] on div "Bloodborne Pathogens" at bounding box center [366, 138] width 289 height 7
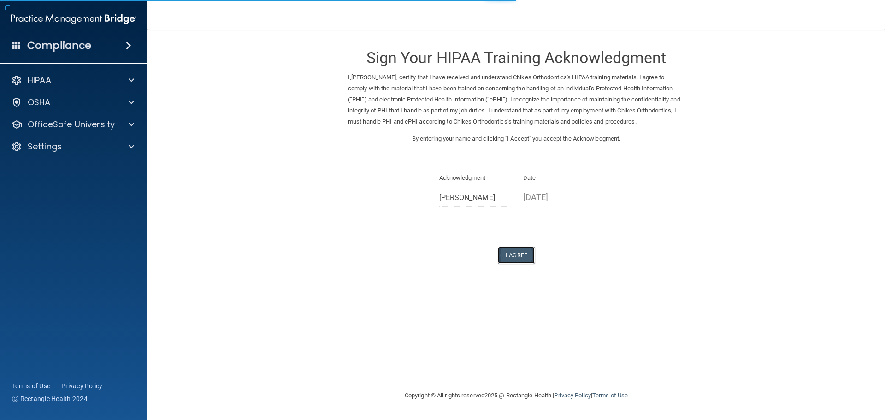
click at [520, 258] on button "I Agree" at bounding box center [516, 255] width 37 height 17
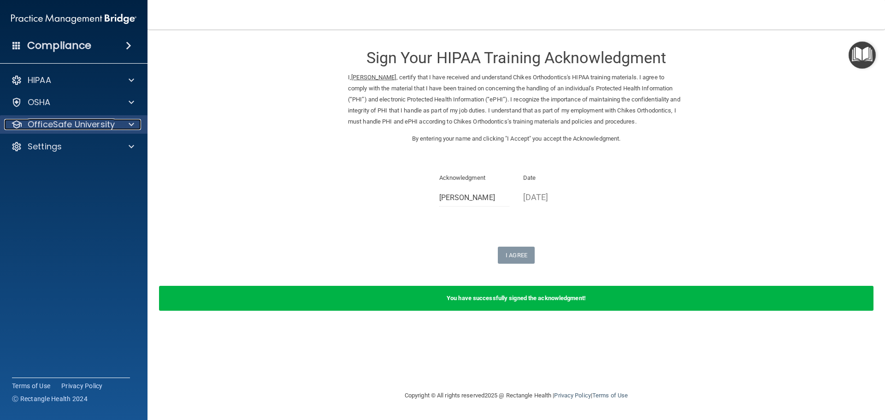
click at [134, 120] on div at bounding box center [129, 124] width 23 height 11
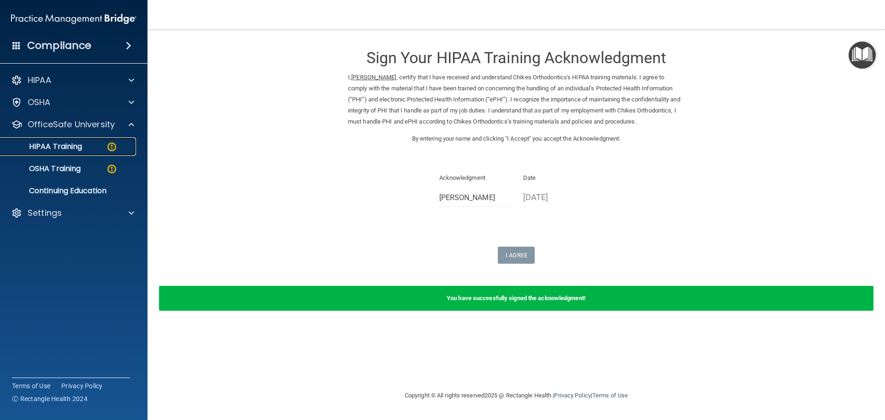
click at [73, 139] on link "HIPAA Training" at bounding box center [63, 146] width 145 height 18
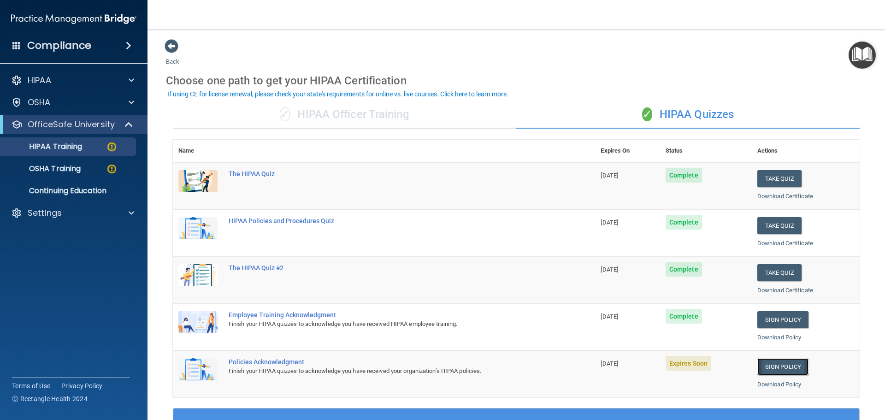
click at [785, 367] on link "Sign Policy" at bounding box center [783, 366] width 51 height 17
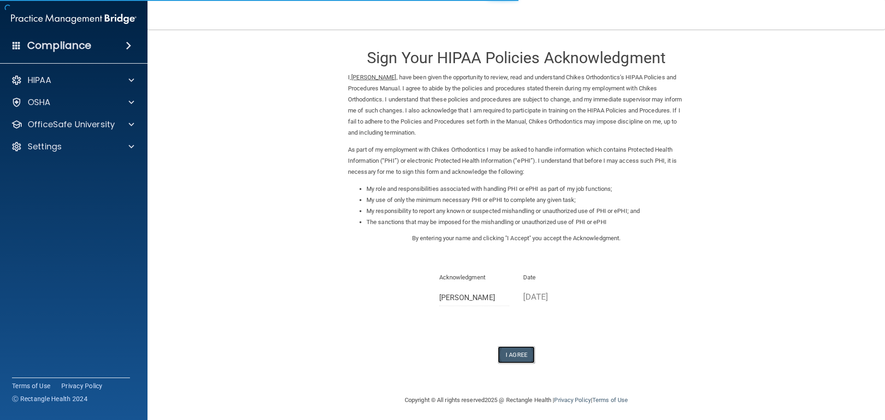
click at [520, 354] on button "I Agree" at bounding box center [516, 354] width 37 height 17
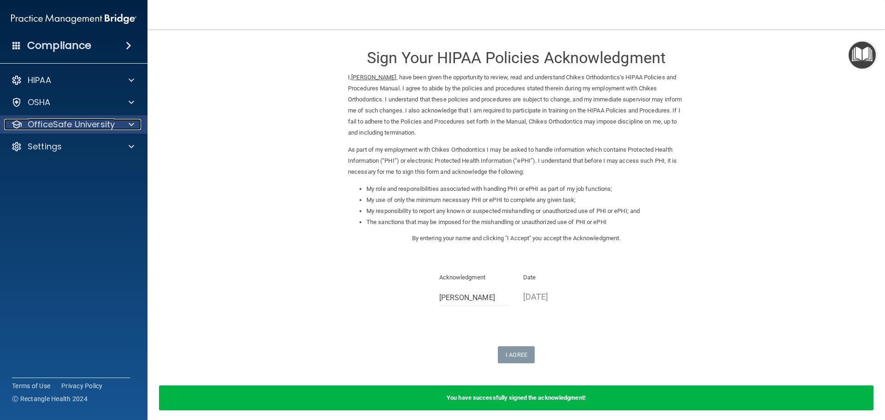
click at [126, 122] on div at bounding box center [129, 124] width 23 height 11
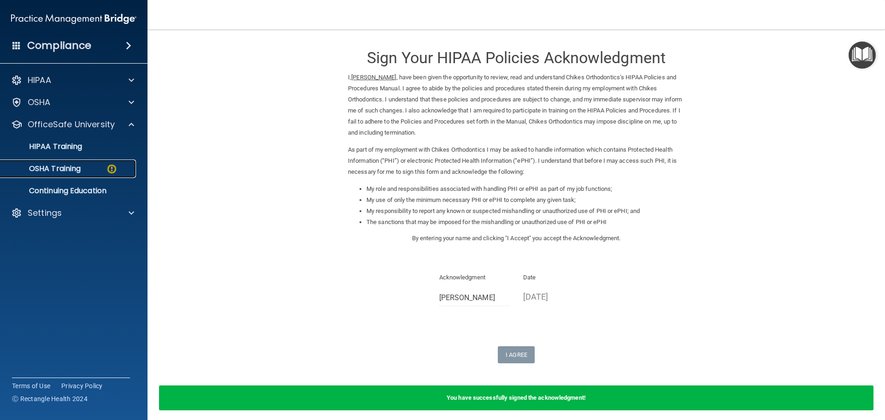
click at [70, 166] on p "OSHA Training" at bounding box center [43, 168] width 75 height 9
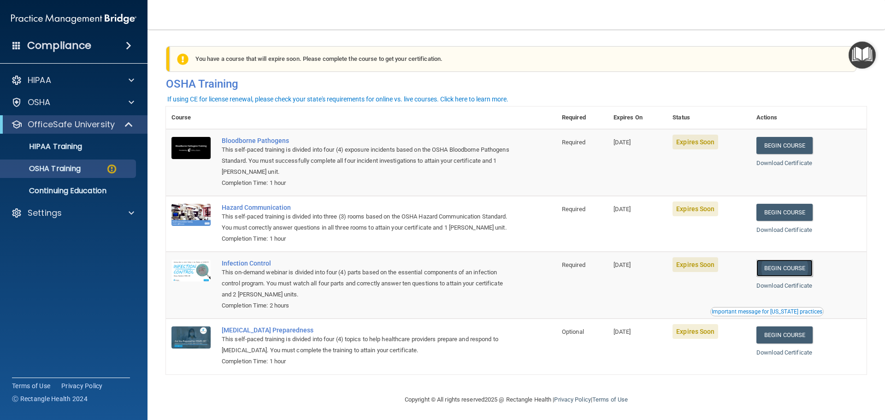
click at [784, 277] on link "Begin Course" at bounding box center [785, 268] width 56 height 17
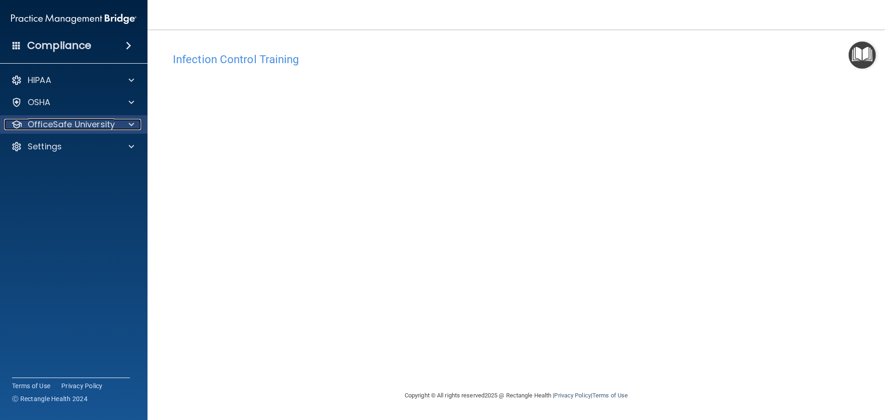
click at [130, 120] on span at bounding box center [132, 124] width 6 height 11
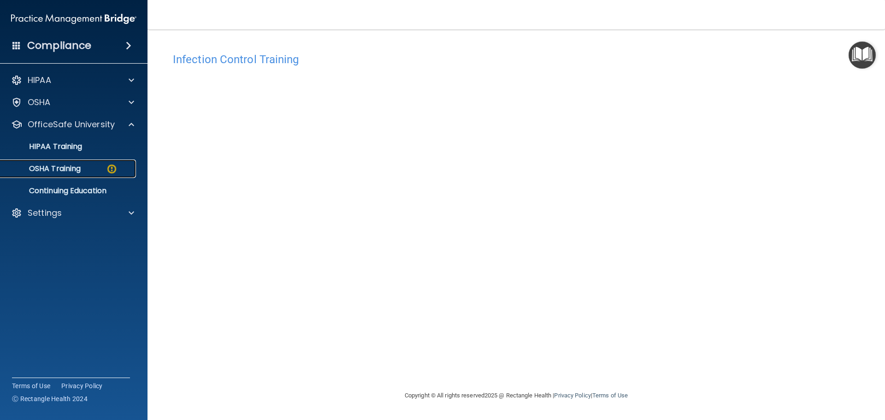
click at [78, 165] on p "OSHA Training" at bounding box center [43, 168] width 75 height 9
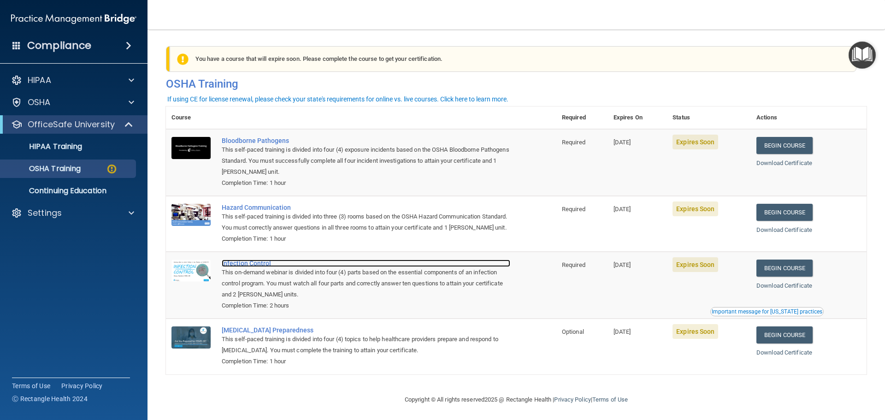
click at [265, 267] on div "Infection Control" at bounding box center [366, 263] width 289 height 7
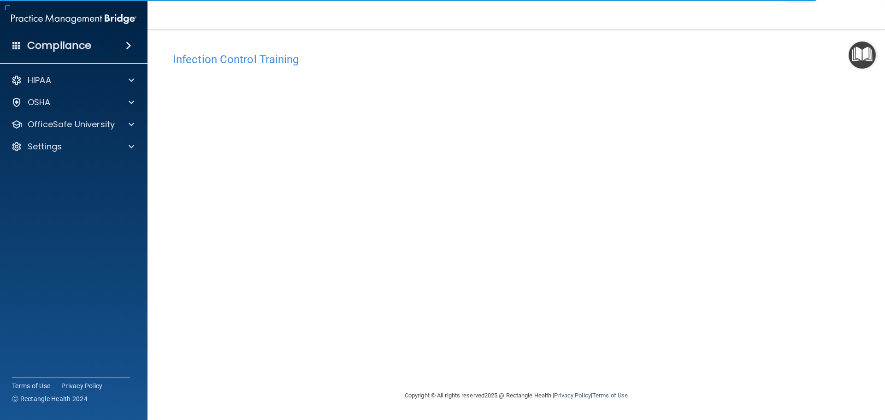
click at [854, 58] on img "Open Resource Center" at bounding box center [862, 54] width 27 height 27
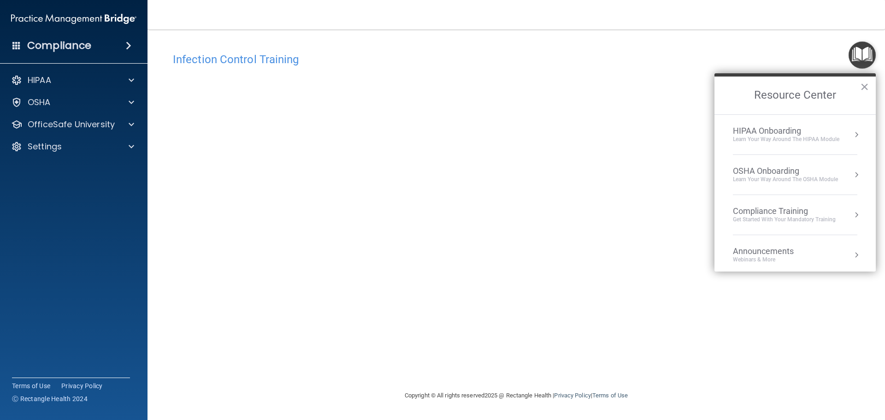
click at [664, 283] on div "Infection Control Training This course doesn’t expire until 08/26/2025. Are you…" at bounding box center [516, 219] width 701 height 342
click at [865, 86] on button "×" at bounding box center [864, 86] width 9 height 15
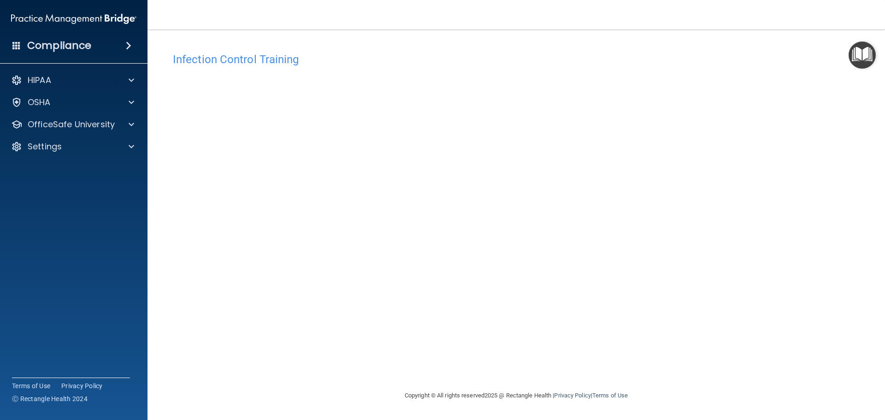
click at [767, 100] on div "Infection Control Training This course doesn’t expire until 08/26/2025. Are you…" at bounding box center [516, 219] width 701 height 342
click at [129, 101] on span at bounding box center [132, 102] width 6 height 11
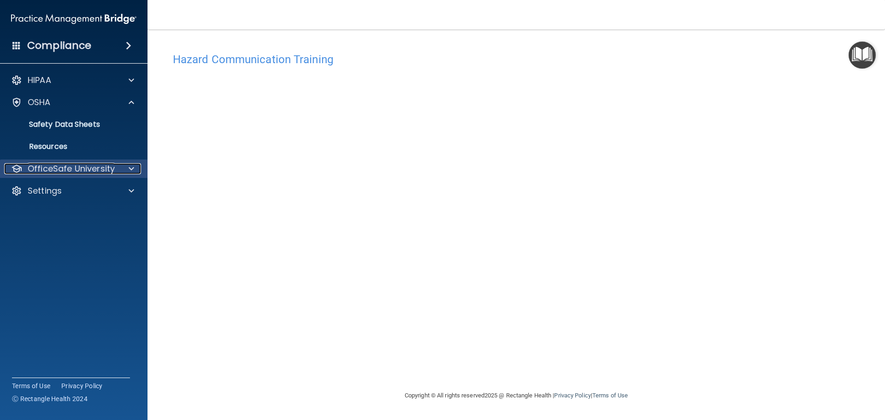
click at [128, 170] on div at bounding box center [129, 168] width 23 height 11
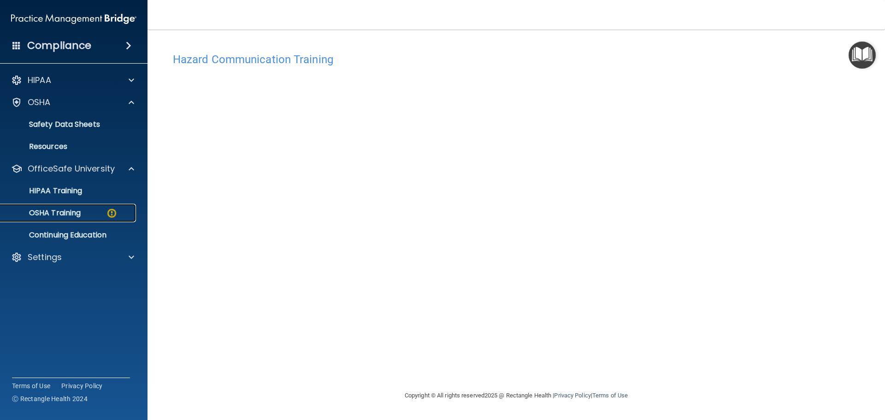
click at [74, 214] on p "OSHA Training" at bounding box center [43, 212] width 75 height 9
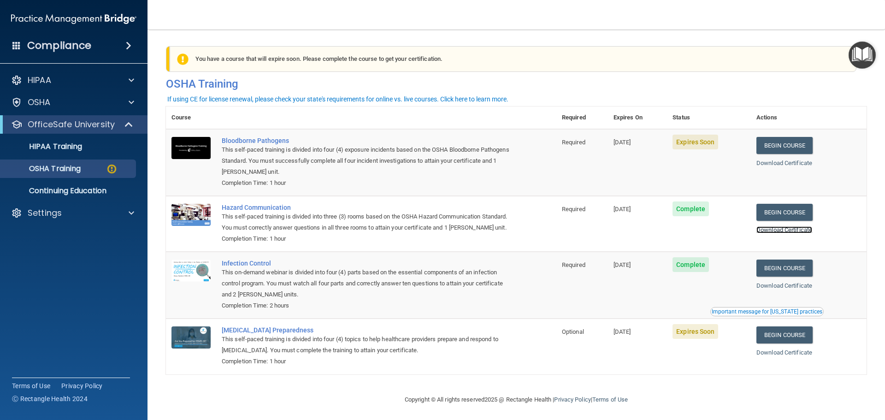
click at [792, 232] on link "Download Certificate" at bounding box center [785, 229] width 56 height 7
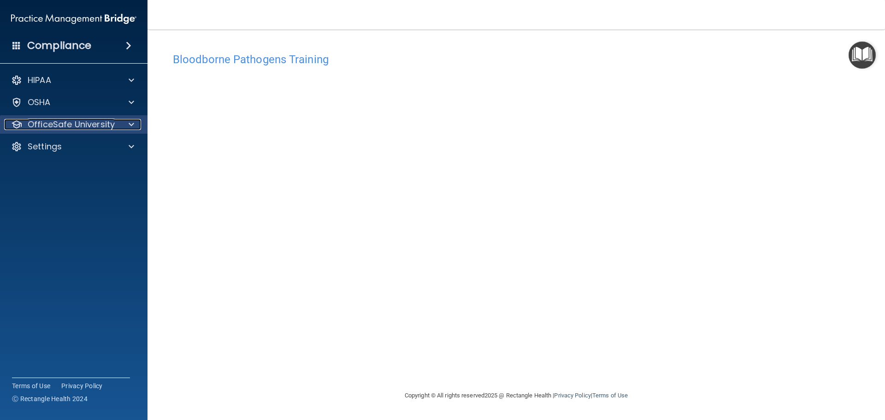
click at [130, 124] on span at bounding box center [132, 124] width 6 height 11
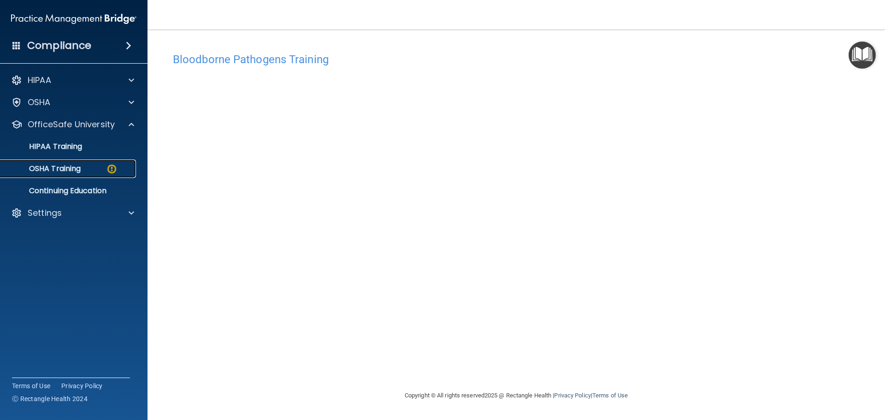
click at [78, 165] on p "OSHA Training" at bounding box center [43, 168] width 75 height 9
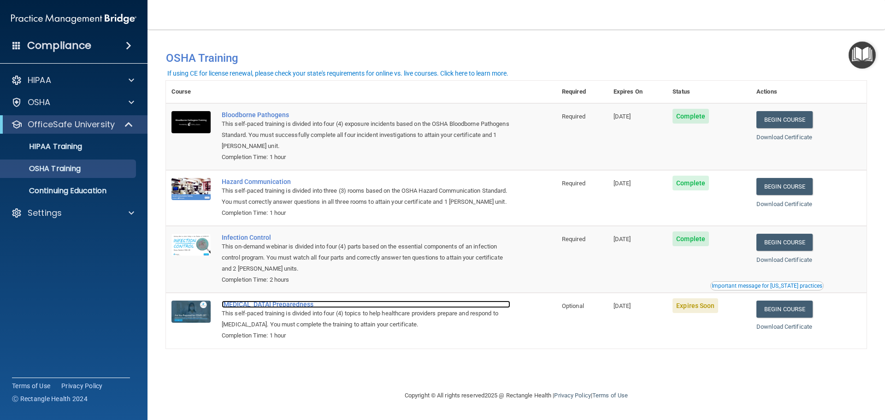
click at [285, 308] on div "[MEDICAL_DATA] Preparedness" at bounding box center [366, 304] width 289 height 7
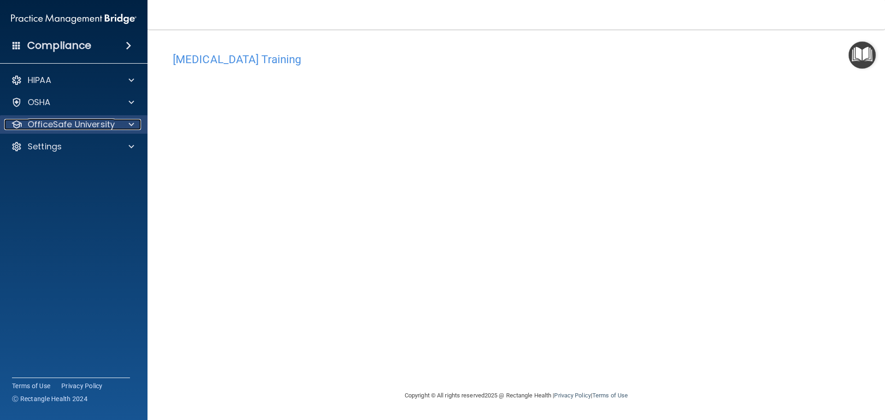
click at [133, 127] on span at bounding box center [132, 124] width 6 height 11
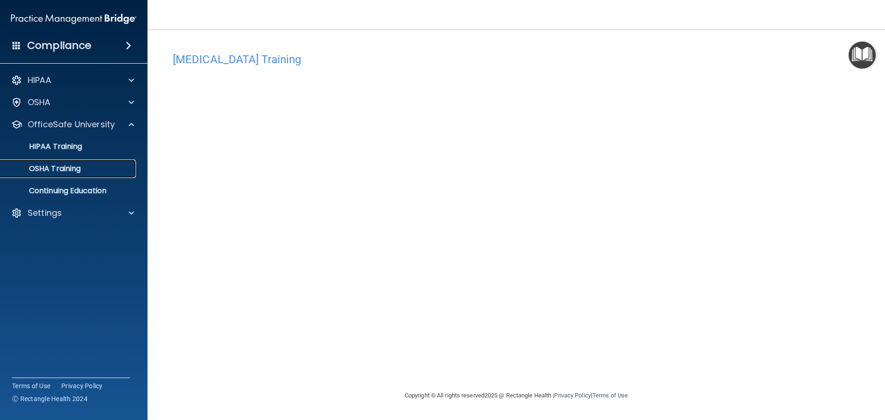
click at [61, 166] on p "OSHA Training" at bounding box center [43, 168] width 75 height 9
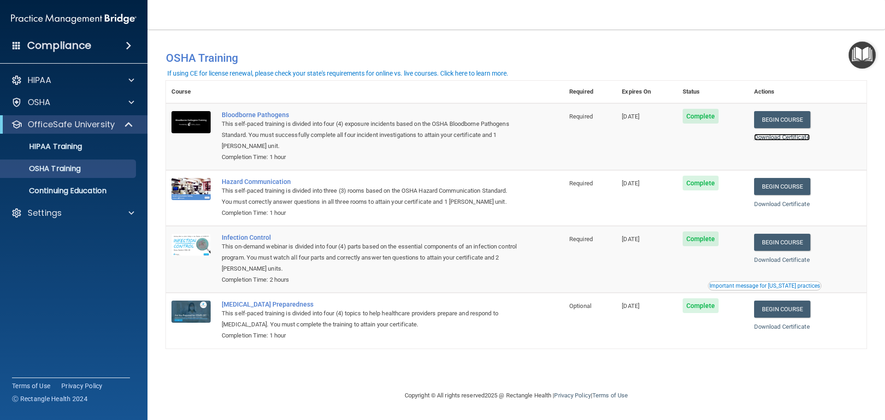
click at [794, 136] on link "Download Certificate" at bounding box center [782, 137] width 56 height 7
click at [783, 327] on link "Download Certificate" at bounding box center [782, 326] width 56 height 7
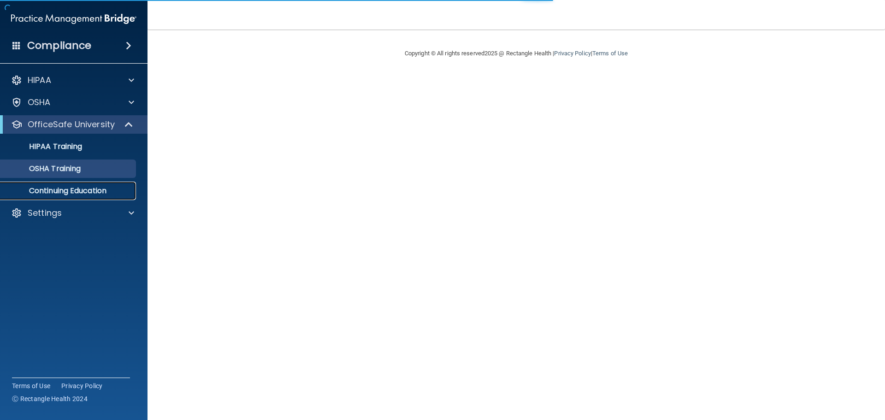
click at [69, 190] on p "Continuing Education" at bounding box center [69, 190] width 126 height 9
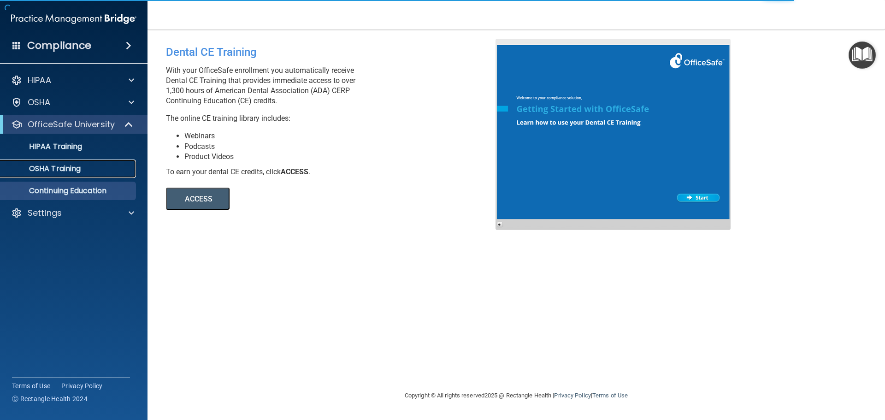
click at [49, 164] on p "OSHA Training" at bounding box center [43, 168] width 75 height 9
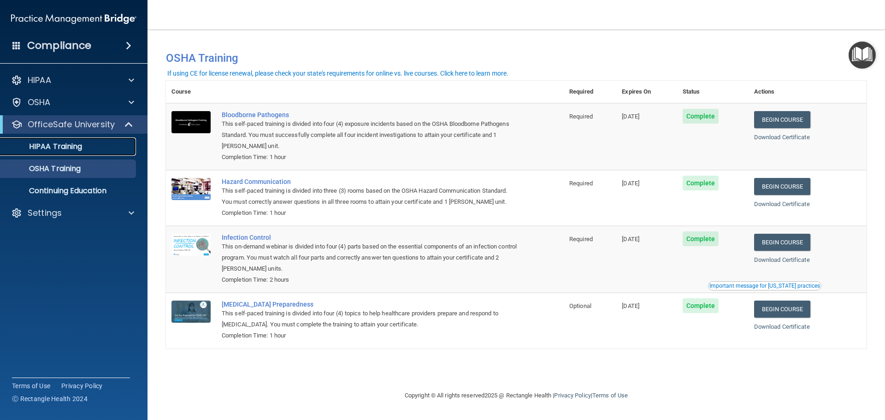
click at [73, 147] on p "HIPAA Training" at bounding box center [44, 146] width 76 height 9
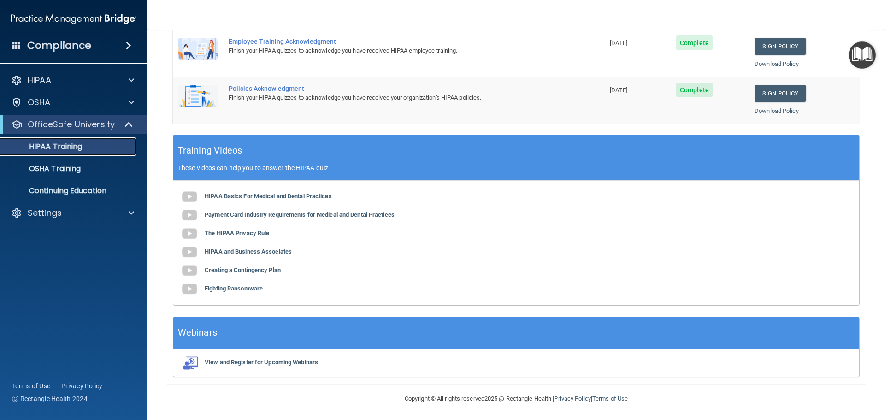
scroll to position [274, 0]
